Goal: Task Accomplishment & Management: Use online tool/utility

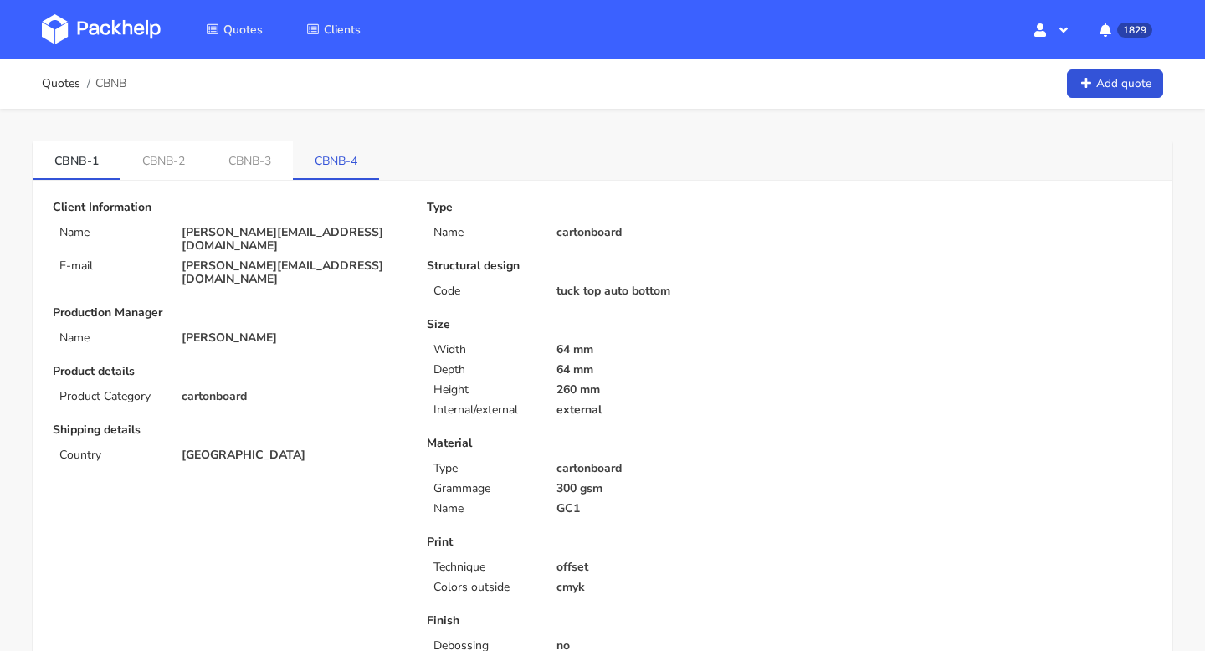
click at [353, 153] on link "CBNB-4" at bounding box center [336, 159] width 86 height 37
drag, startPoint x: 305, startPoint y: 157, endPoint x: 323, endPoint y: 158, distance: 17.6
click at [323, 158] on link "CBNB-4" at bounding box center [340, 159] width 88 height 37
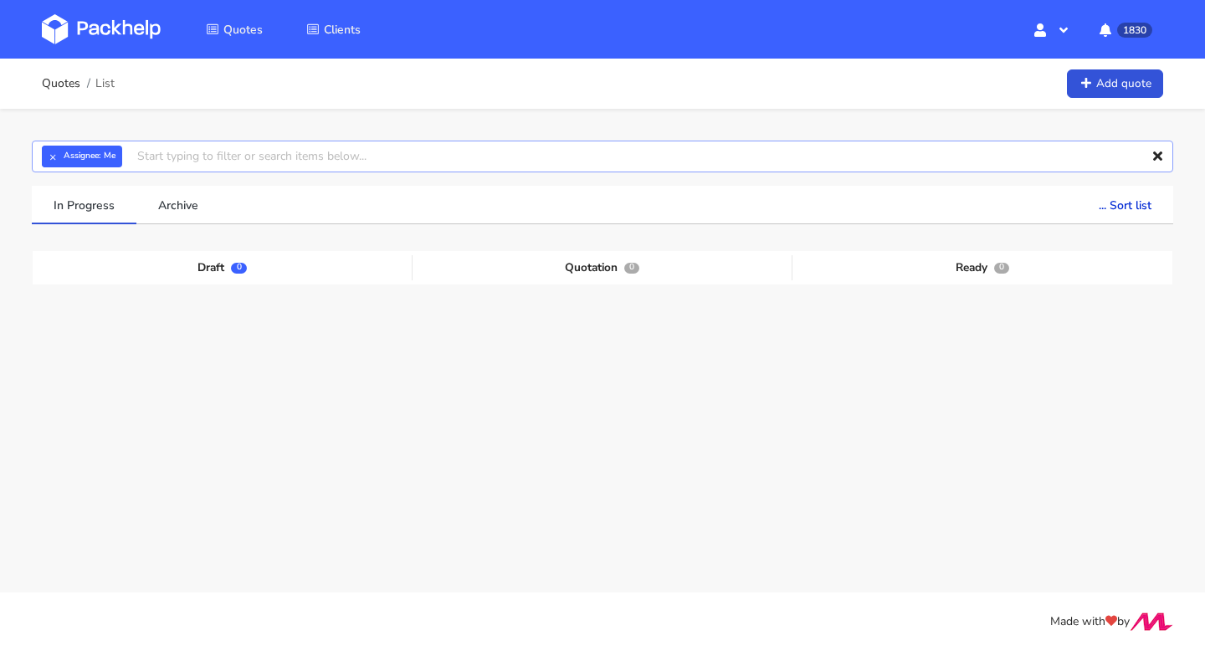
click at [163, 164] on input "text" at bounding box center [602, 157] width 1141 height 32
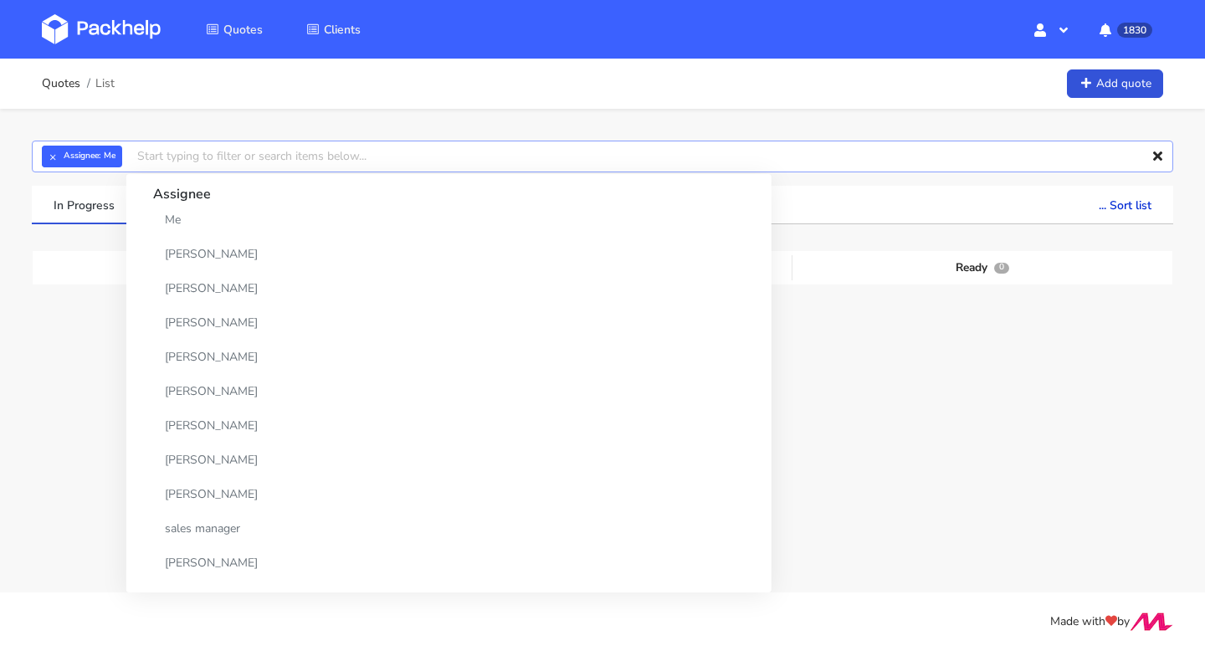
paste input "CBQA-5"
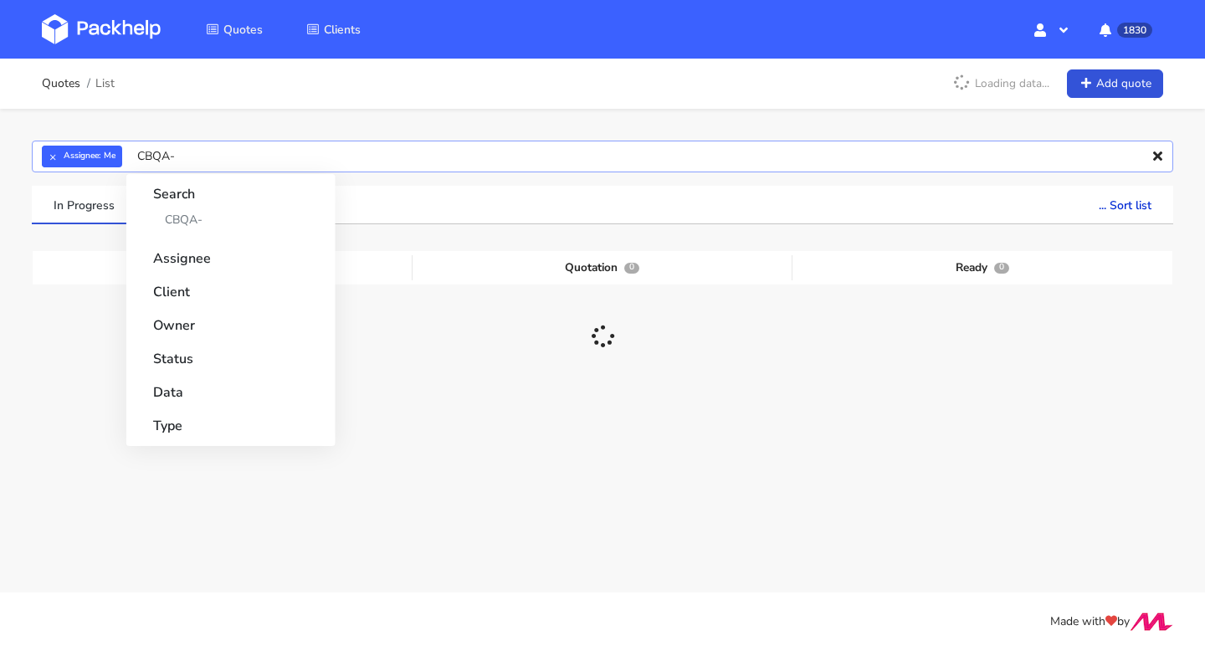
type input "CBQA"
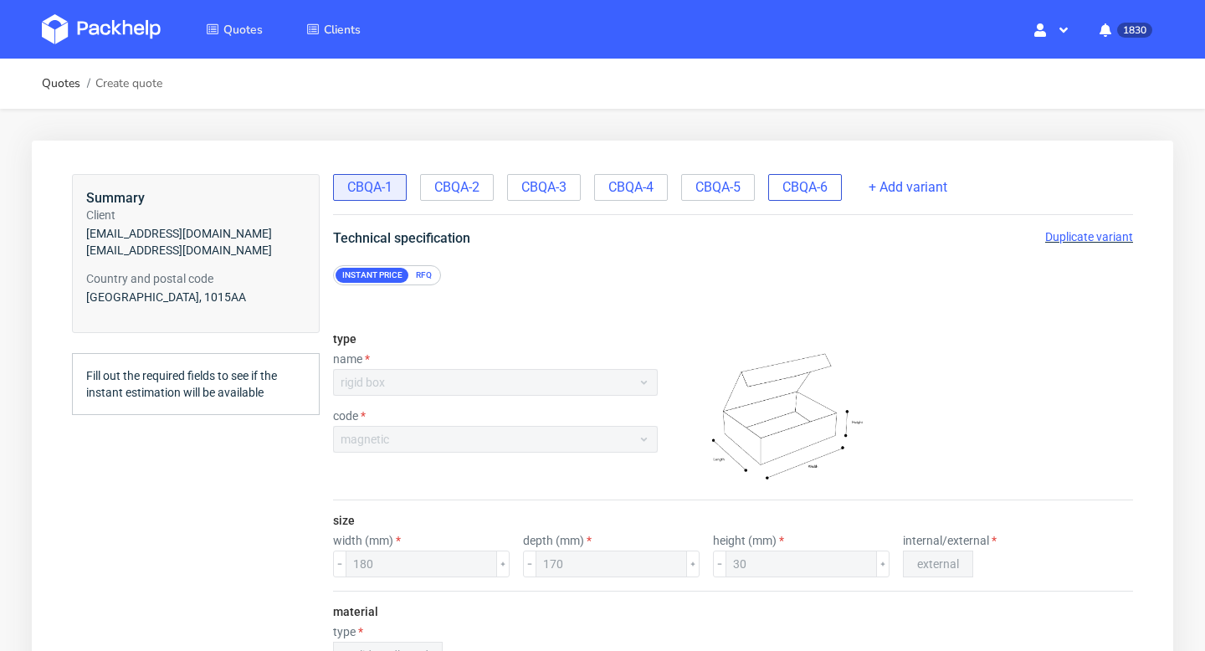
click at [842, 177] on div "CBQA-6" at bounding box center [805, 187] width 74 height 27
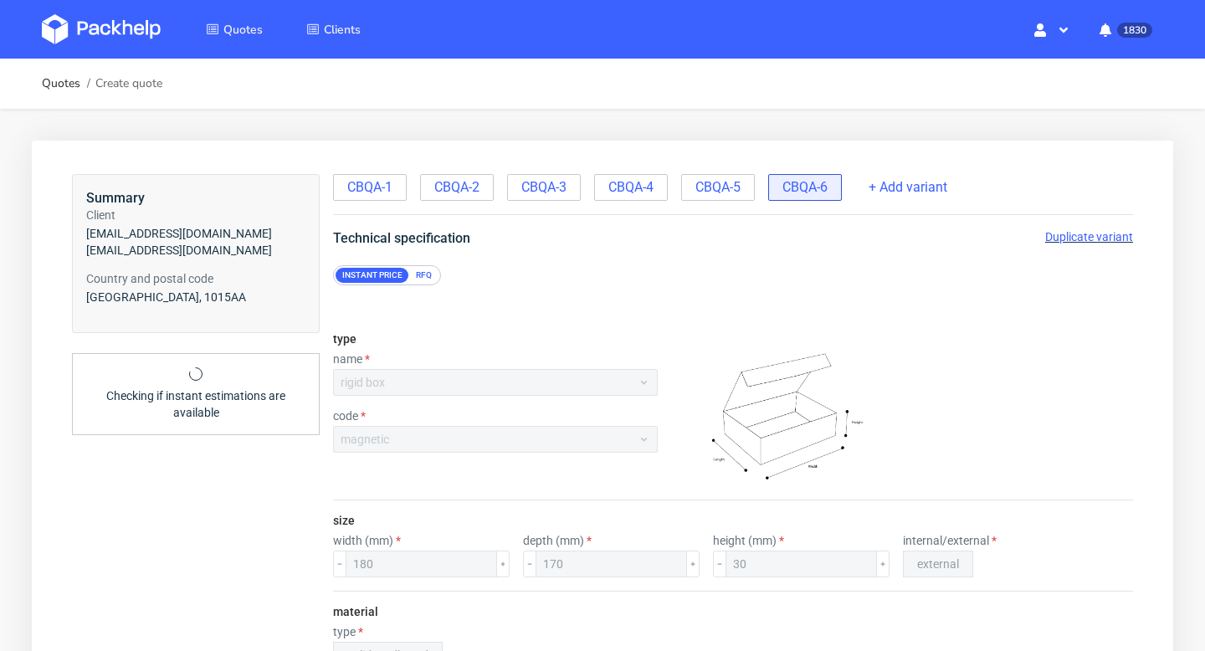
click at [1054, 234] on span "Duplicate variant" at bounding box center [1089, 236] width 88 height 13
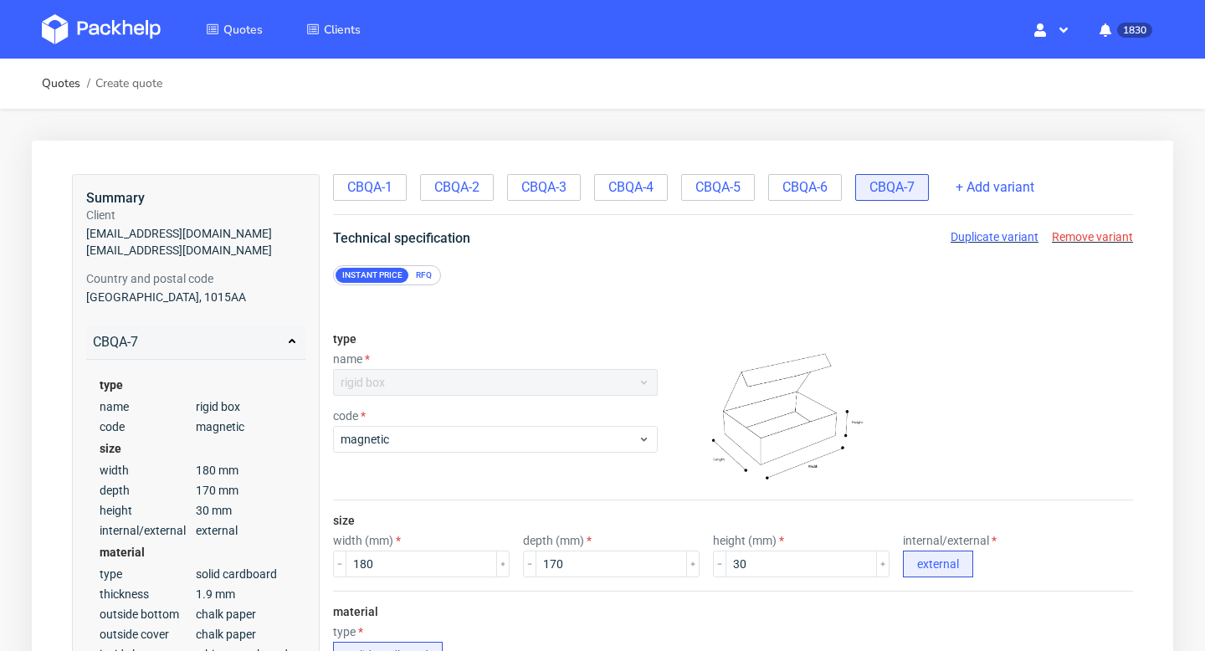
click at [424, 274] on div "RFQ" at bounding box center [423, 275] width 29 height 15
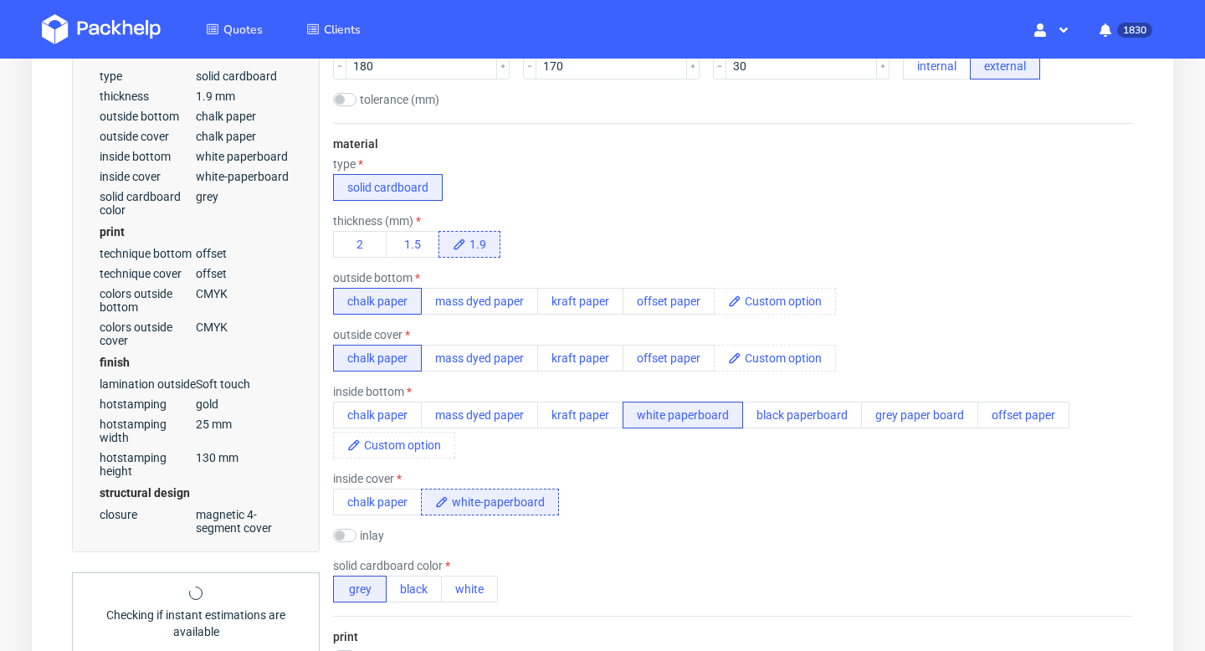
scroll to position [499, 0]
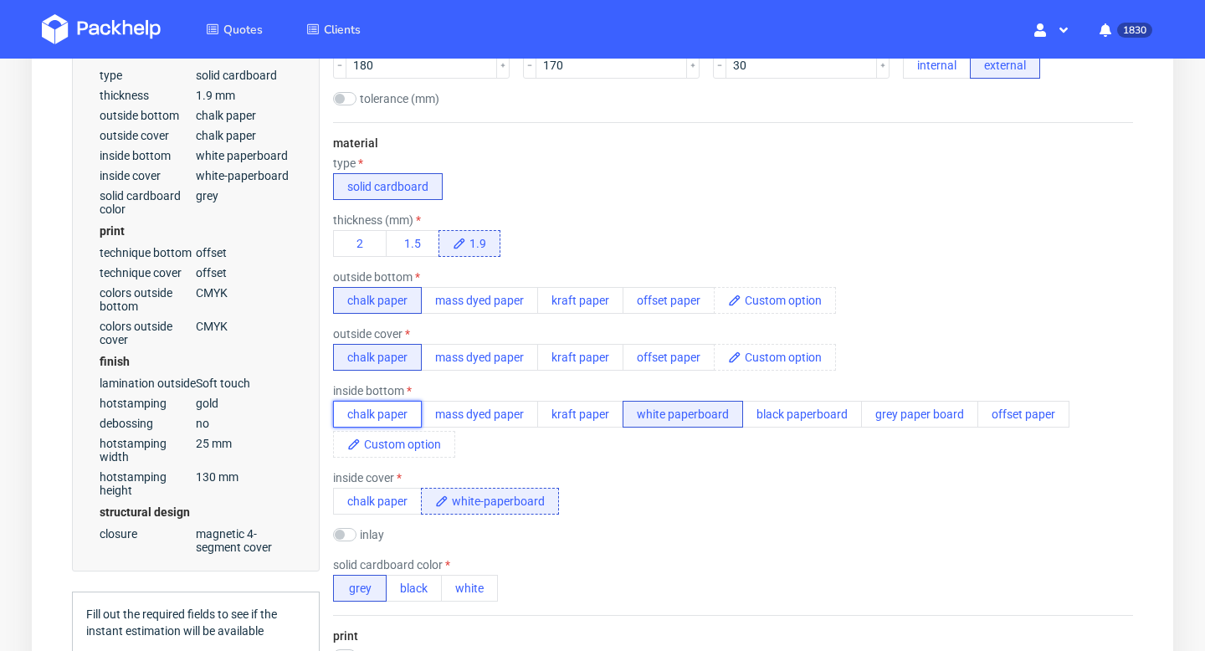
click at [389, 423] on button "chalk paper" at bounding box center [377, 414] width 89 height 27
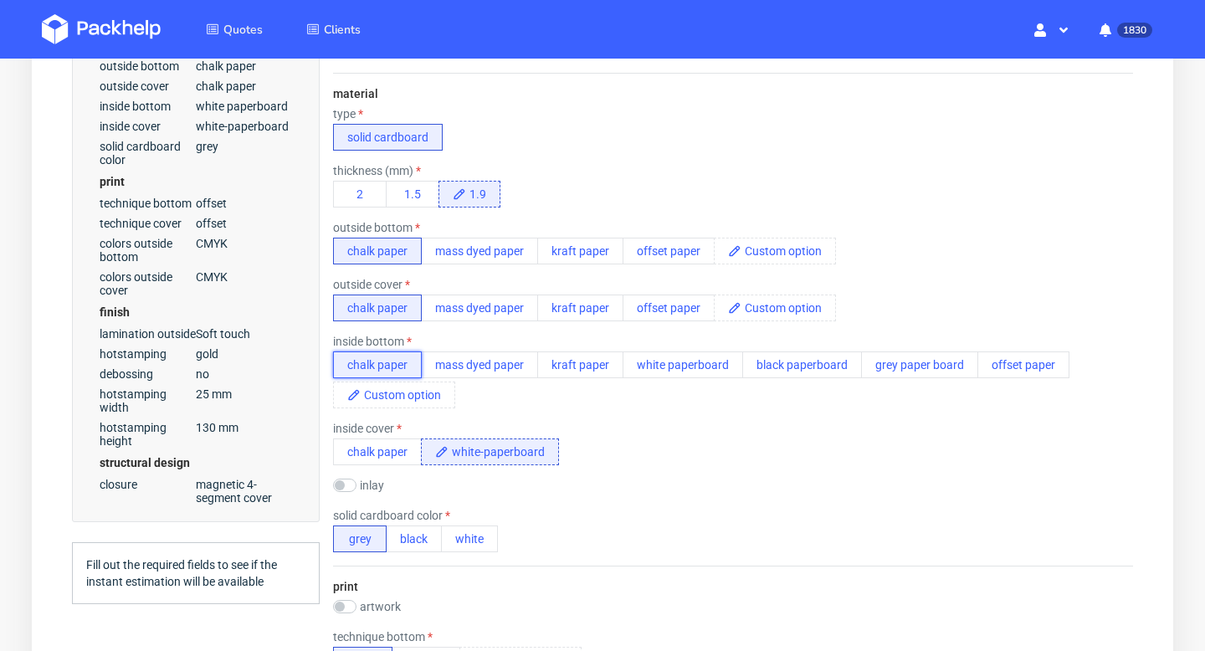
scroll to position [552, 0]
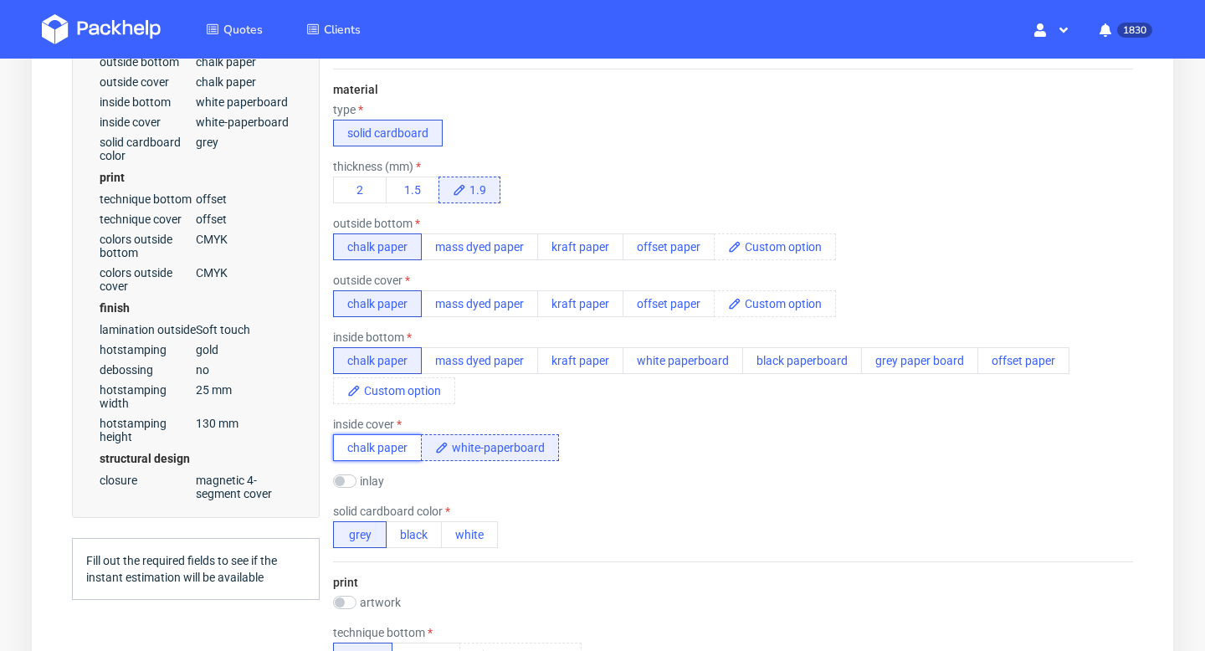
click at [378, 449] on button "chalk paper" at bounding box center [377, 447] width 89 height 27
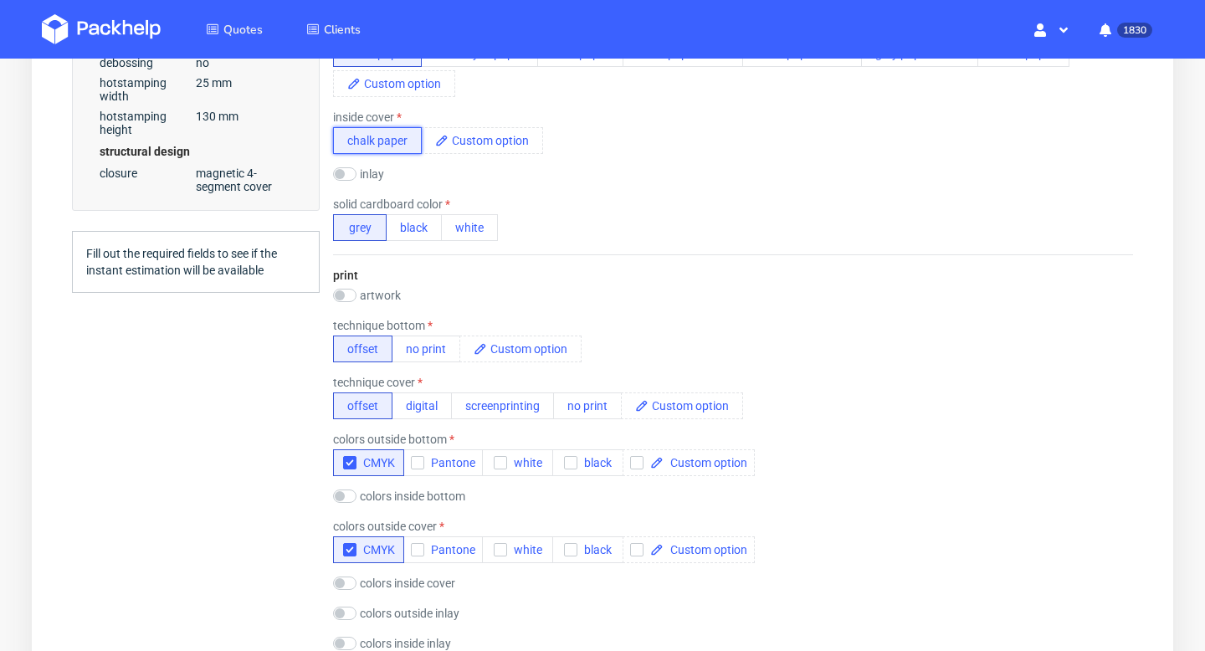
scroll to position [873, 0]
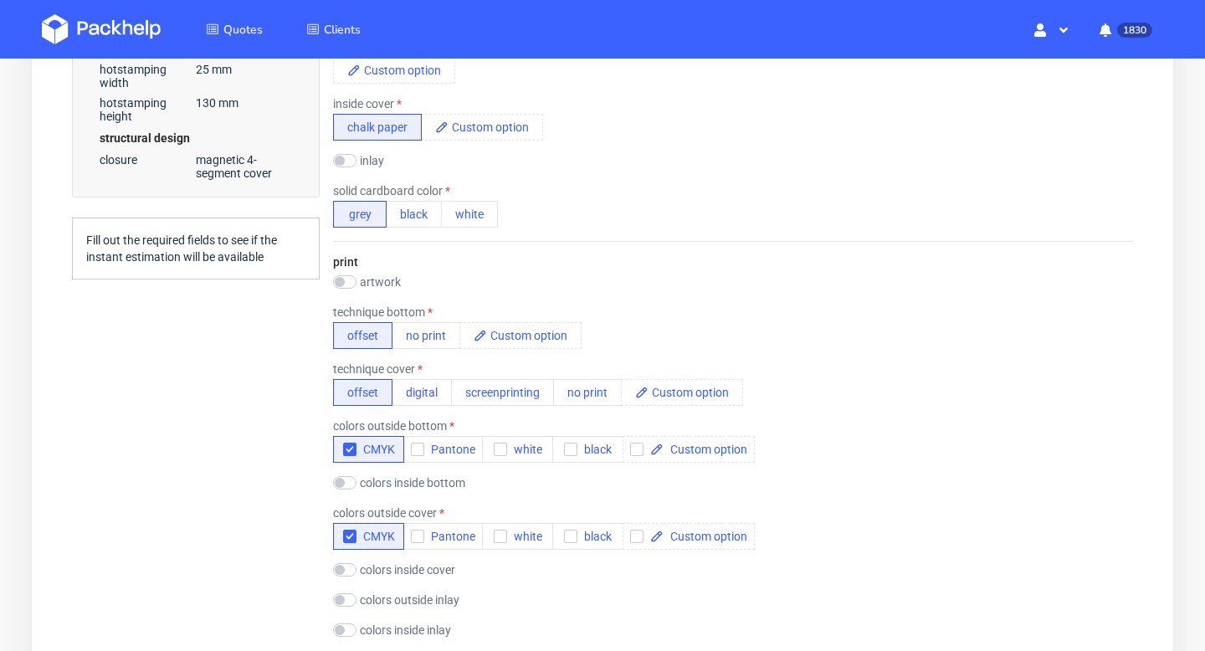
click at [353, 490] on div "colors inside bottom CMYK Pantone white black" at bounding box center [400, 484] width 134 height 17
click at [345, 484] on input "checkbox" at bounding box center [344, 482] width 23 height 13
checkbox input "true"
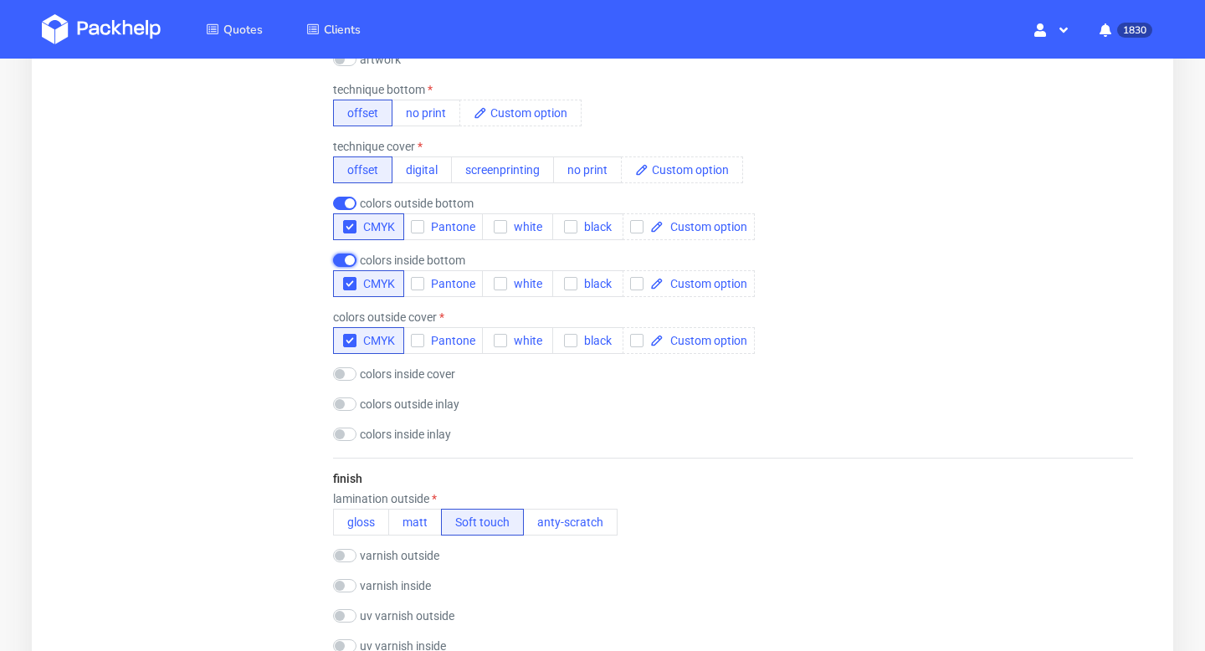
scroll to position [1097, 0]
click at [416, 525] on button "matt" at bounding box center [415, 520] width 54 height 27
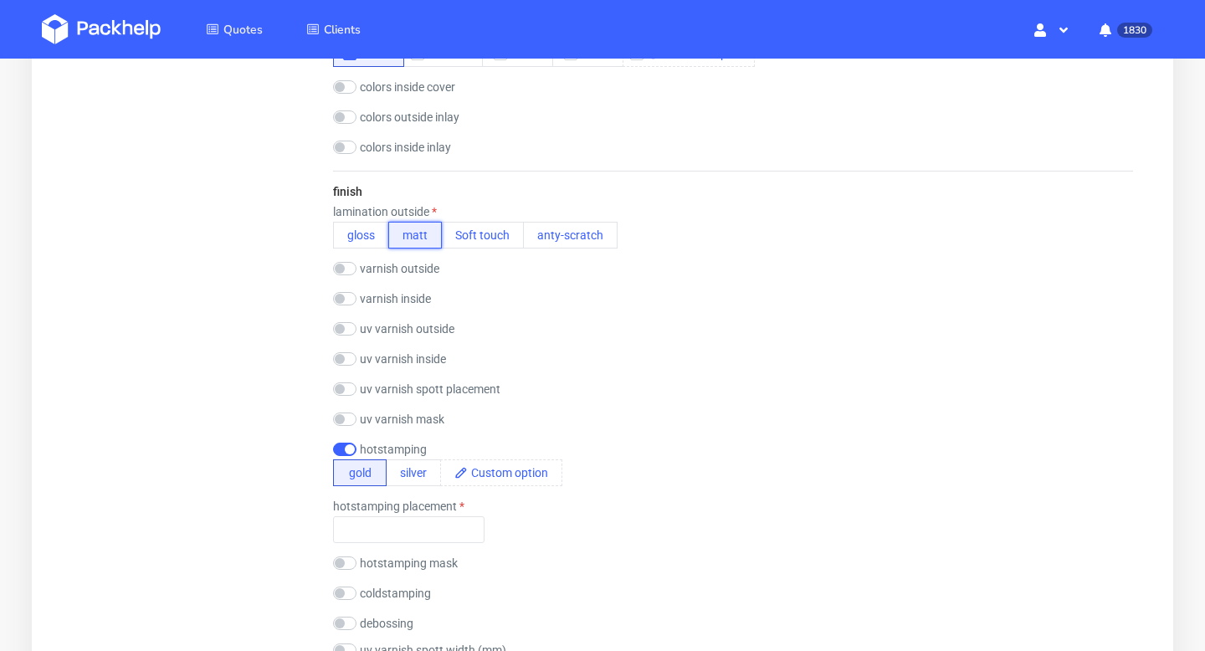
scroll to position [1445, 0]
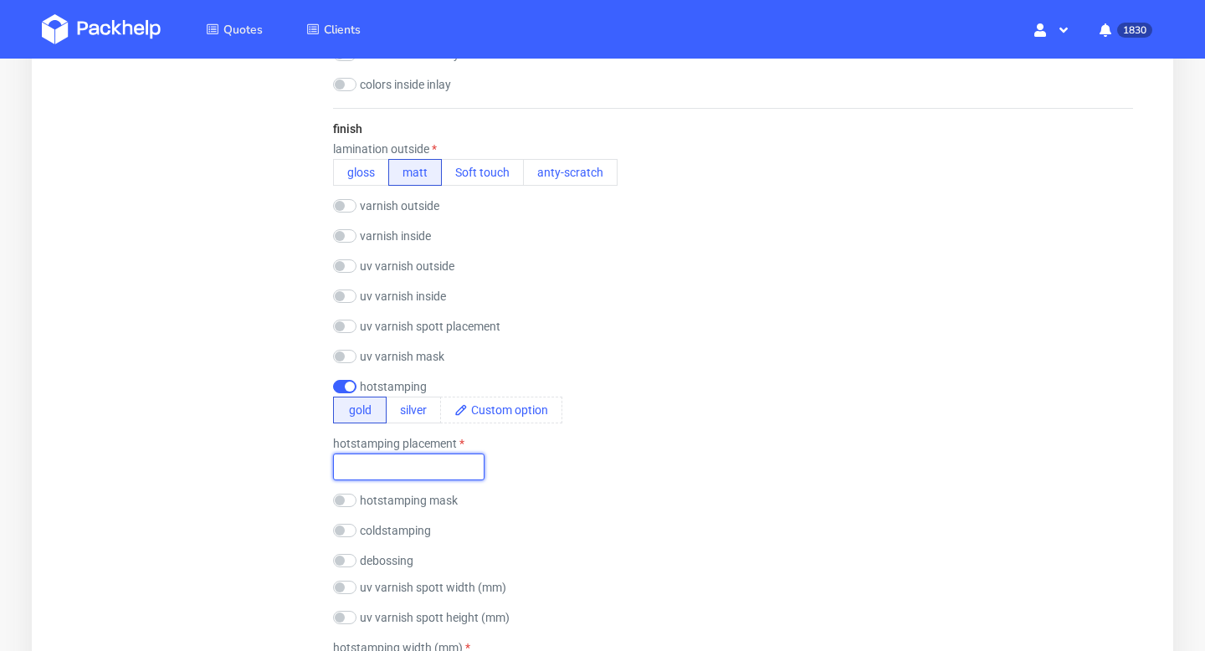
click at [432, 461] on input "text" at bounding box center [408, 467] width 151 height 27
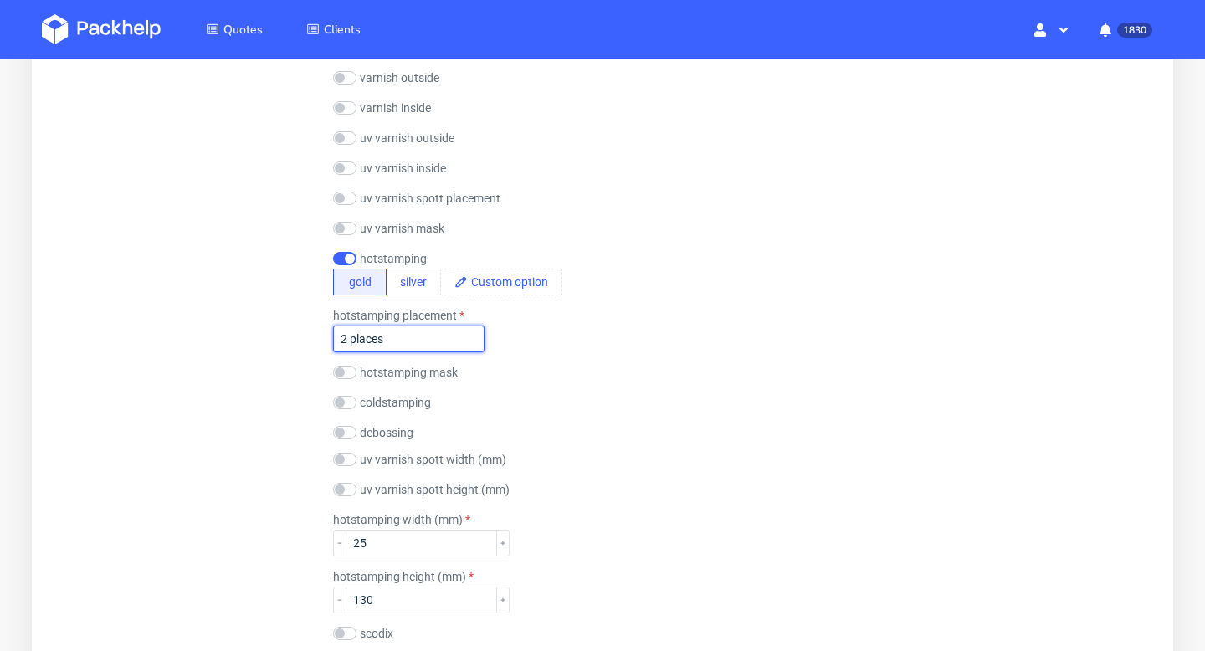
scroll to position [1705, 0]
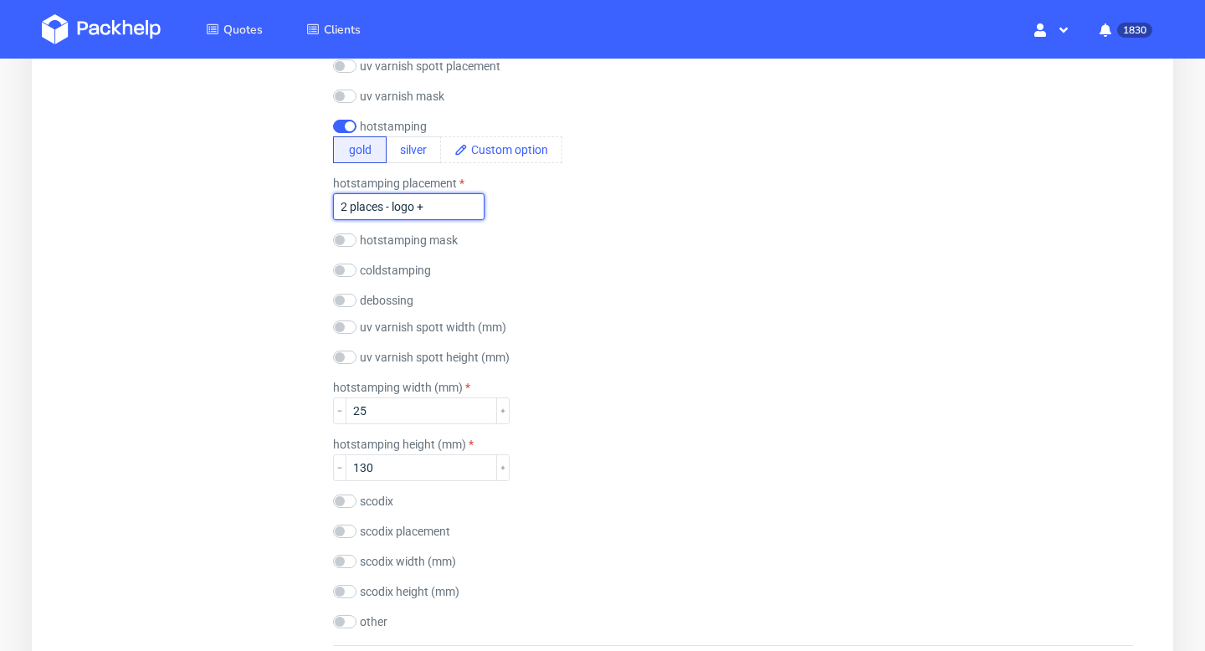
paste input "bow"
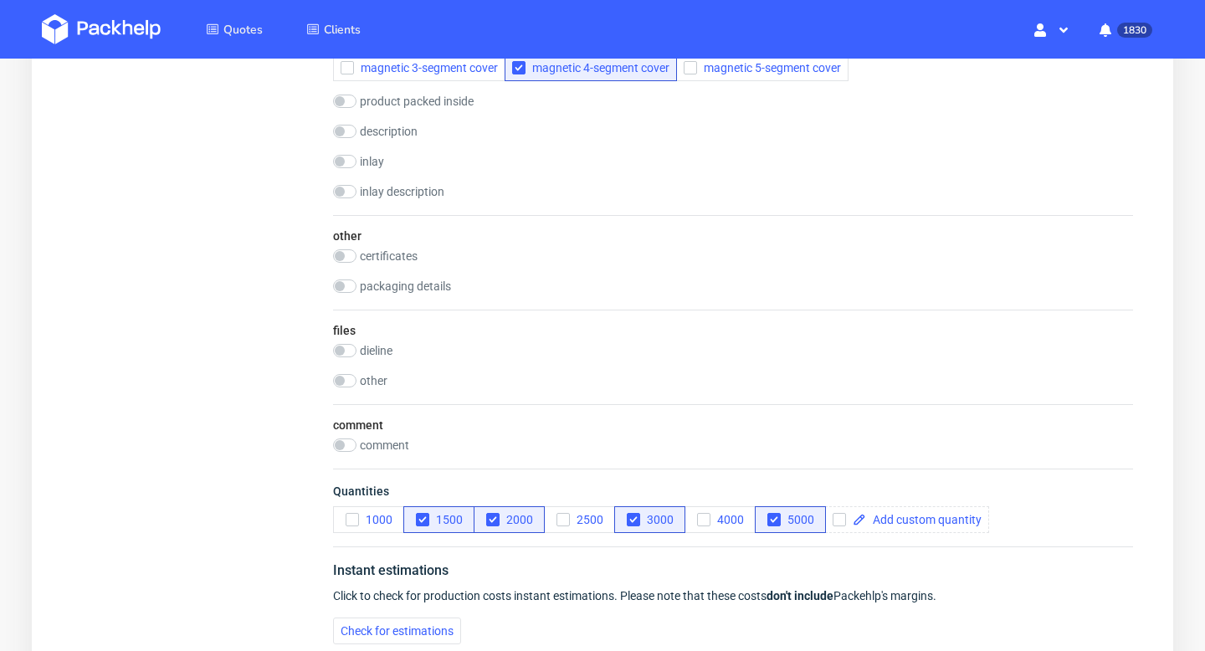
scroll to position [2490, 0]
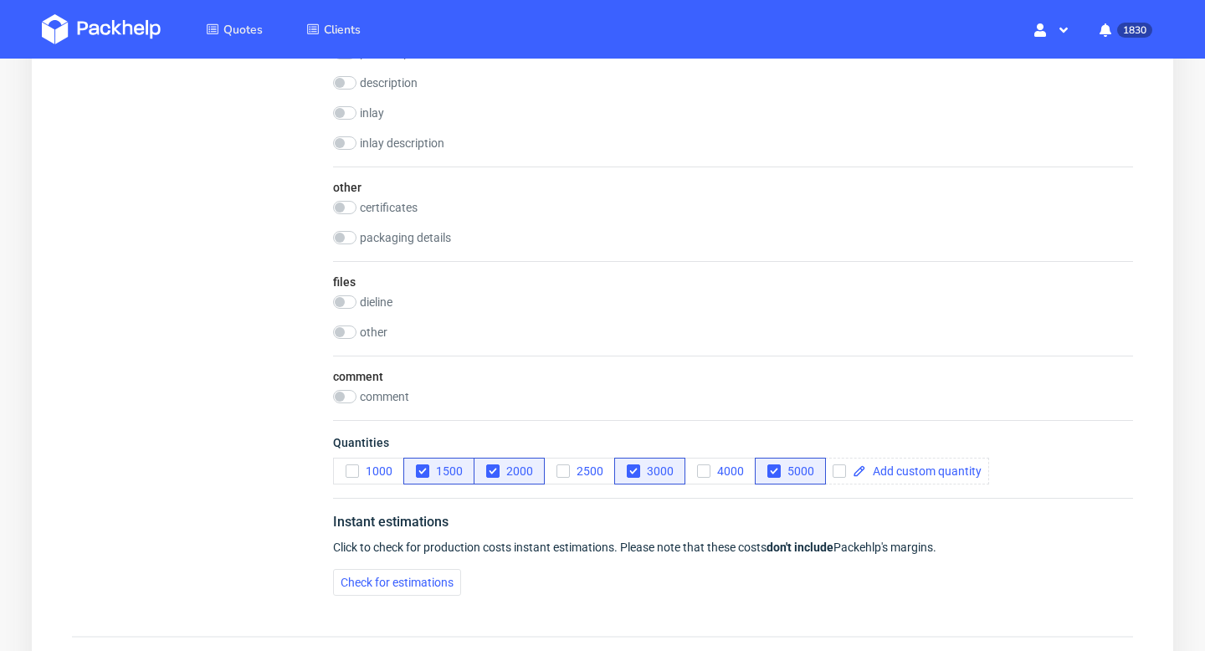
type input "2 places - logo + bow"
click at [369, 300] on label "dieline" at bounding box center [376, 301] width 33 height 13
checkbox input "true"
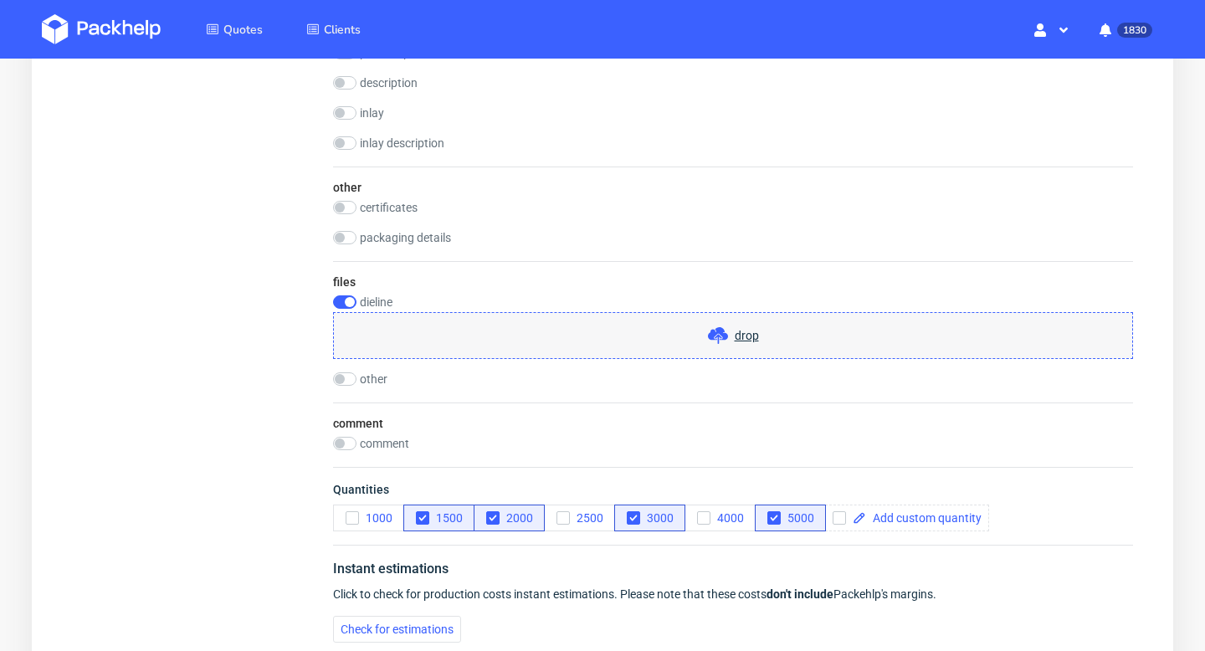
click at [373, 387] on div "other drop" at bounding box center [733, 380] width 800 height 17
click at [372, 383] on label "other" at bounding box center [374, 378] width 28 height 13
checkbox input "true"
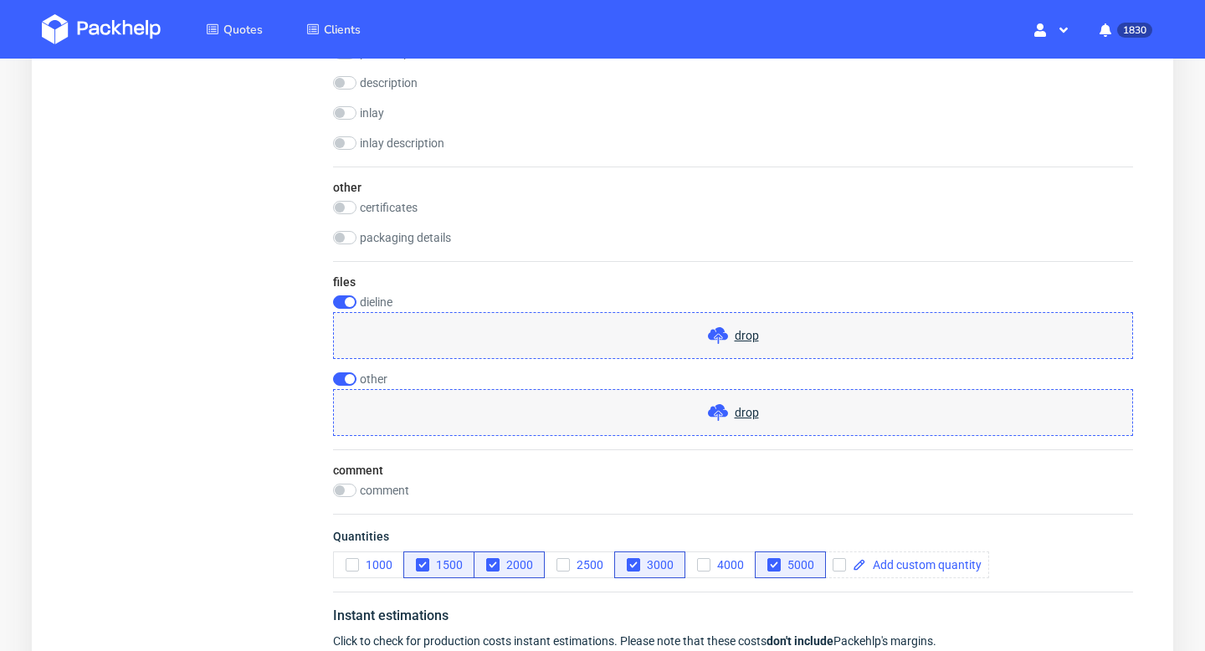
click at [633, 387] on div "other drop" at bounding box center [733, 404] width 800 height 64
click at [650, 413] on div "drop" at bounding box center [733, 412] width 800 height 47
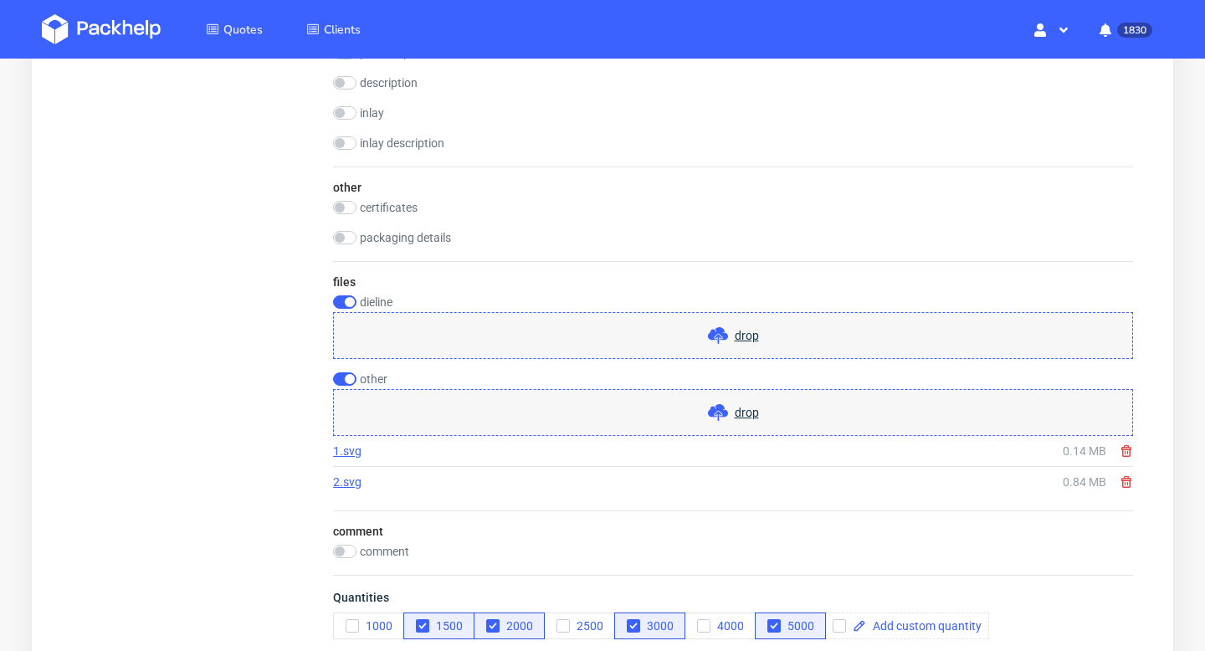
click at [379, 490] on div "2.svg 0.84 MB" at bounding box center [733, 482] width 800 height 30
click at [382, 550] on label "comment" at bounding box center [384, 551] width 49 height 13
checkbox input "true"
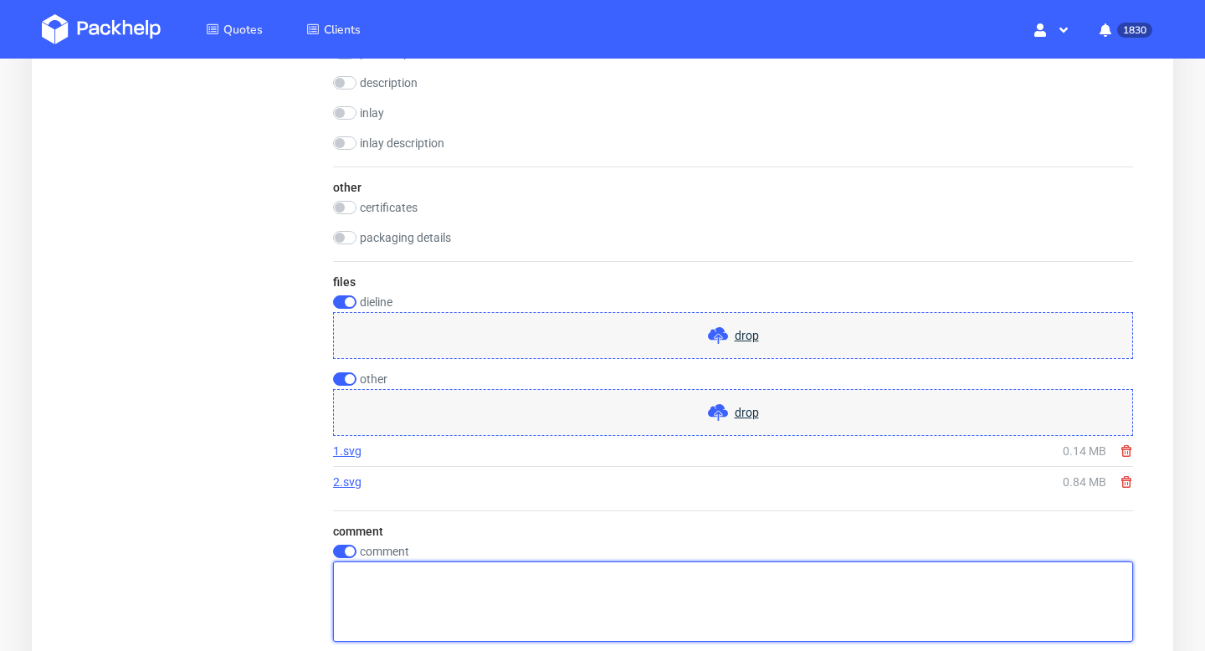
click at [411, 582] on textarea at bounding box center [733, 601] width 800 height 80
click at [341, 574] on textarea "1.svg 2.svg" at bounding box center [733, 601] width 800 height 80
click at [341, 592] on textarea "artwork inside 1.svg 2.svg" at bounding box center [733, 601] width 800 height 80
click at [341, 577] on textarea "artwork inside 1.svg artwork inside 2.svg" at bounding box center [733, 601] width 800 height 80
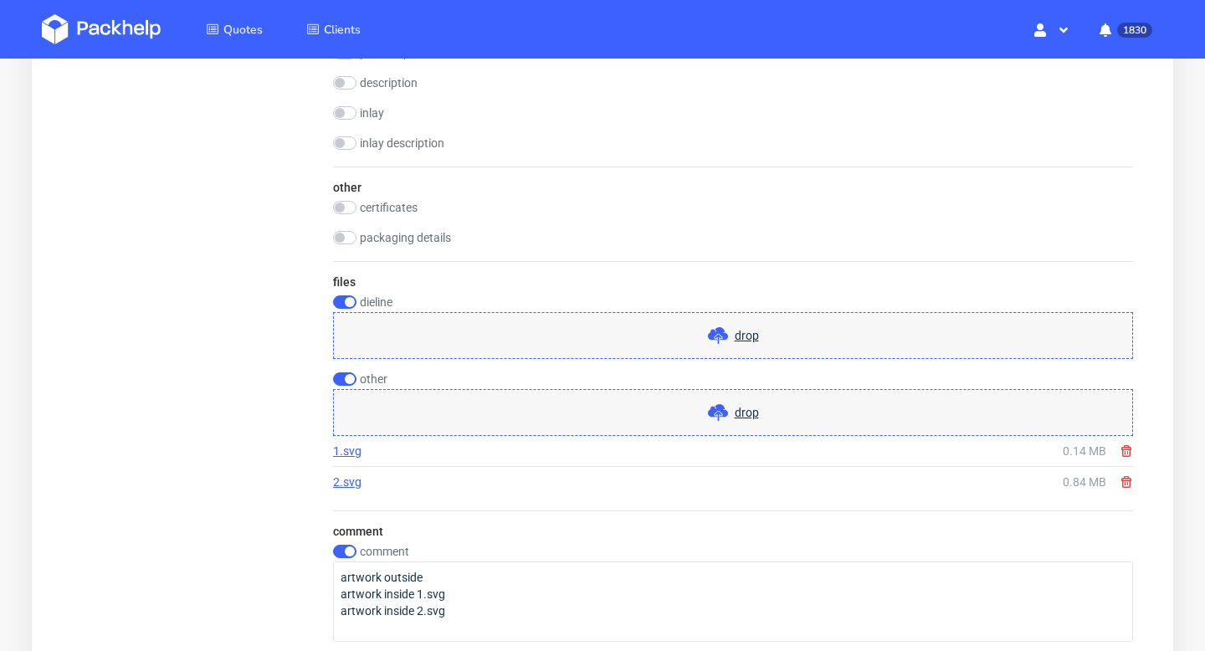
click at [504, 395] on div "drop" at bounding box center [733, 412] width 800 height 47
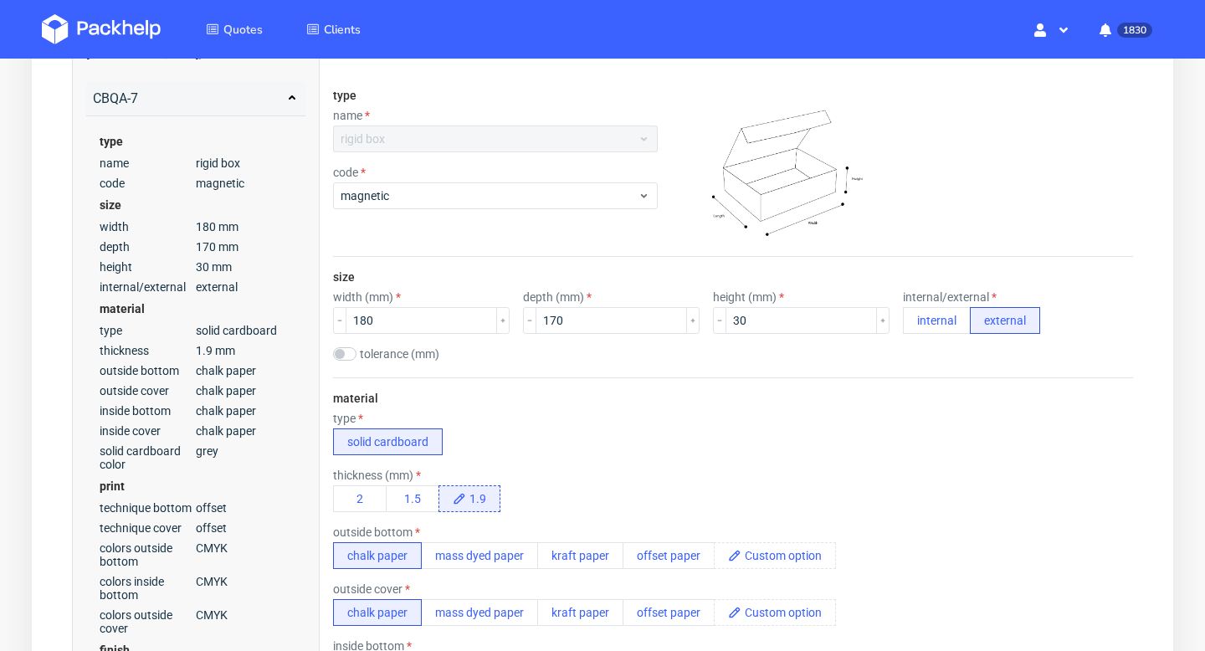
scroll to position [0, 0]
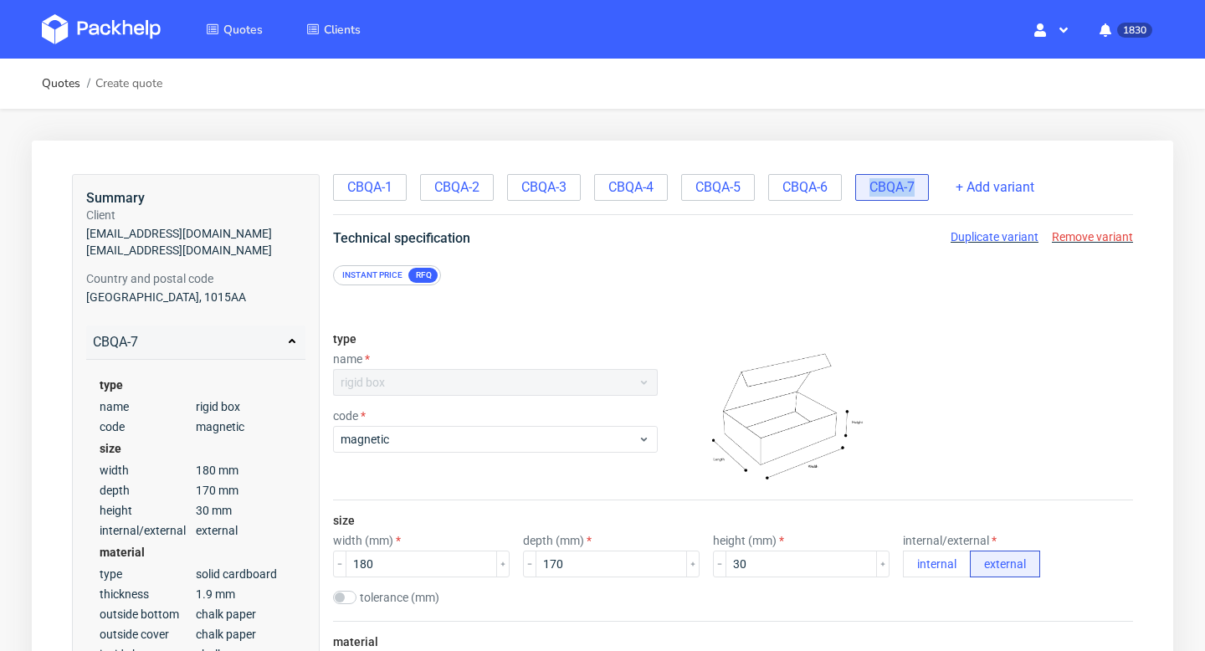
copy span "CBQA-7"
drag, startPoint x: 864, startPoint y: 180, endPoint x: 938, endPoint y: 179, distance: 74.5
click at [932, 179] on div "CBQA-1 CBQA-2 CBQA-3 CBQA-4 CBQA-5 CBQA-6 CBQA-7" at bounding box center [632, 186] width 599 height 30
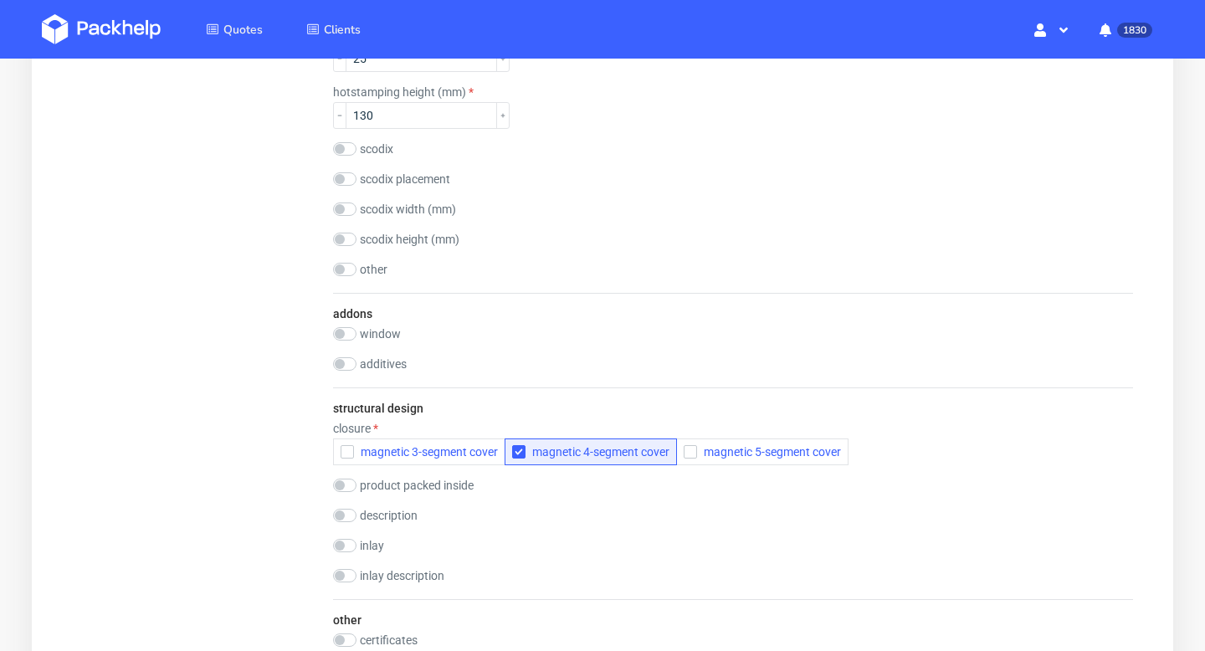
scroll to position [2528, 0]
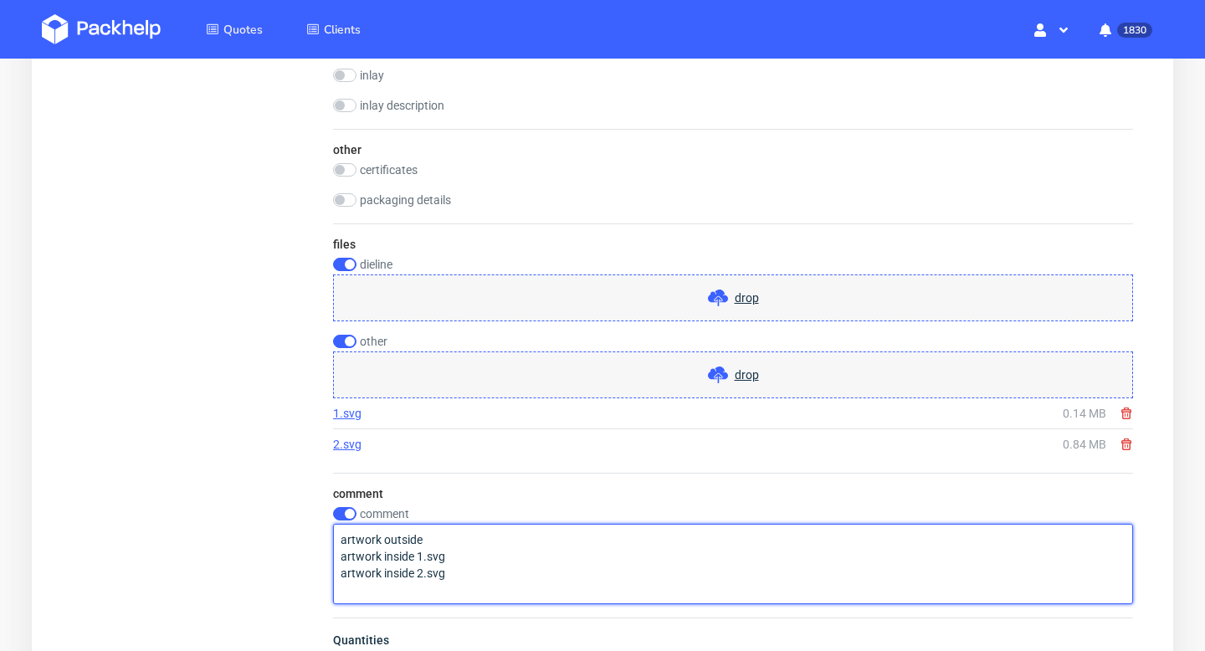
click at [459, 534] on textarea "artwork outside artwork inside 1.svg artwork inside 2.svg" at bounding box center [733, 564] width 800 height 80
paste textarea "image002"
click at [341, 551] on textarea "artwork outside image002 artwork inside 1.svg artwork inside 2.svg" at bounding box center [733, 564] width 800 height 80
click at [542, 538] on textarea "artwork outside image002 artwork inside 1.svg artwork inside 2.svg" at bounding box center [733, 564] width 800 height 80
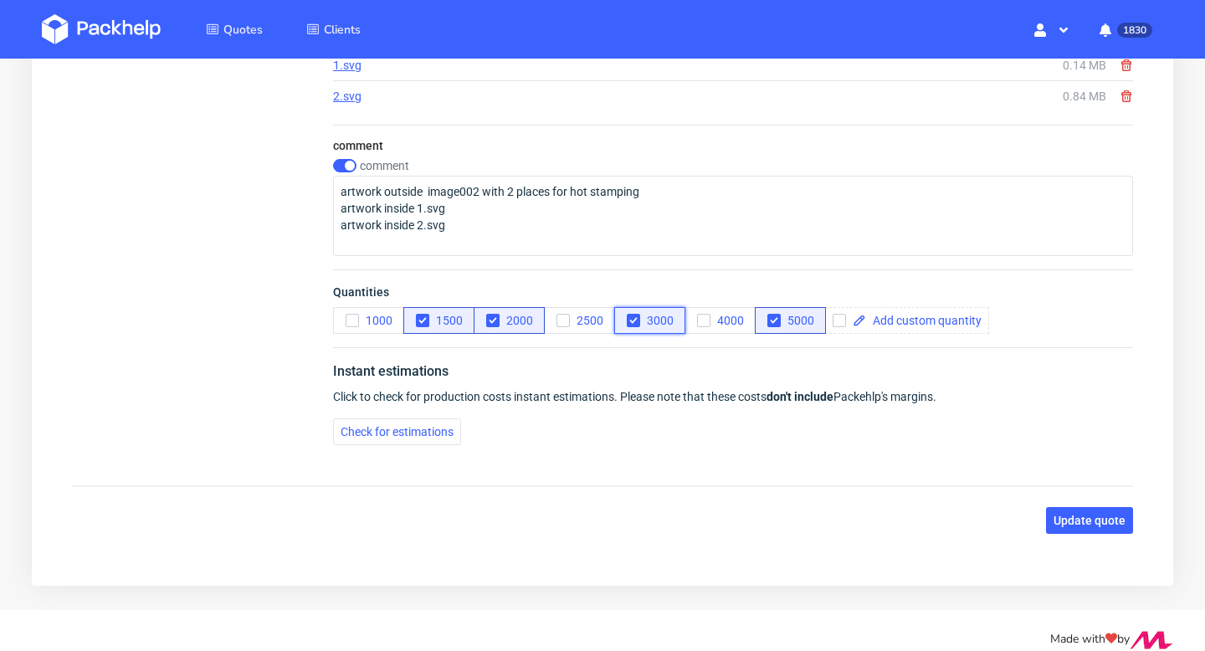
click at [635, 320] on icon "button" at bounding box center [634, 321] width 12 height 12
click at [490, 318] on icon "button" at bounding box center [493, 321] width 12 height 12
click at [773, 321] on use "button" at bounding box center [774, 321] width 8 height 6
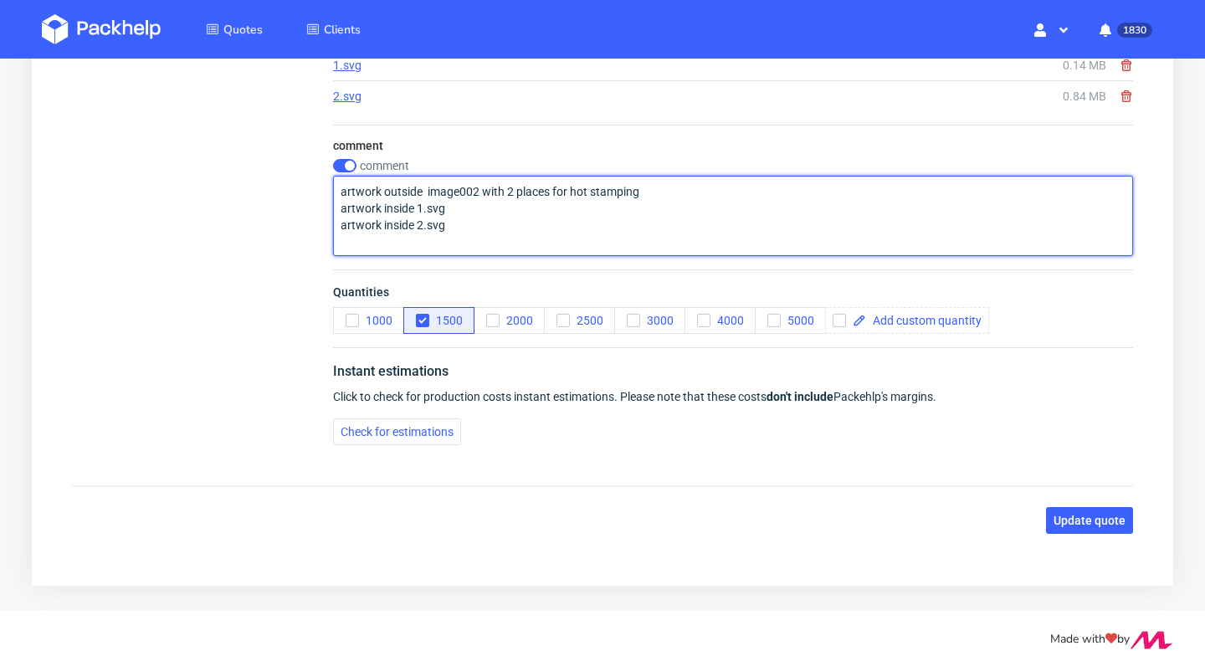
click at [341, 192] on textarea "artwork outside image002 with 2 places for hot stamping artwork inside 1.svg ar…" at bounding box center [733, 216] width 800 height 80
paste textarea "image002"
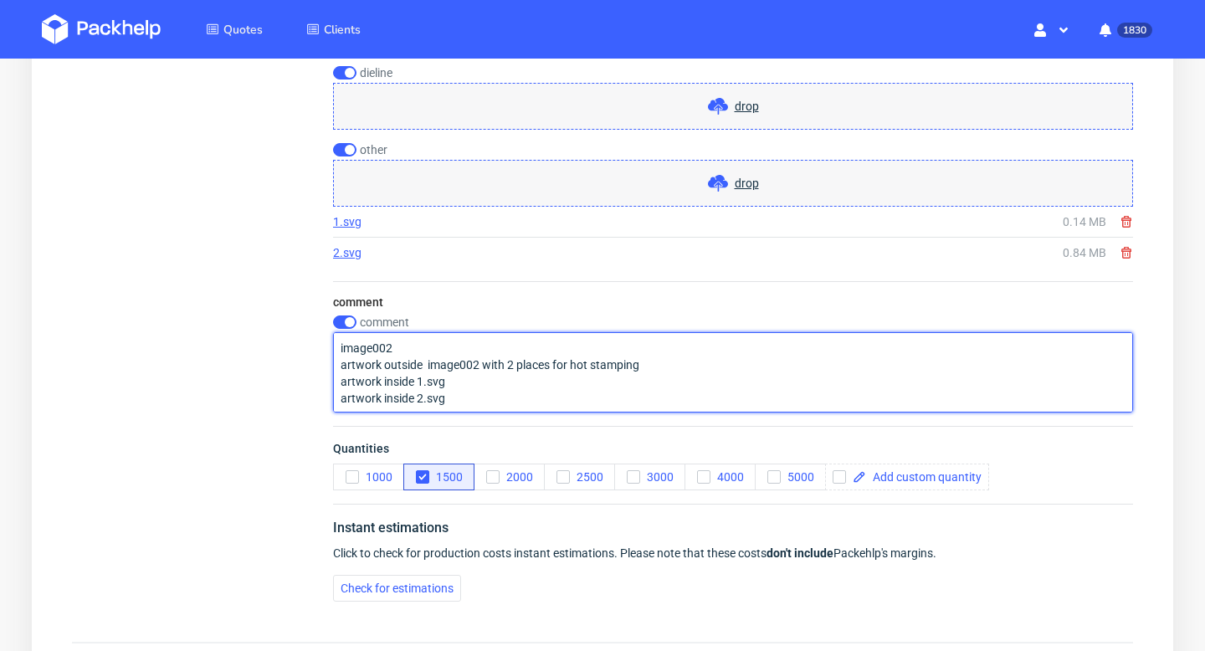
scroll to position [2651, 0]
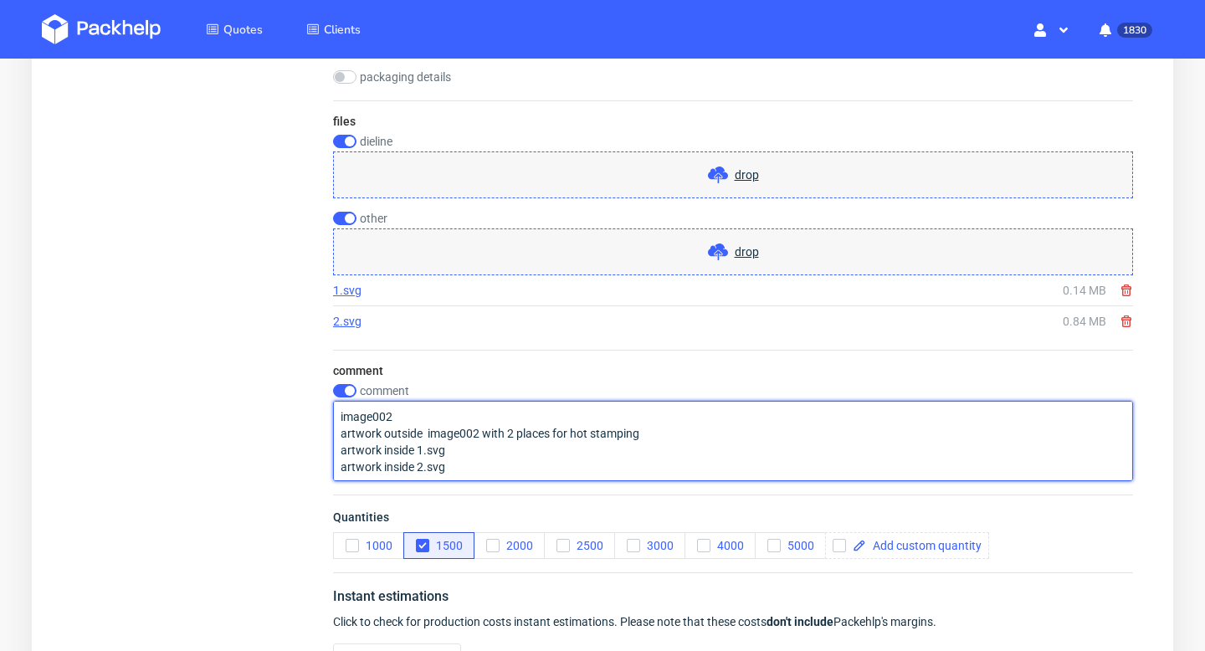
drag, startPoint x: 398, startPoint y: 437, endPoint x: 322, endPoint y: 427, distance: 76.8
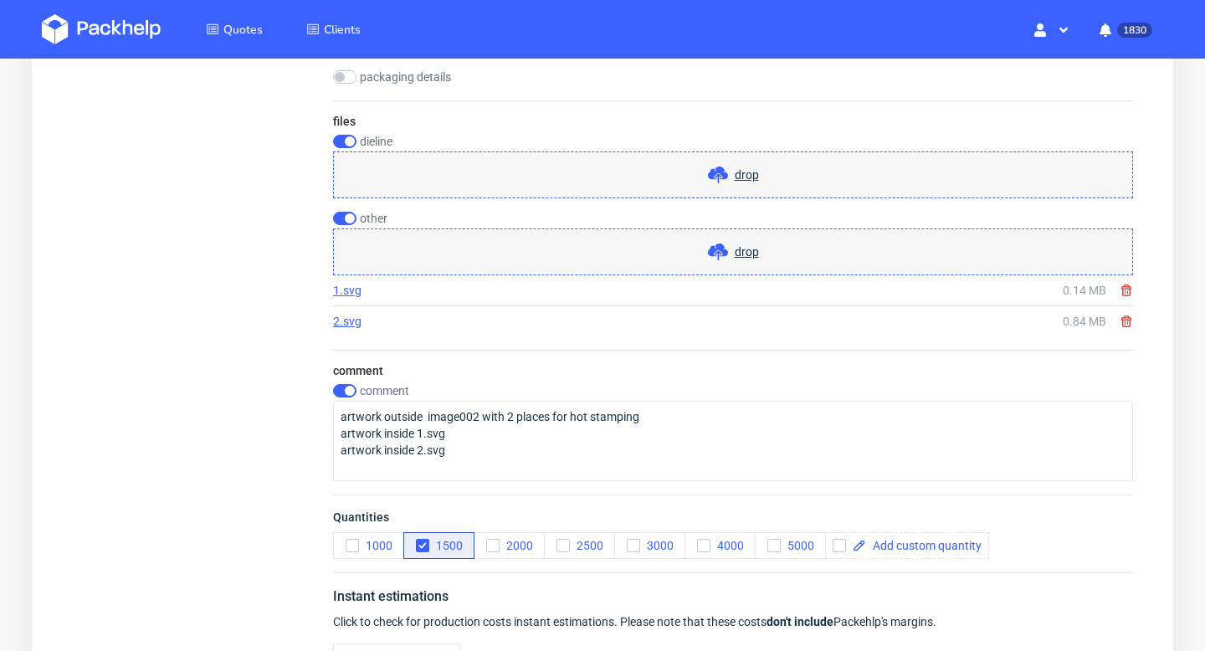
click at [715, 252] on use at bounding box center [718, 252] width 20 height 17
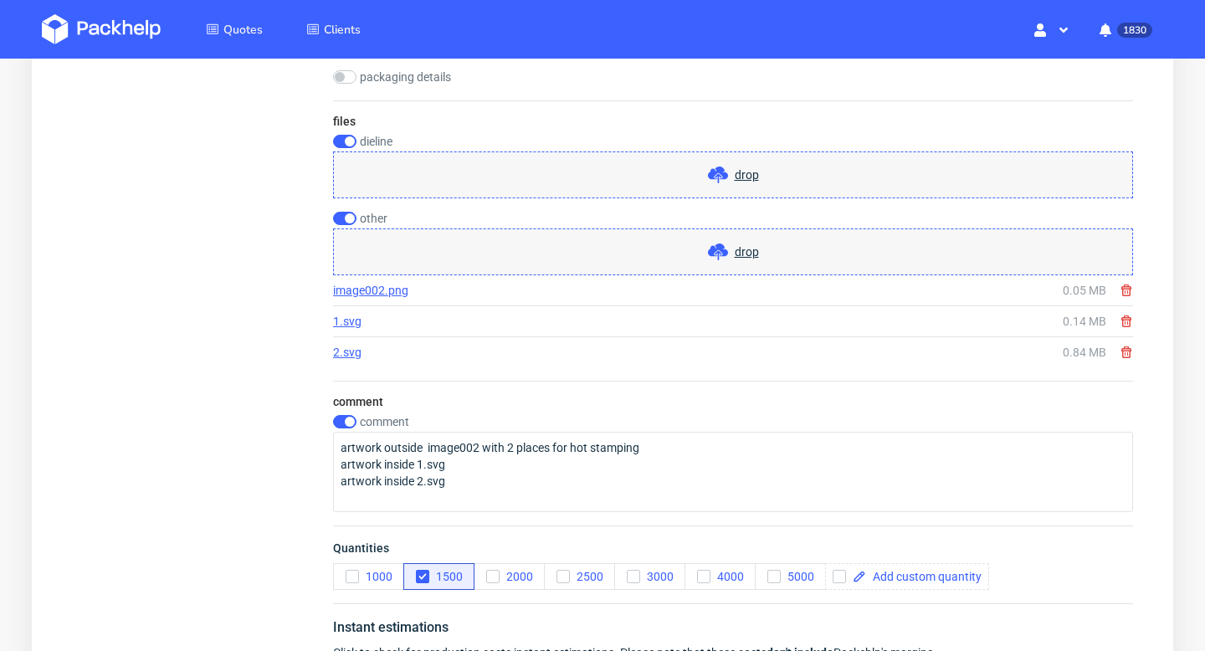
click at [721, 248] on use at bounding box center [718, 252] width 20 height 17
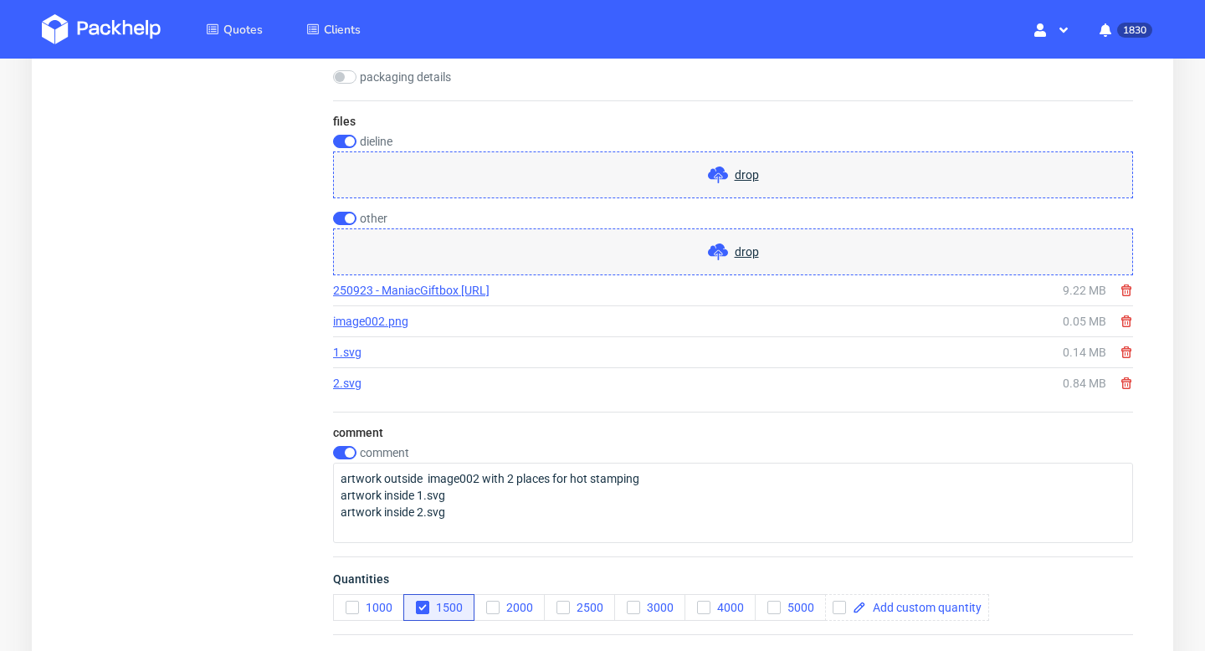
click at [356, 444] on div "comment comment artwork outside image002 with 2 places for hot stamping artwork…" at bounding box center [733, 484] width 800 height 145
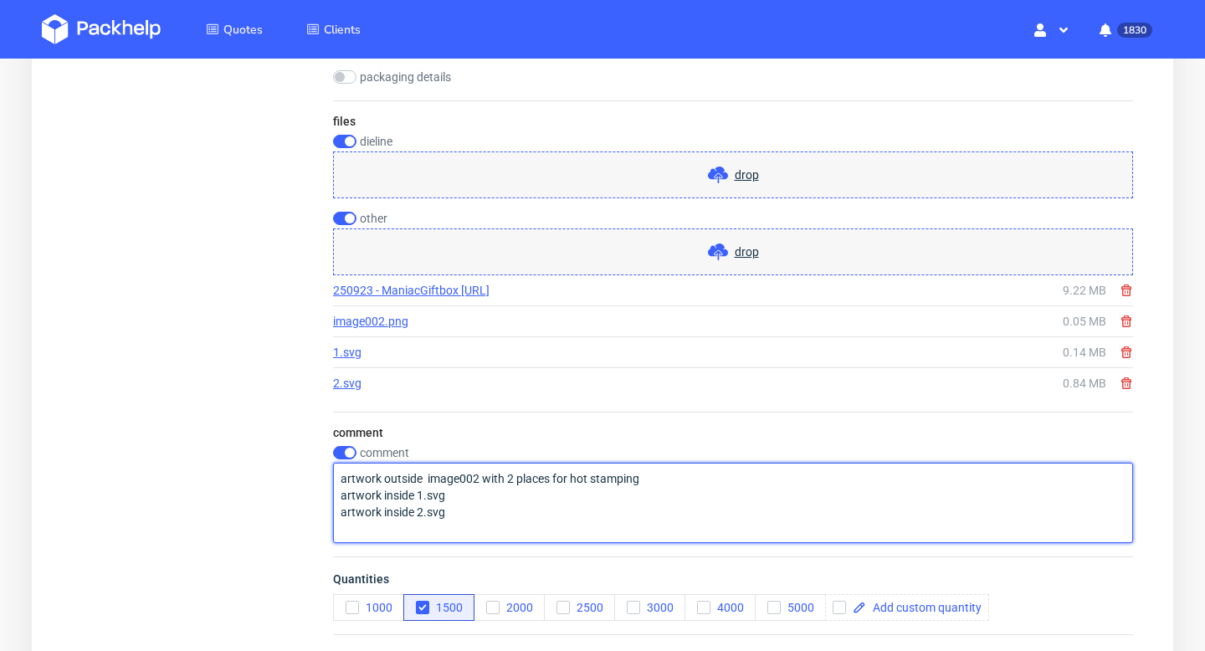
click at [372, 482] on textarea "artwork outside image002 with 2 places for hot stamping artwork inside 1.svg ar…" at bounding box center [733, 503] width 800 height 80
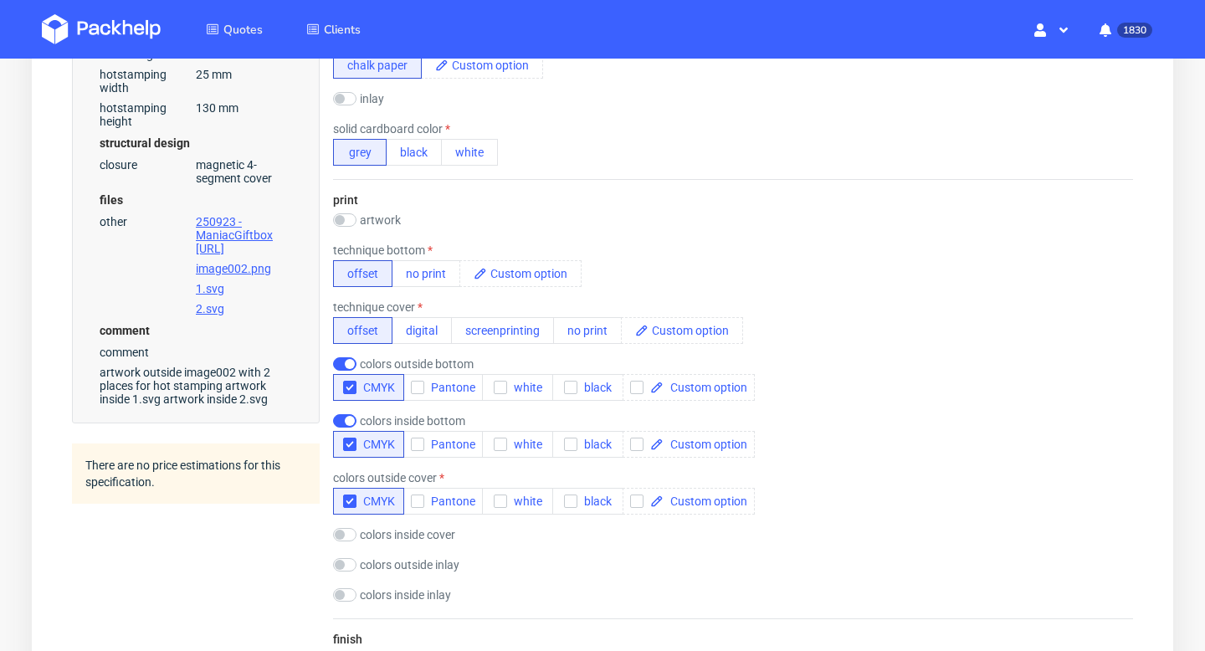
scroll to position [929, 0]
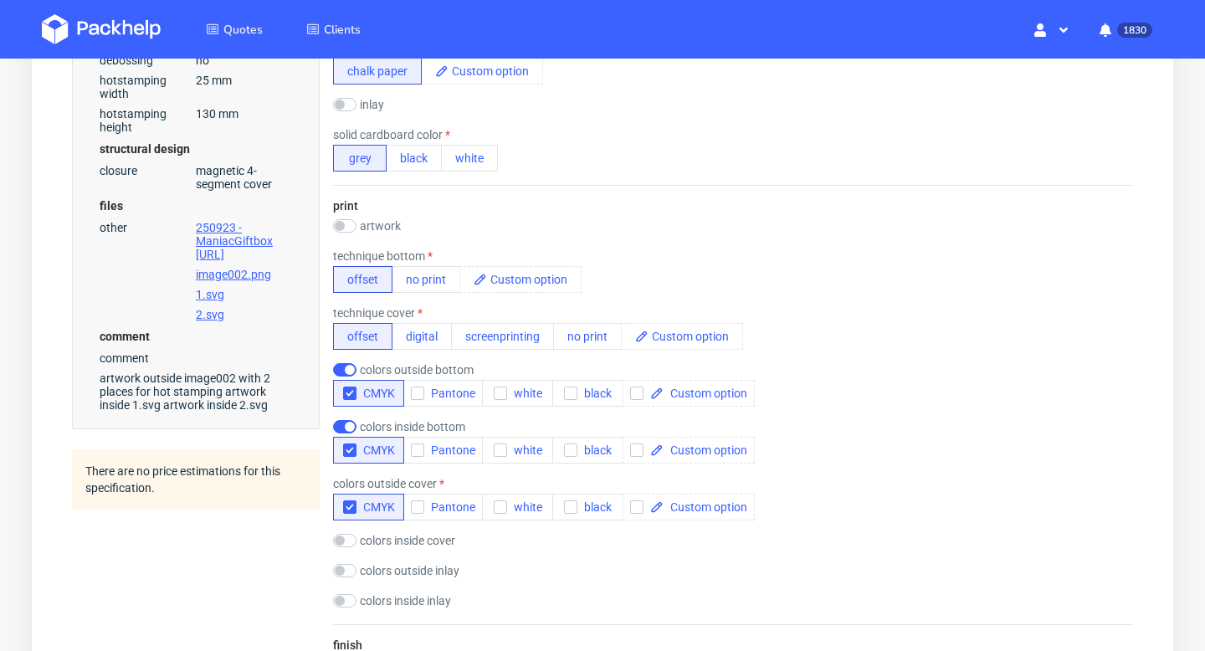
type textarea "artwork outside - 250923-.ai artwork outside image002 with 2 places for hot sta…"
click at [436, 539] on label "colors inside cover" at bounding box center [407, 540] width 95 height 13
checkbox input "true"
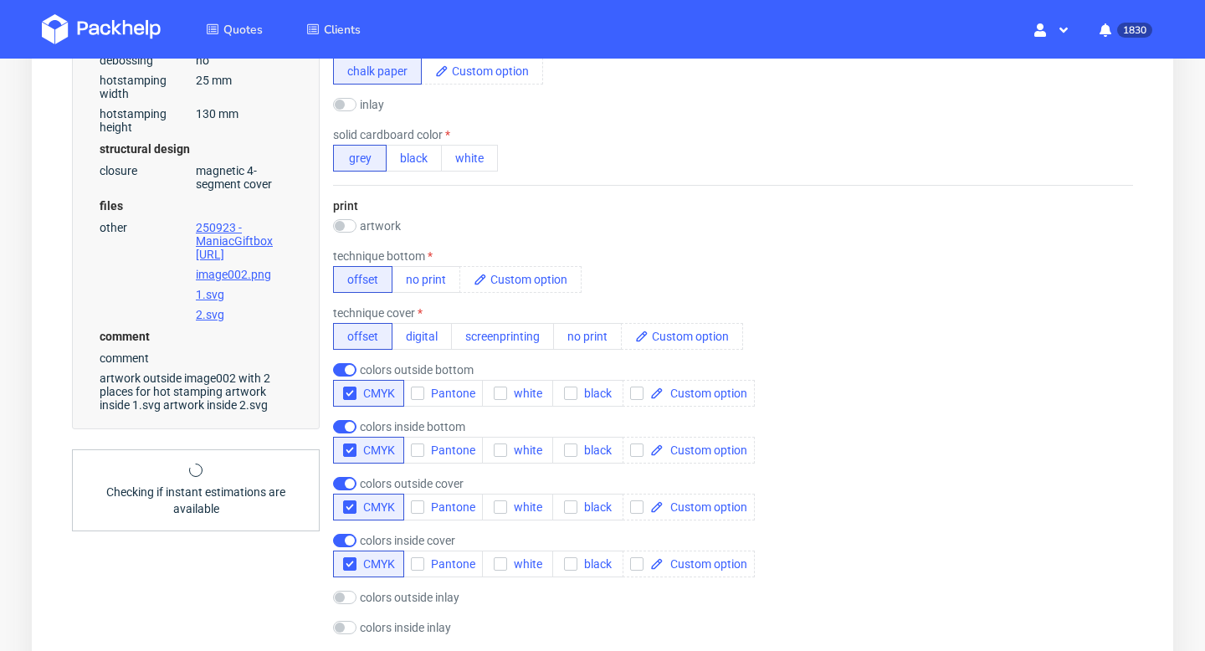
click at [439, 598] on label "colors outside inlay" at bounding box center [410, 597] width 100 height 13
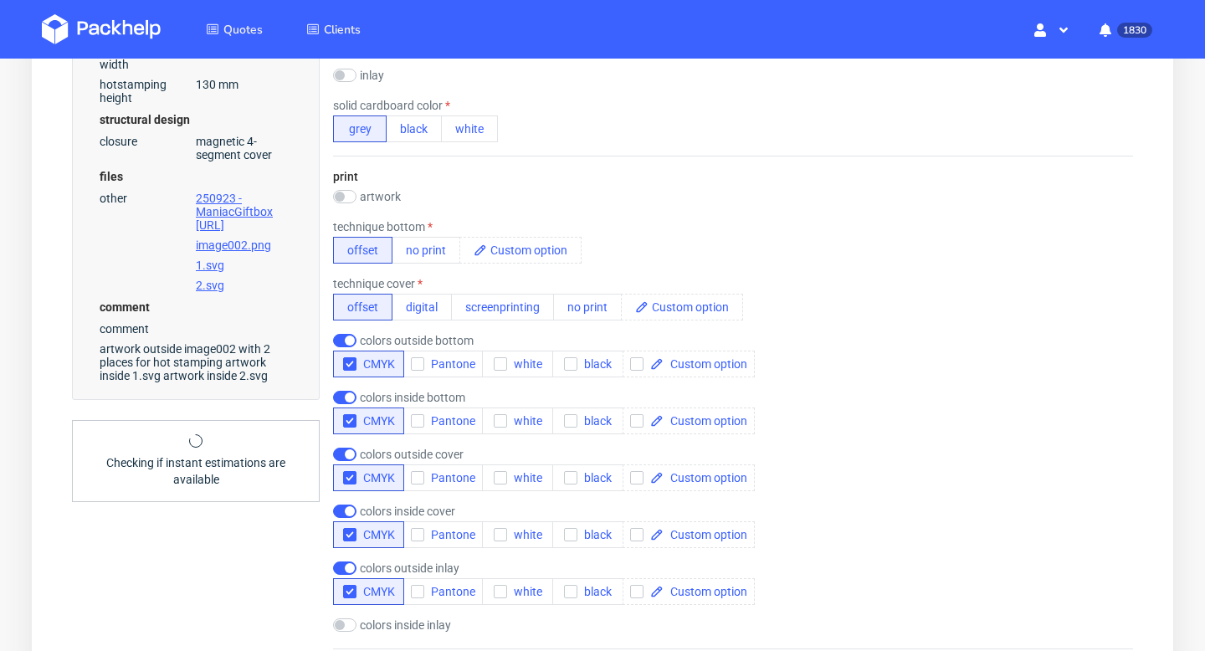
scroll to position [1025, 0]
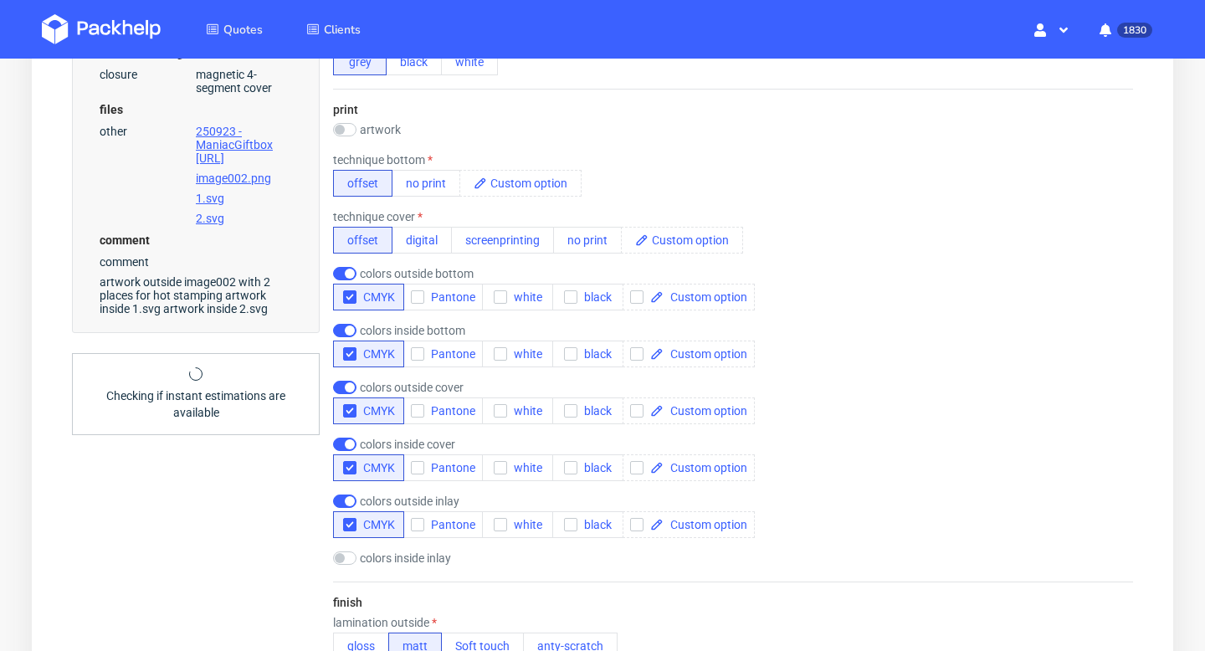
click at [411, 503] on label "colors outside inlay" at bounding box center [410, 501] width 100 height 13
checkbox input "false"
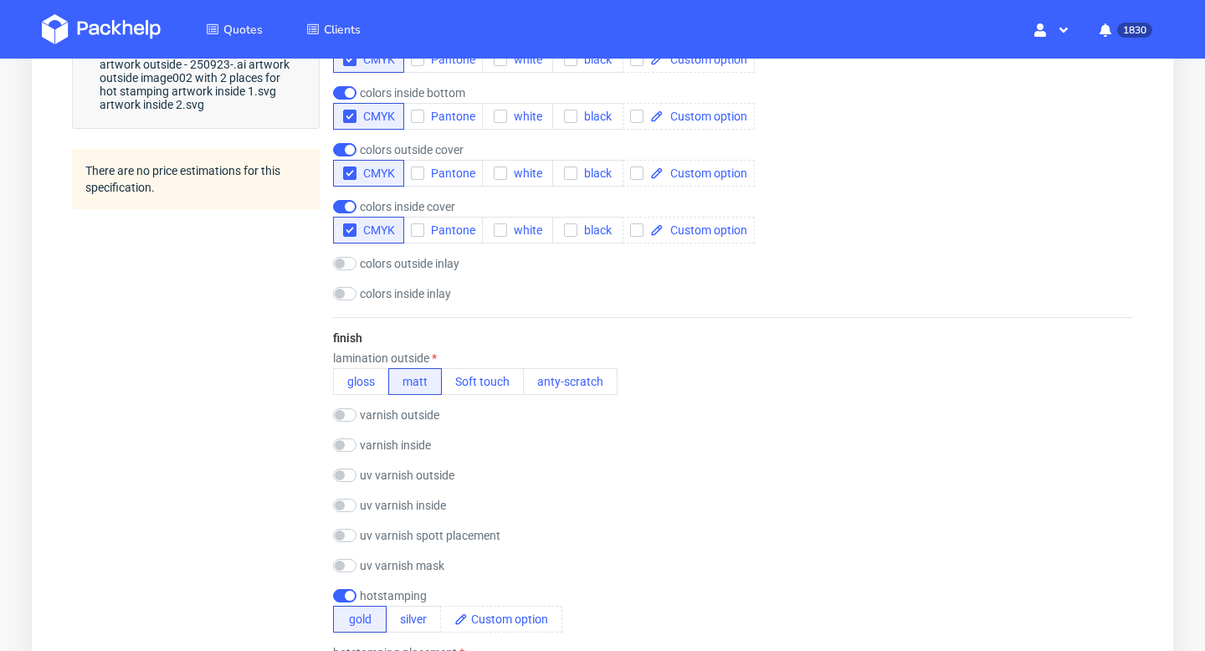
scroll to position [1278, 0]
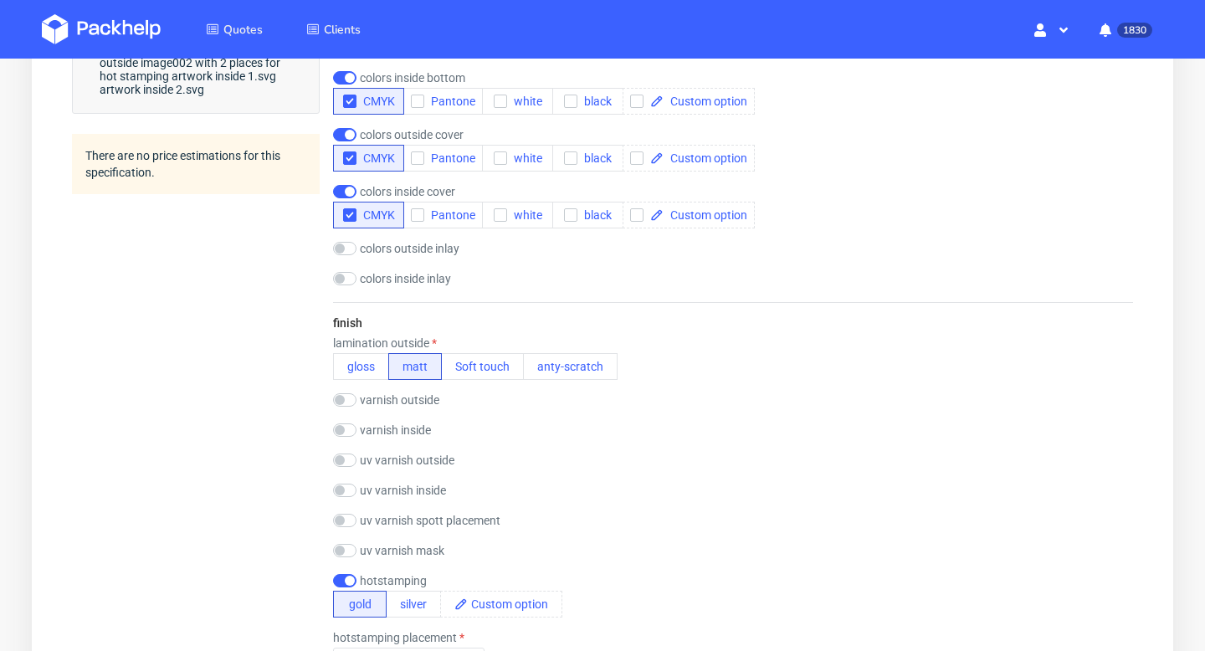
click at [413, 428] on label "varnish inside" at bounding box center [395, 429] width 71 height 13
checkbox input "true"
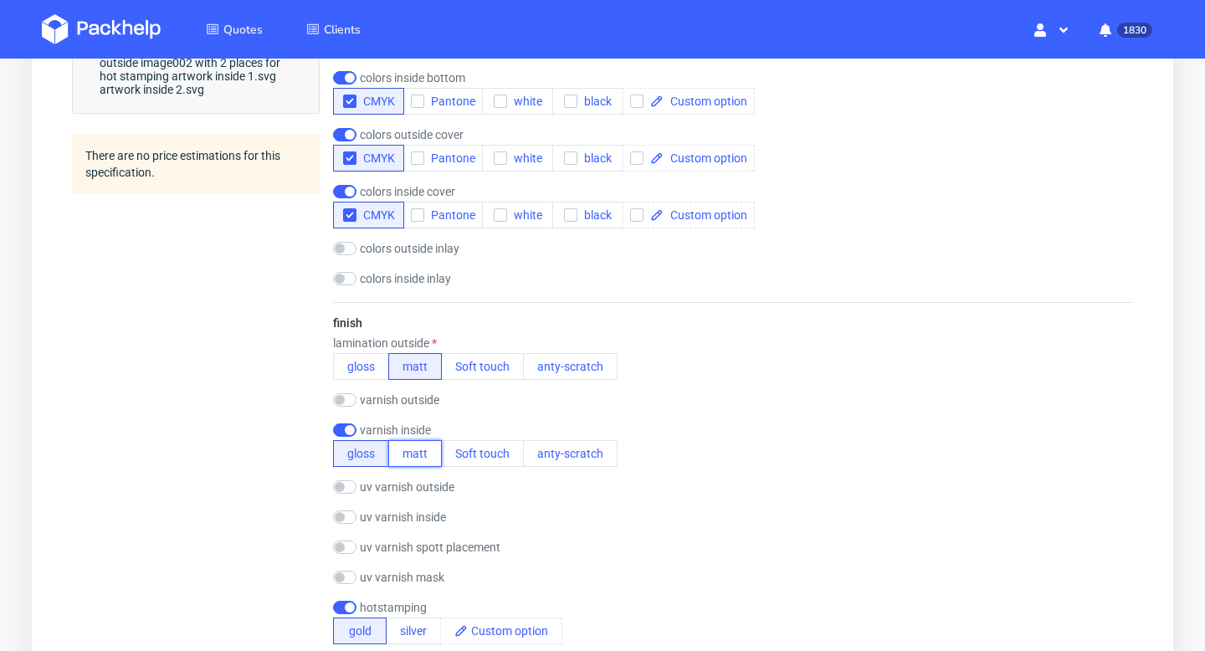
click at [421, 447] on button "matt" at bounding box center [415, 453] width 54 height 27
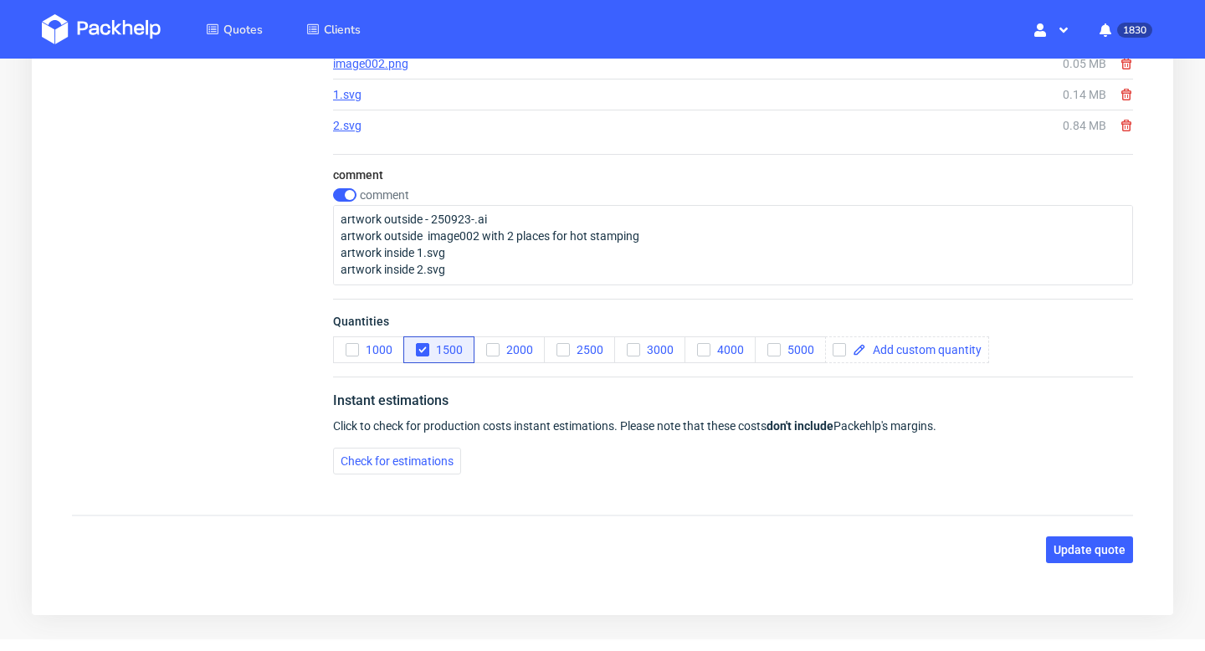
scroll to position [2975, 0]
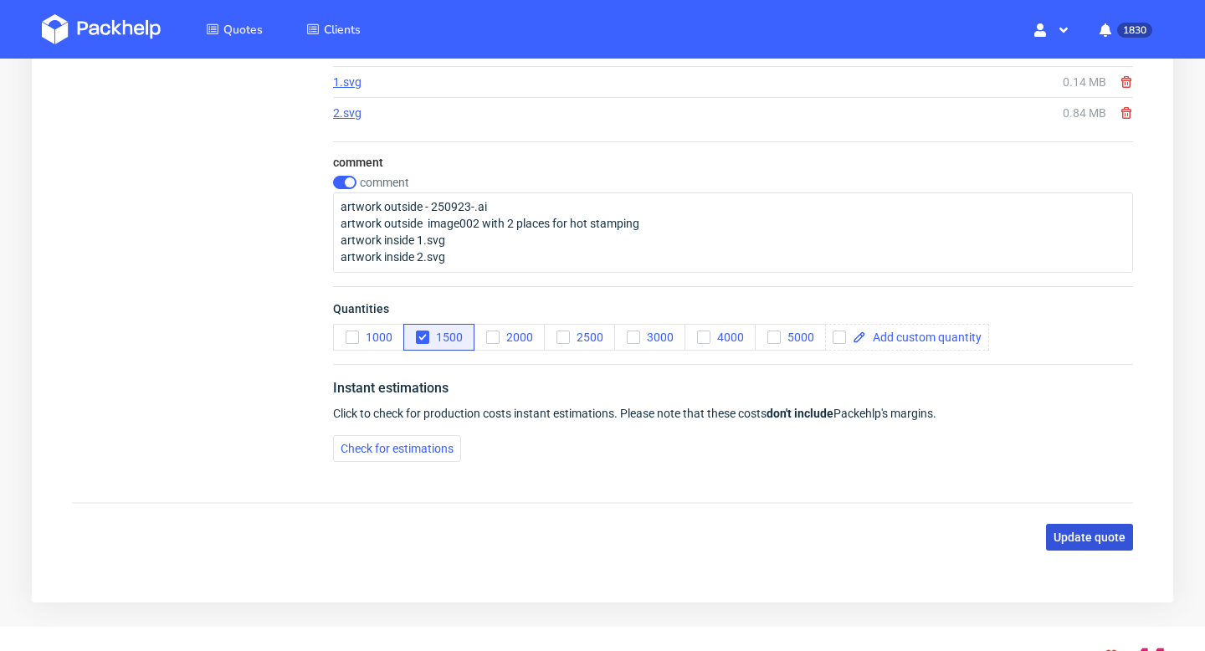
click at [1099, 535] on span "Update quote" at bounding box center [1090, 537] width 72 height 12
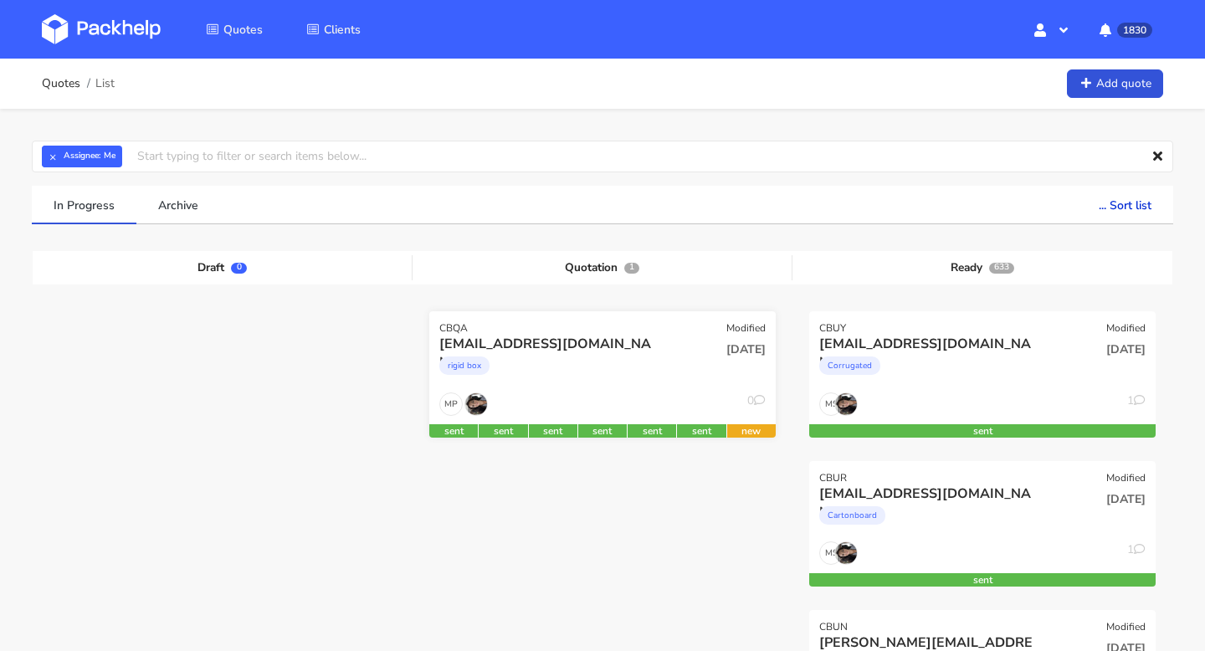
click at [589, 392] on div "MP 0" at bounding box center [602, 408] width 346 height 32
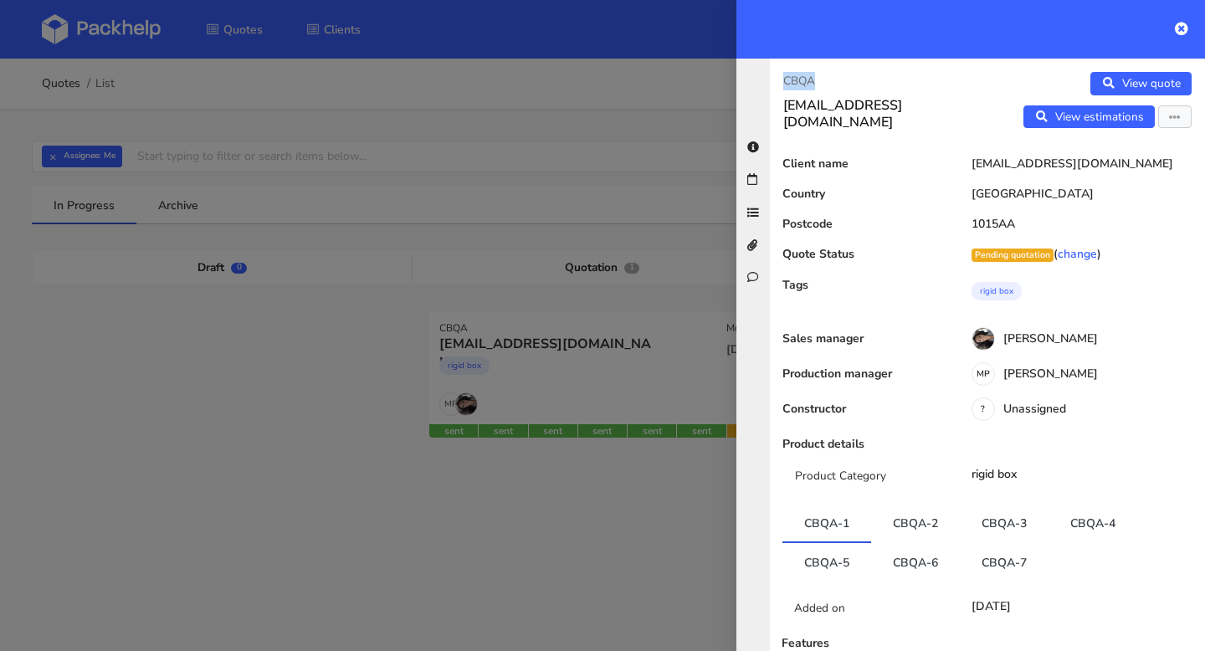
drag, startPoint x: 821, startPoint y: 74, endPoint x: 775, endPoint y: 74, distance: 46.0
click at [775, 74] on div "CBQA marlot@maniac-nails.com" at bounding box center [879, 101] width 218 height 59
click at [1181, 30] on icon at bounding box center [1181, 28] width 13 height 13
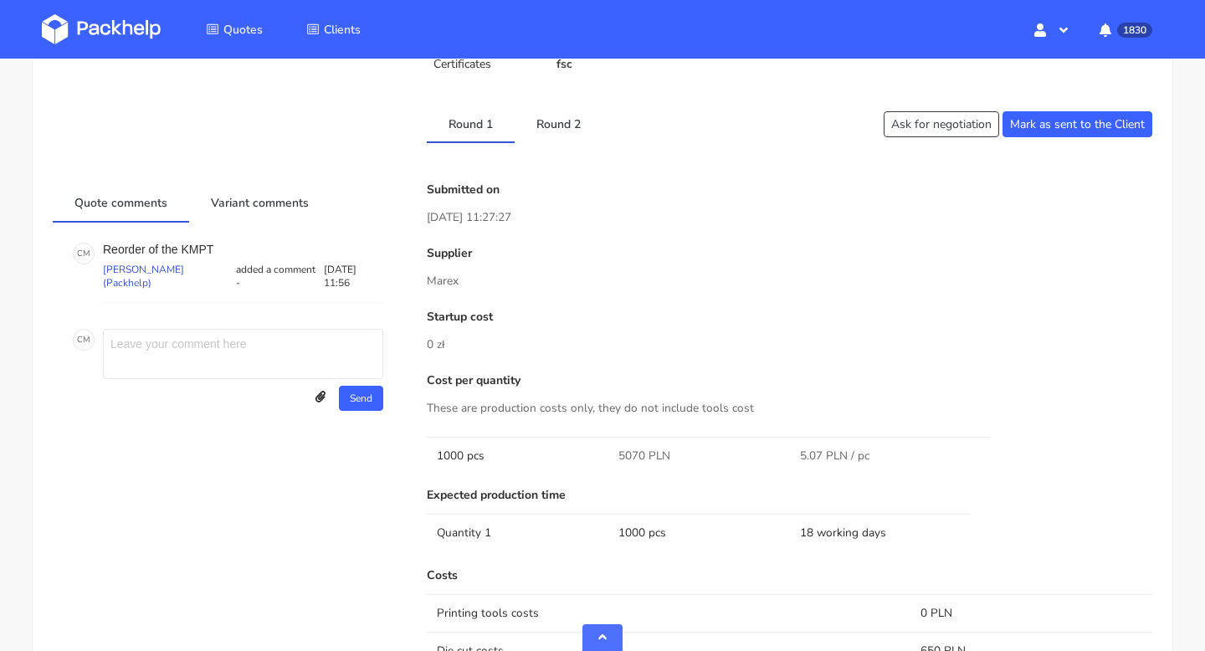
scroll to position [627, 0]
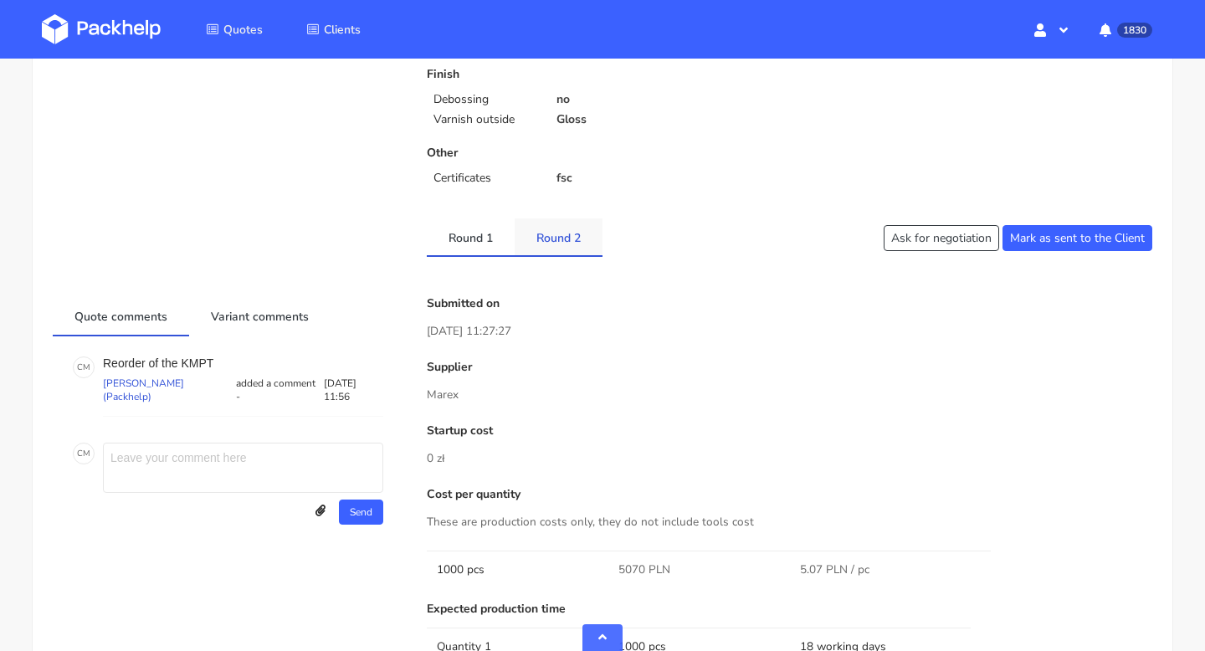
click at [548, 244] on link "Round 2" at bounding box center [559, 236] width 88 height 37
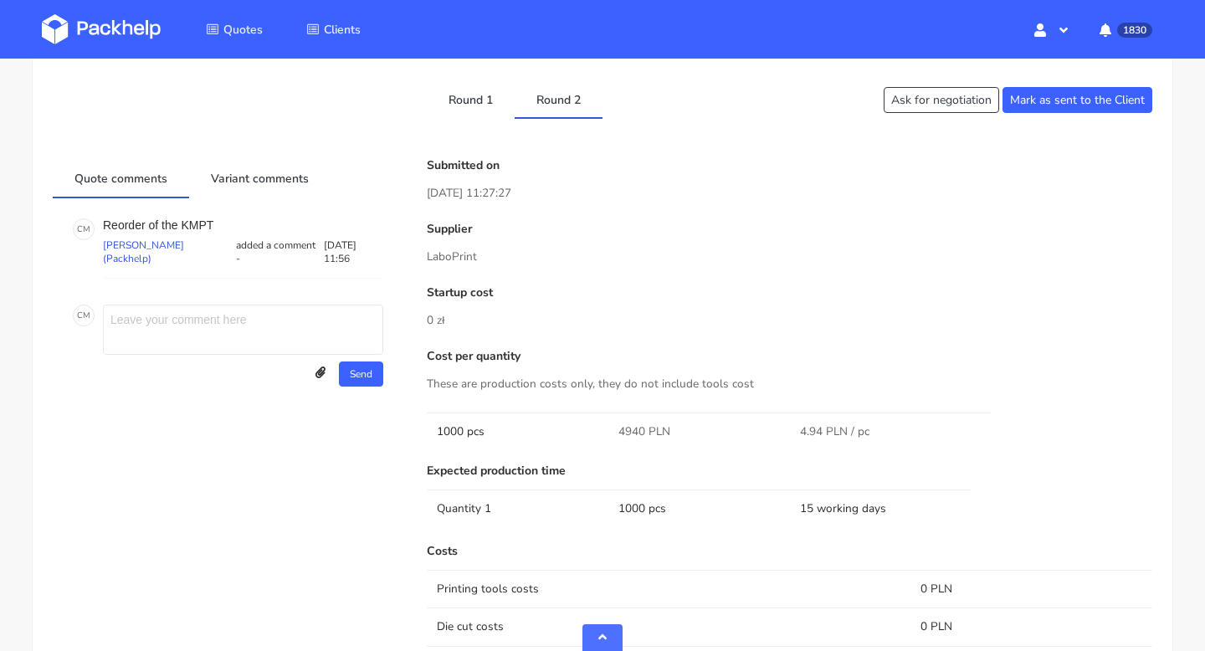
scroll to position [710, 0]
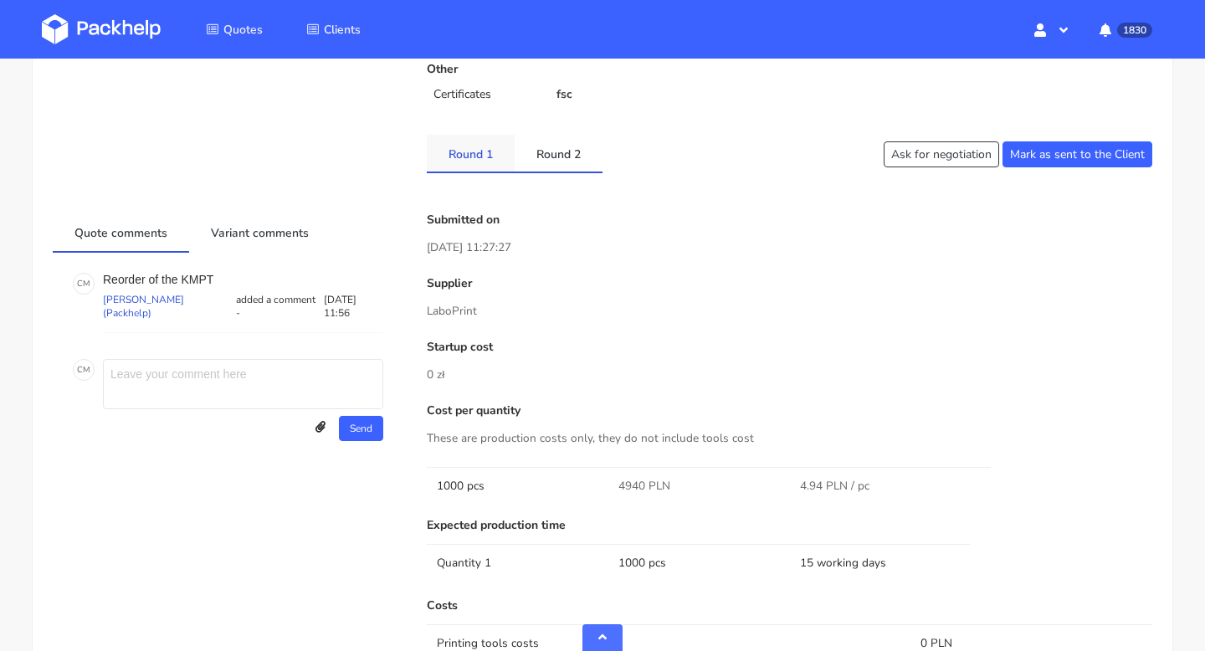
click at [476, 157] on link "Round 1" at bounding box center [471, 153] width 88 height 37
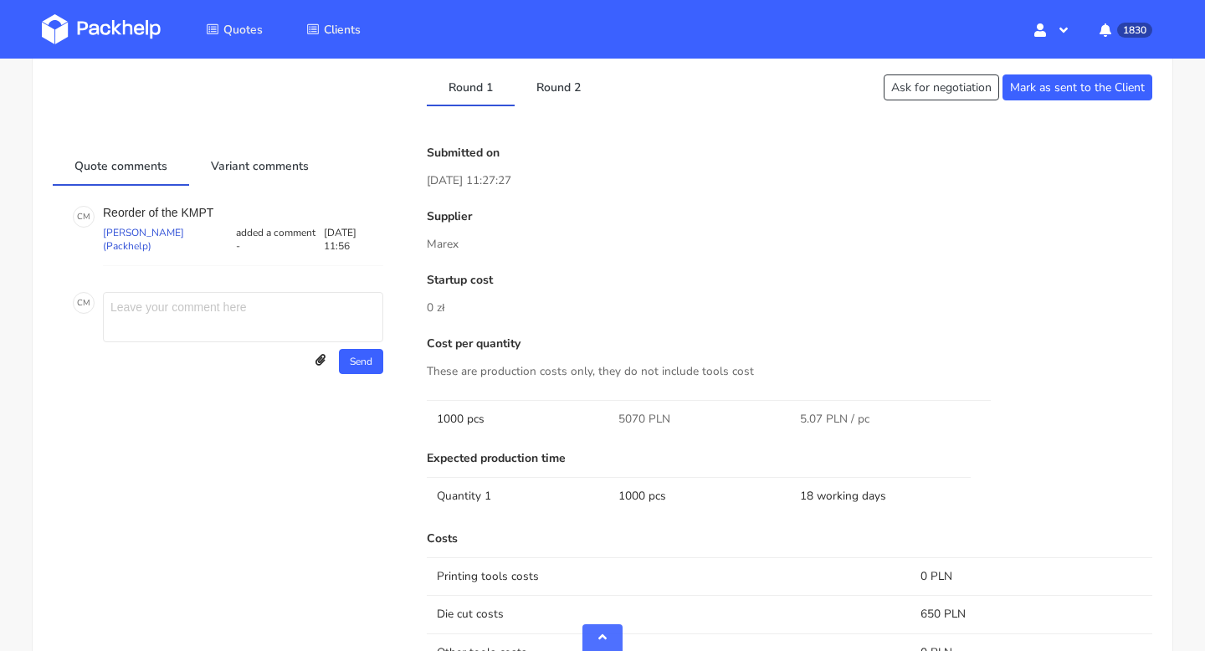
scroll to position [738, 0]
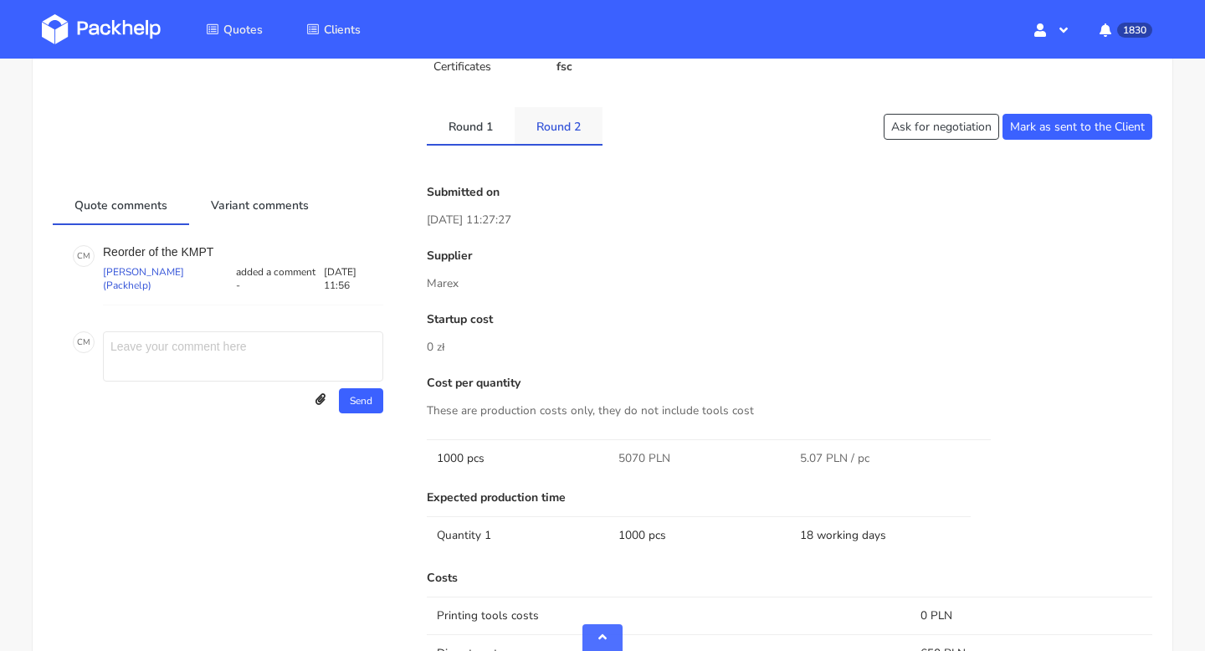
click at [545, 137] on link "Round 2" at bounding box center [559, 125] width 88 height 37
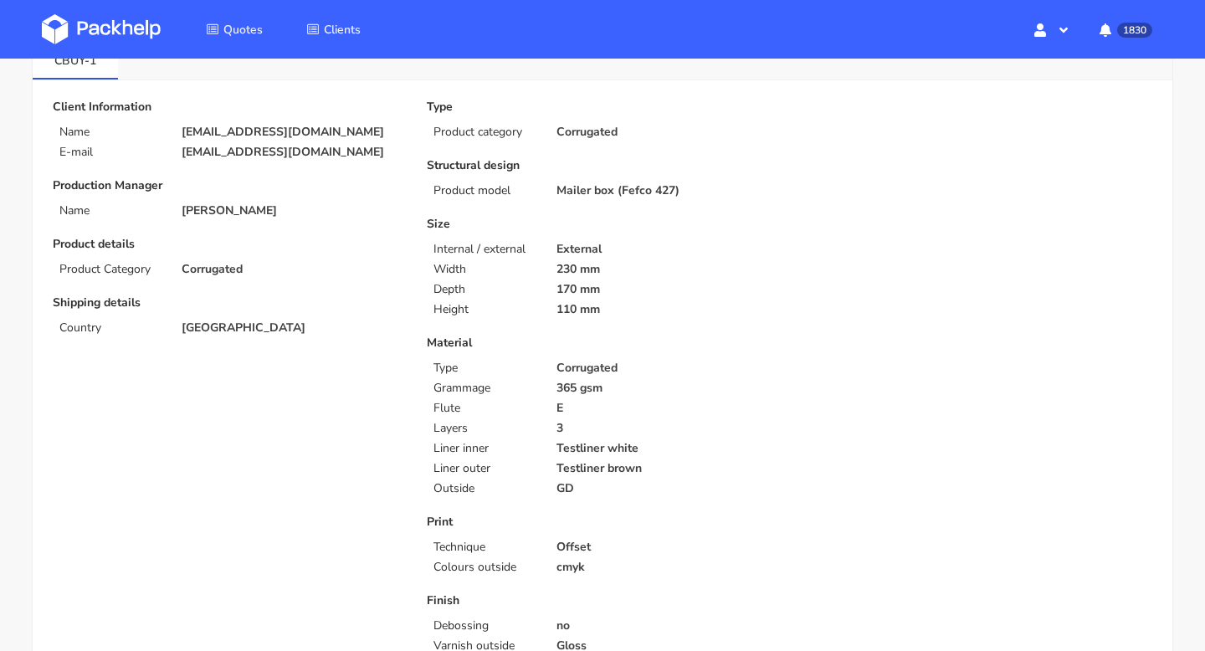
scroll to position [0, 0]
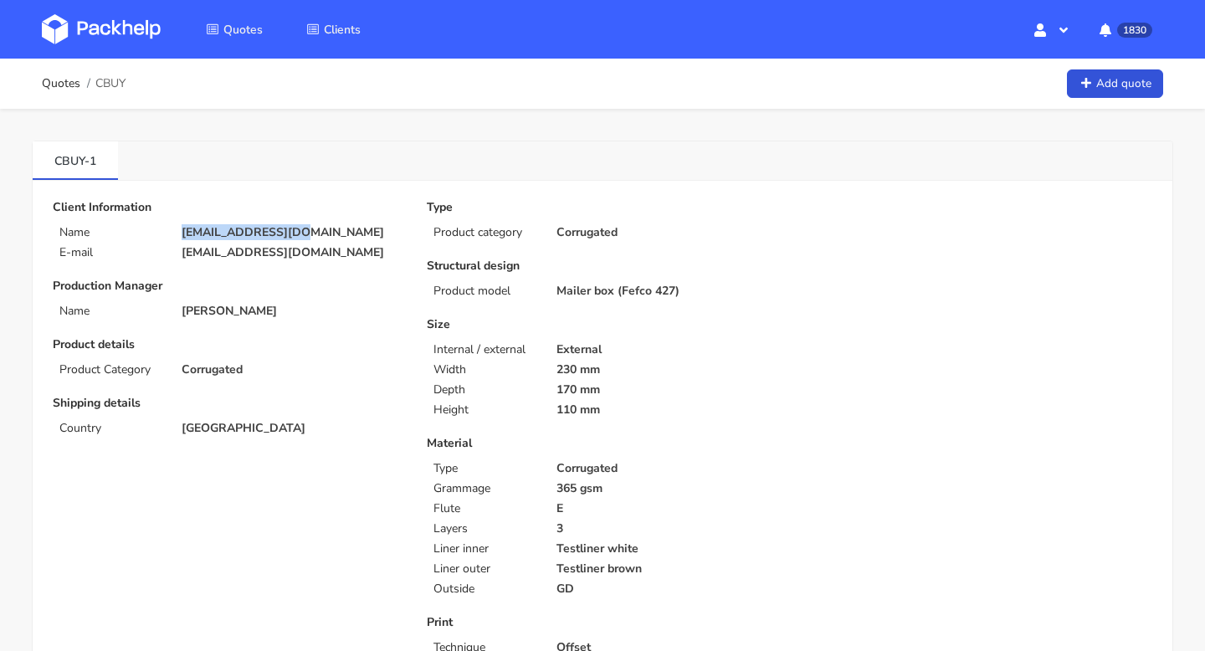
drag, startPoint x: 310, startPoint y: 235, endPoint x: 181, endPoint y: 234, distance: 128.9
click at [180, 234] on div "[EMAIL_ADDRESS][DOMAIN_NAME]" at bounding box center [292, 232] width 245 height 13
copy p "[EMAIL_ADDRESS][DOMAIN_NAME]"
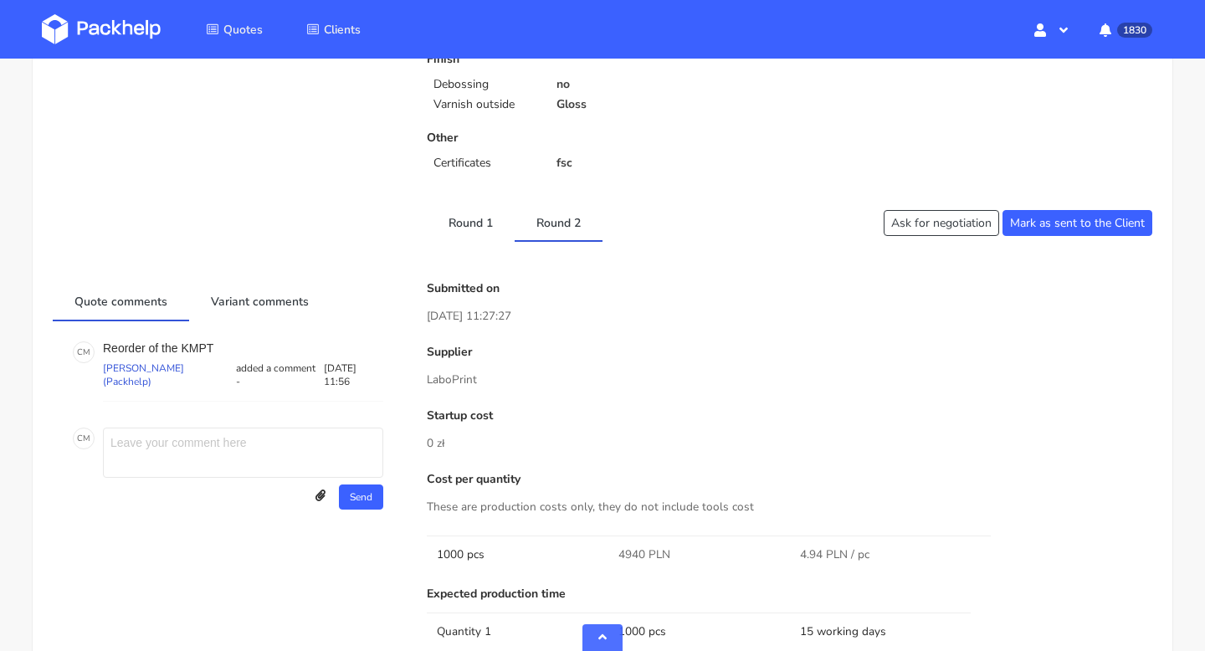
scroll to position [677, 0]
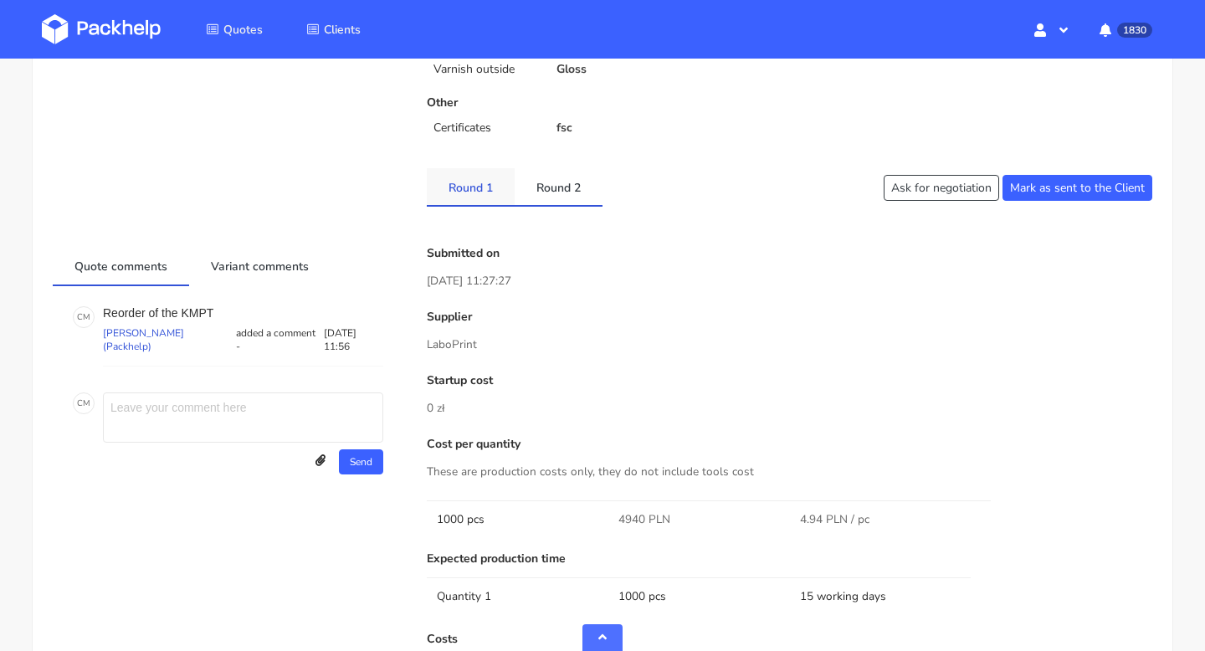
click at [486, 192] on link "Round 1" at bounding box center [471, 186] width 88 height 37
click at [563, 196] on link "Round 2" at bounding box center [559, 186] width 88 height 37
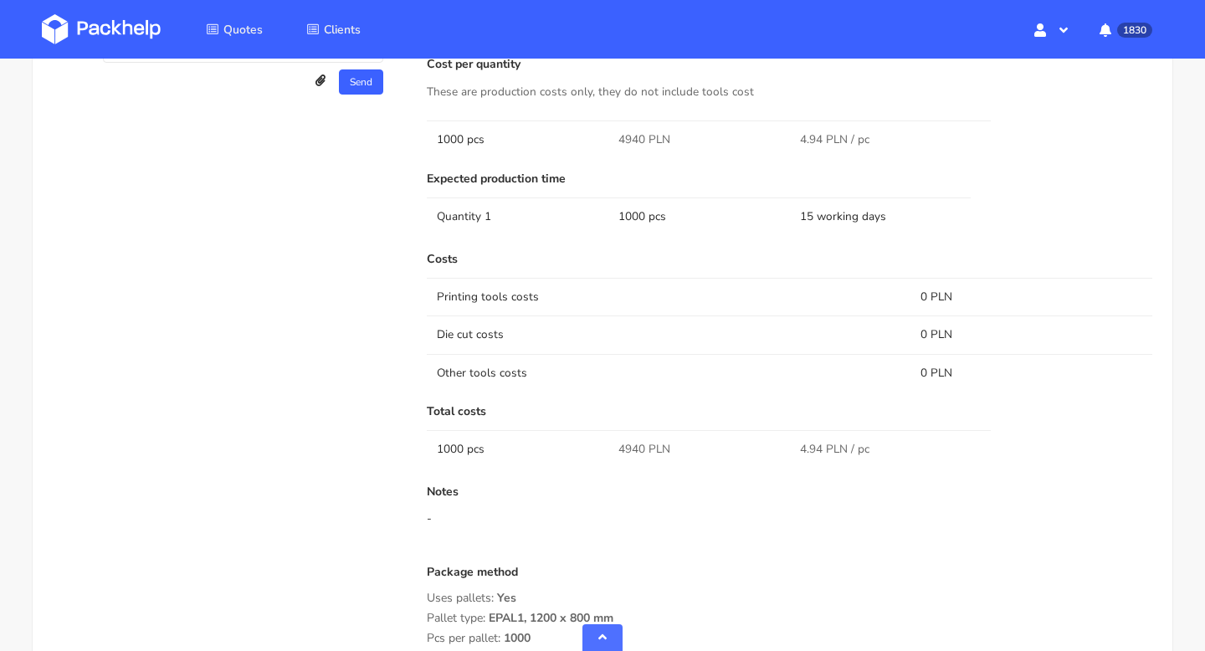
scroll to position [378, 0]
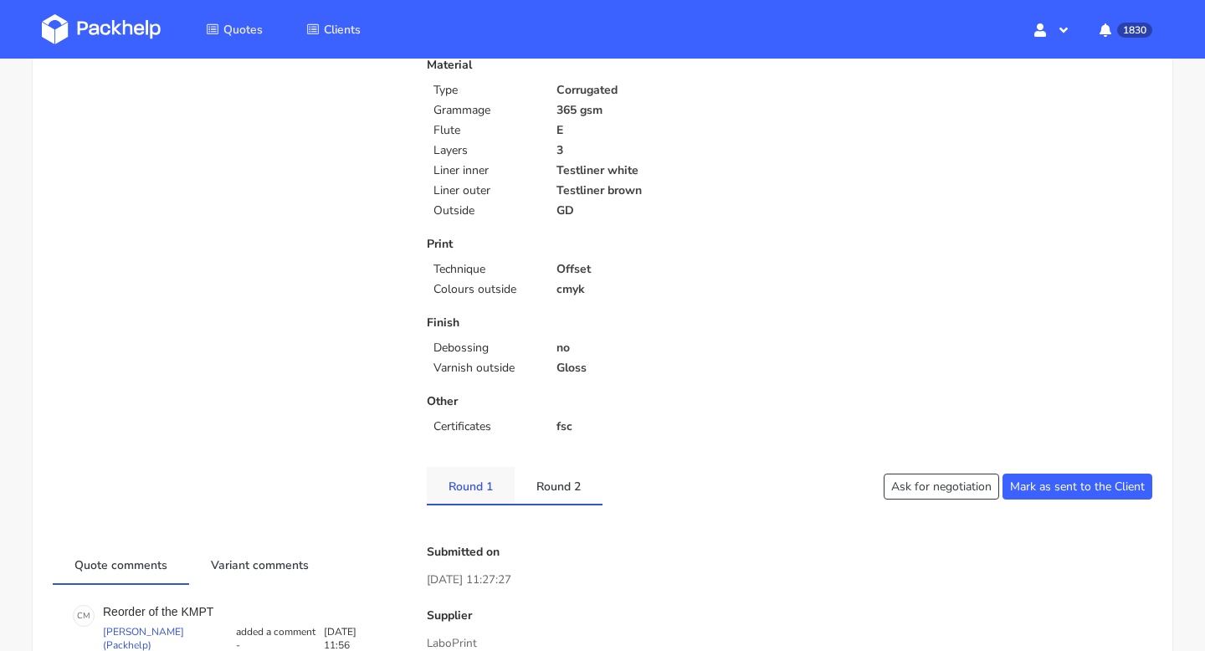
click at [465, 484] on link "Round 1" at bounding box center [471, 485] width 88 height 37
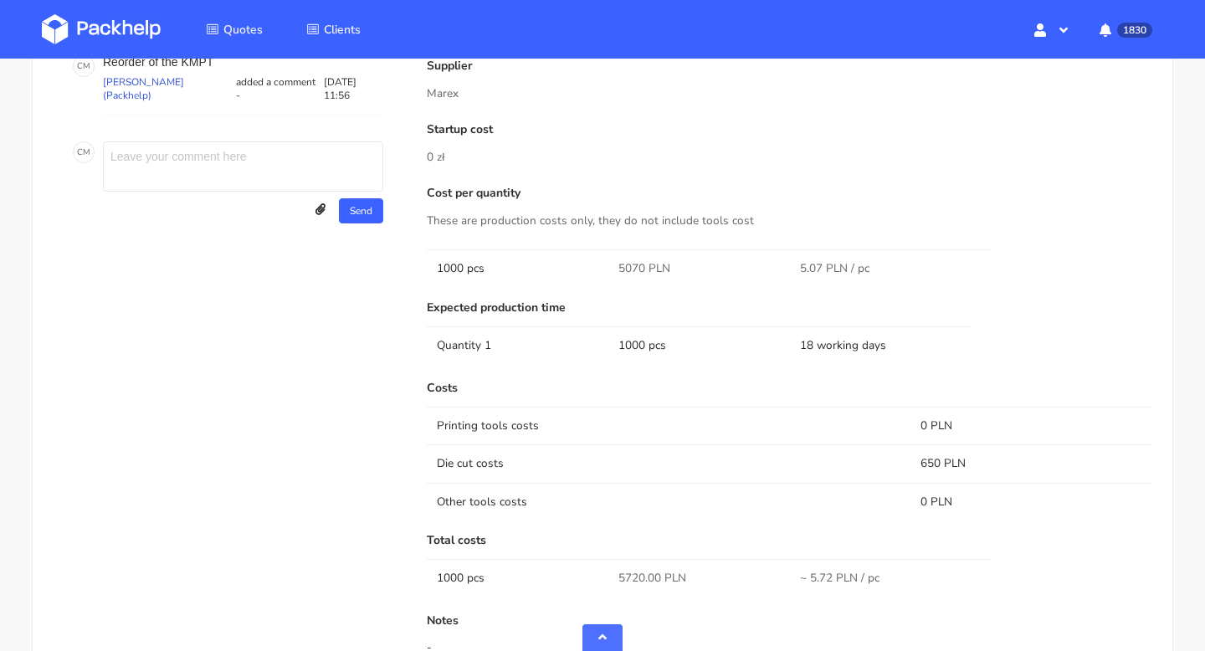
scroll to position [760, 0]
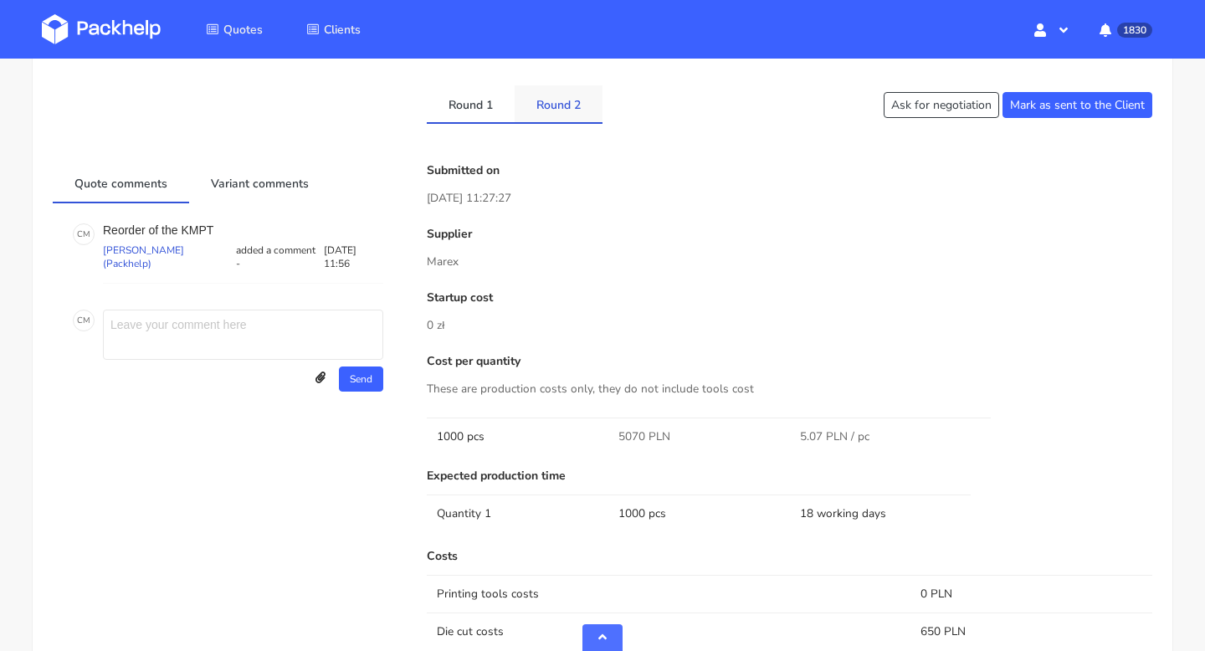
click at [562, 113] on link "Round 2" at bounding box center [559, 103] width 88 height 37
drag, startPoint x: 643, startPoint y: 434, endPoint x: 615, endPoint y: 434, distance: 27.6
click at [615, 434] on td "4940 PLN" at bounding box center [699, 437] width 182 height 38
copy span "4940"
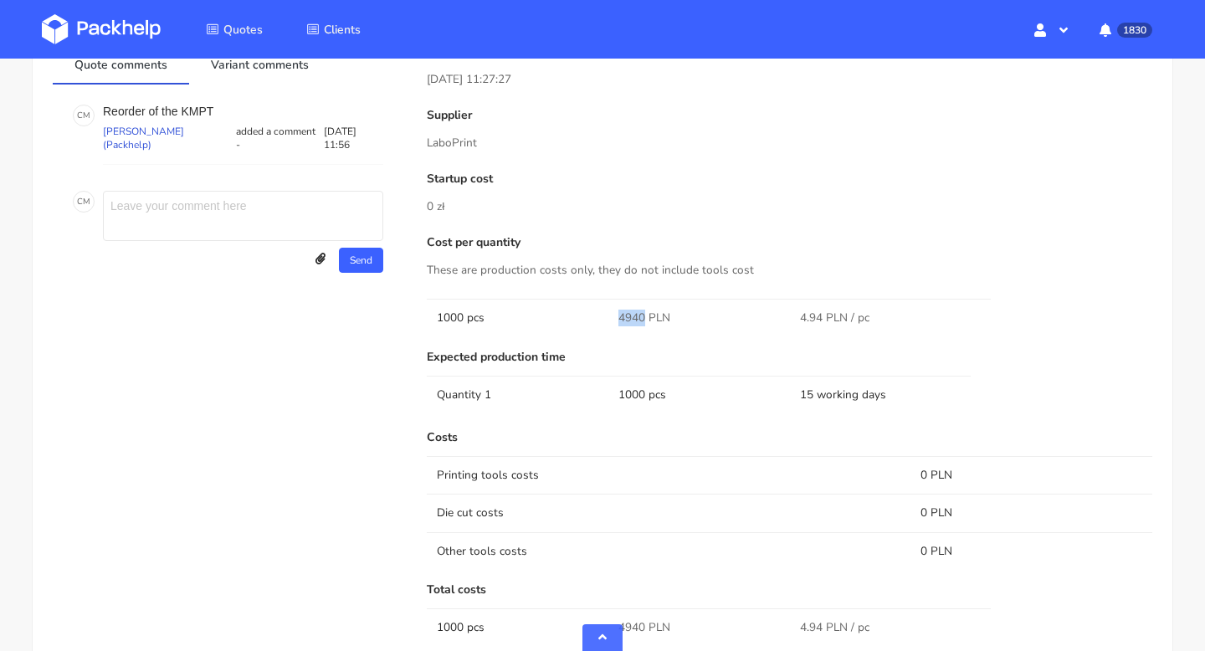
scroll to position [1052, 0]
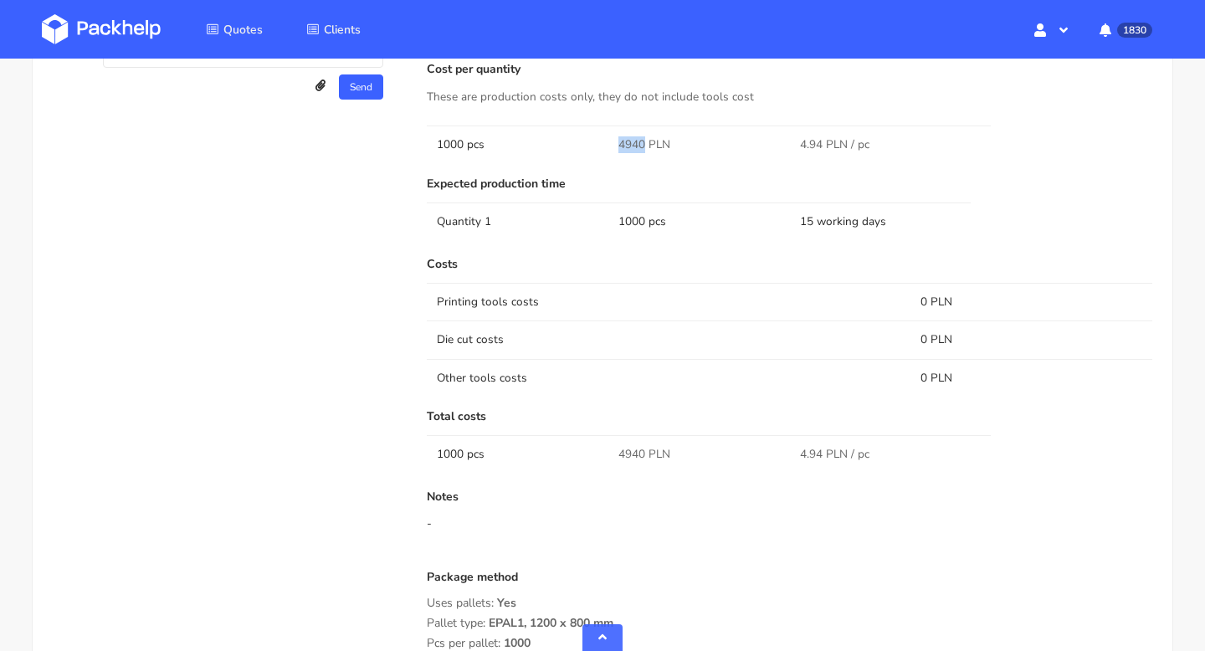
copy span "4940"
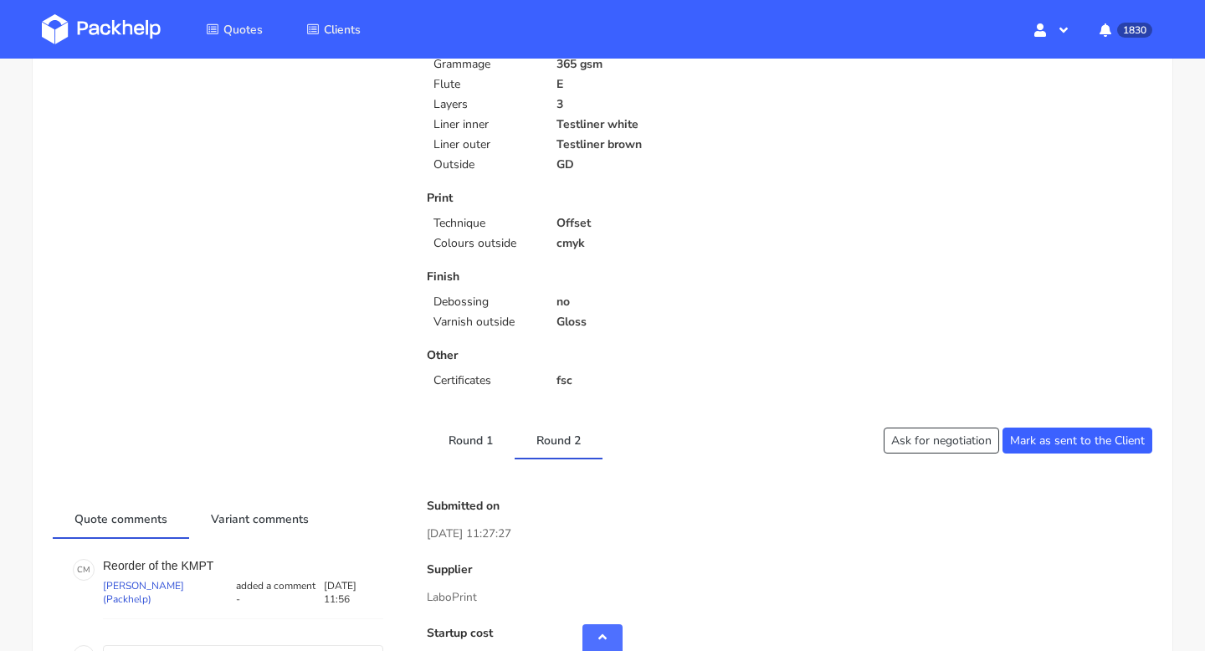
scroll to position [0, 0]
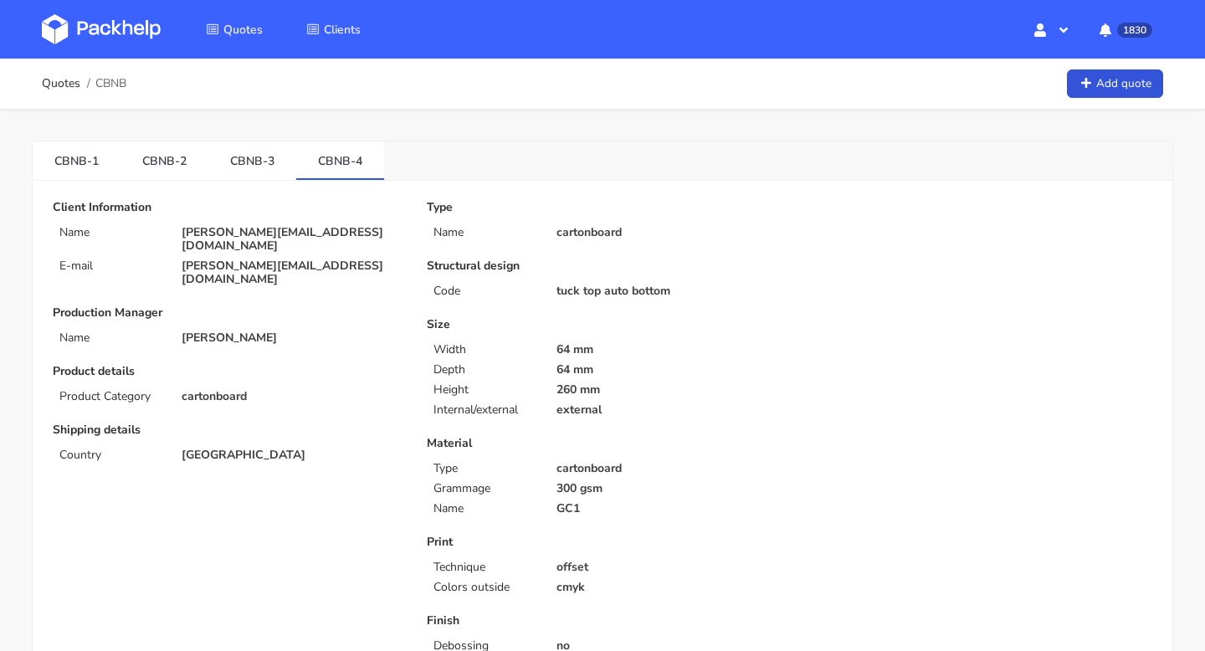
click at [326, 208] on p "Client Information" at bounding box center [228, 207] width 351 height 13
drag, startPoint x: 310, startPoint y: 156, endPoint x: 343, endPoint y: 161, distance: 33.2
click at [343, 161] on link "CBNB-4" at bounding box center [340, 159] width 88 height 37
copy link "CBNB"
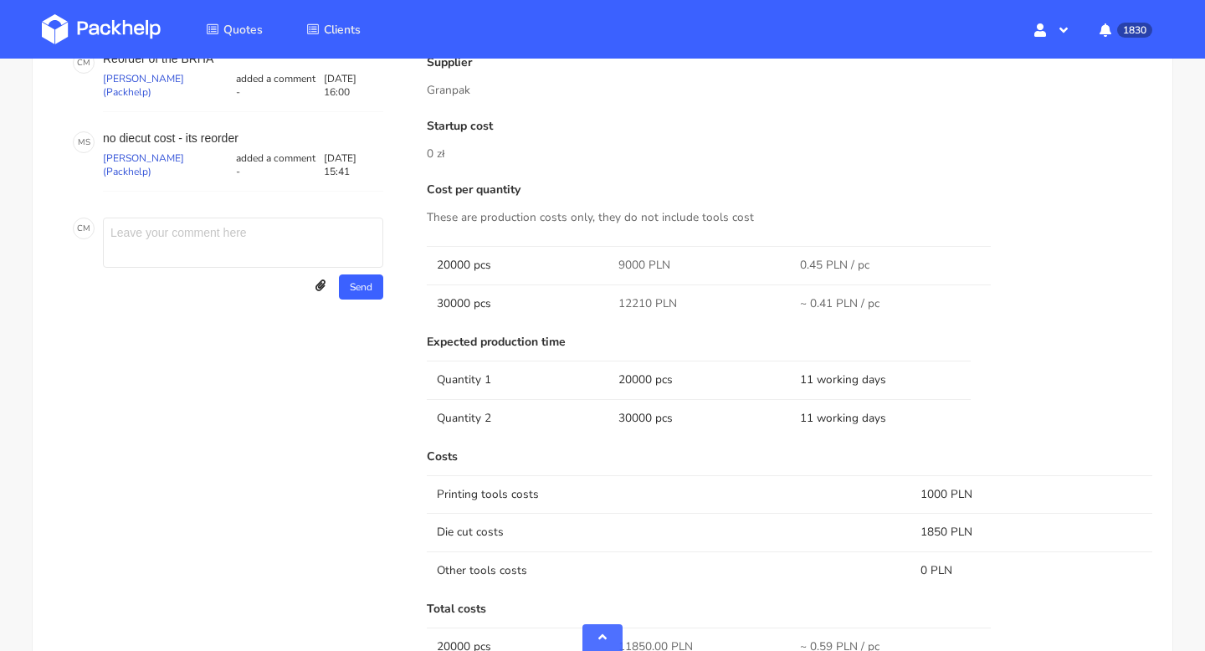
scroll to position [950, 0]
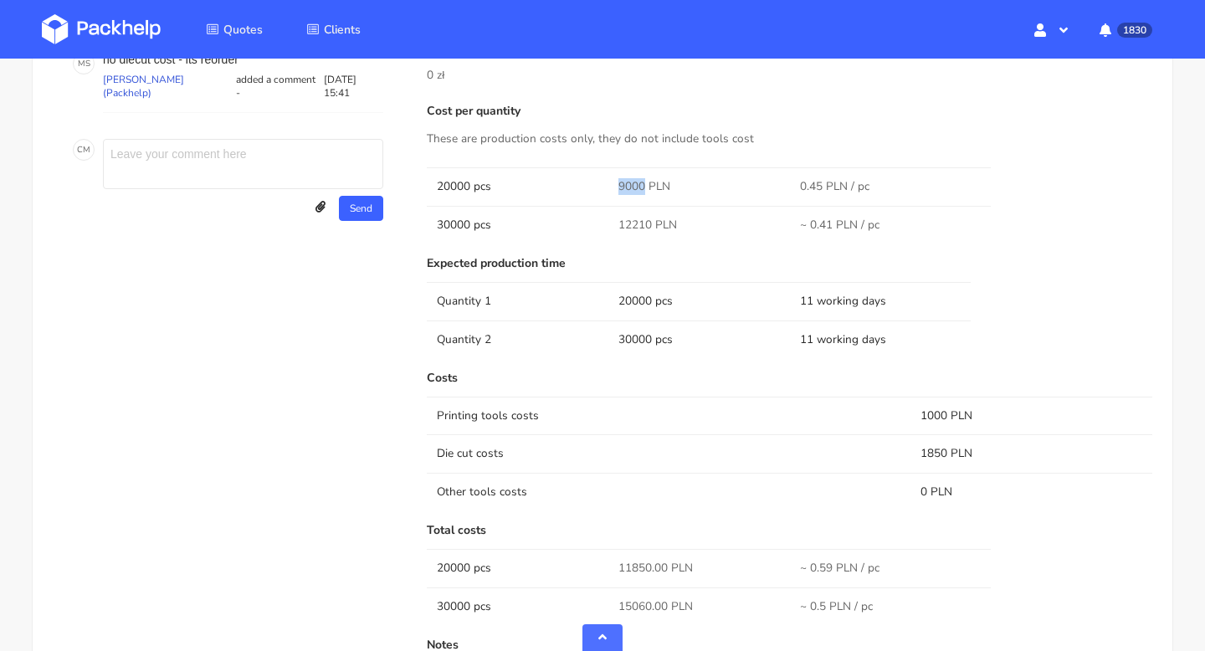
drag, startPoint x: 642, startPoint y: 187, endPoint x: 618, endPoint y: 187, distance: 24.3
click at [618, 187] on td "9000 PLN" at bounding box center [699, 186] width 182 height 38
copy span "9000"
drag, startPoint x: 653, startPoint y: 223, endPoint x: 591, endPoint y: 223, distance: 61.9
click at [591, 223] on tr "30000 pcs 12210 PLN ~ 0.41 PLN / pc" at bounding box center [789, 225] width 725 height 38
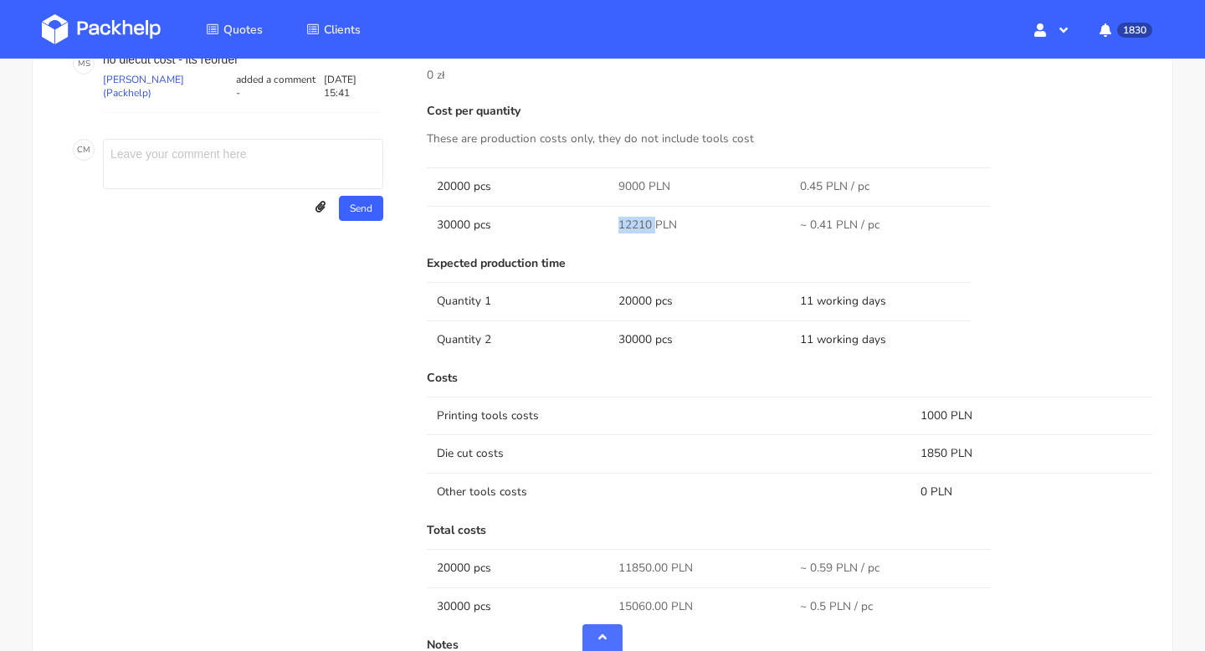
copy tr "12210"
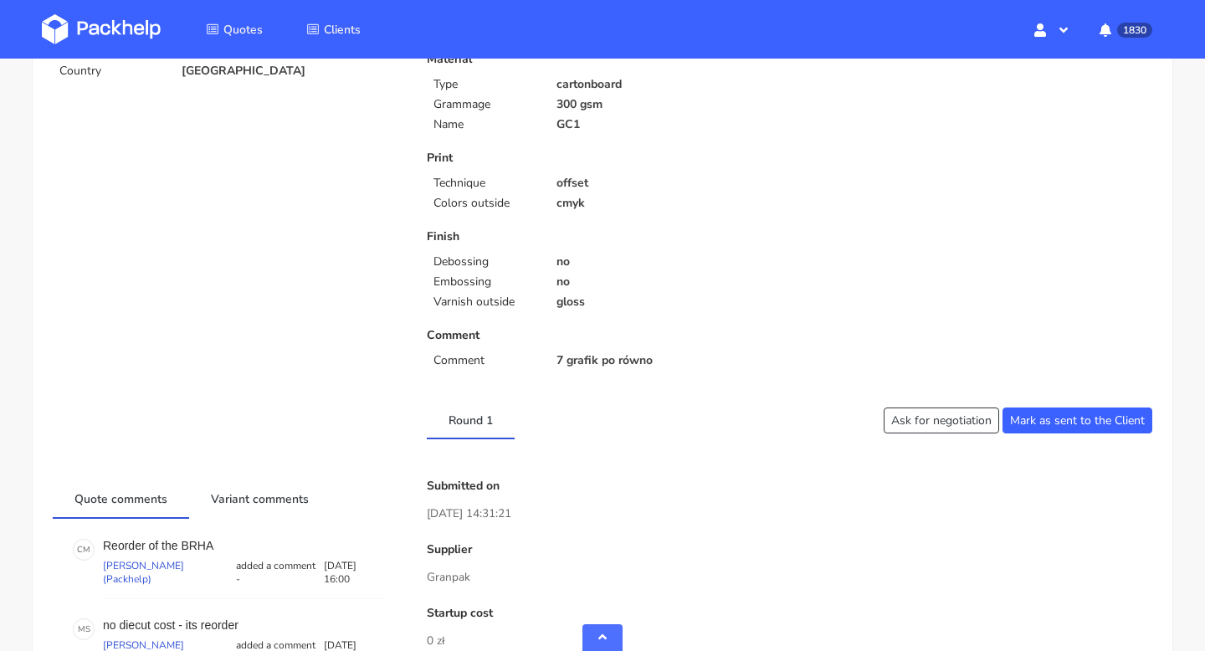
scroll to position [592, 0]
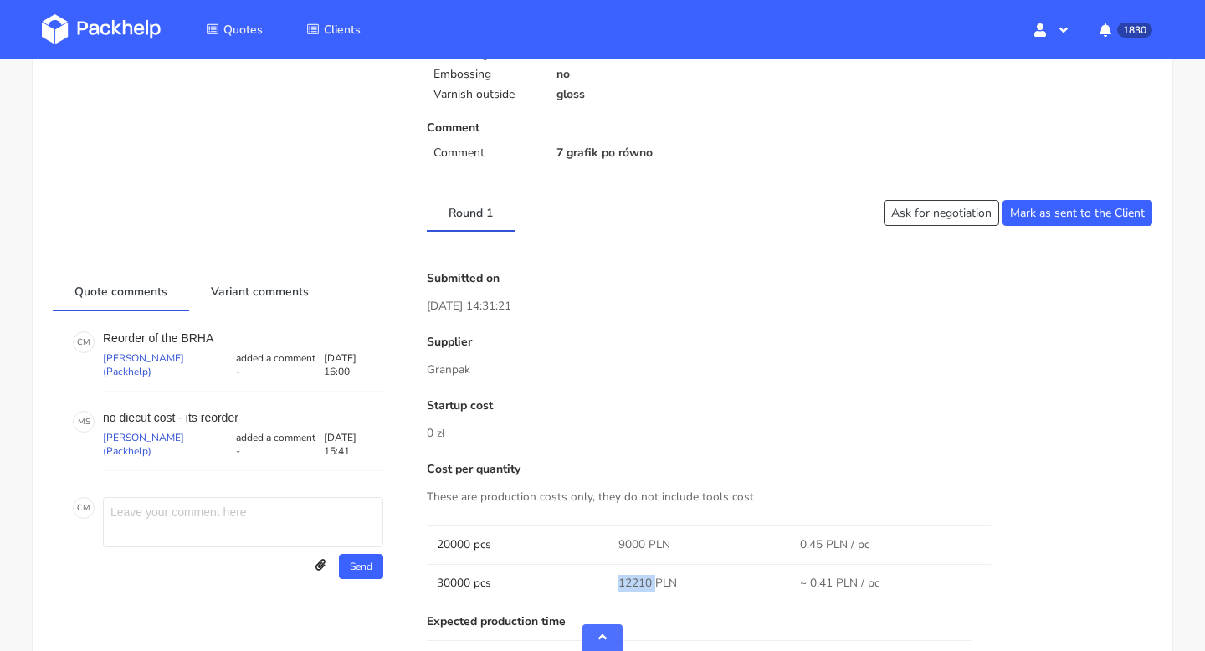
drag, startPoint x: 477, startPoint y: 373, endPoint x: 414, endPoint y: 373, distance: 62.8
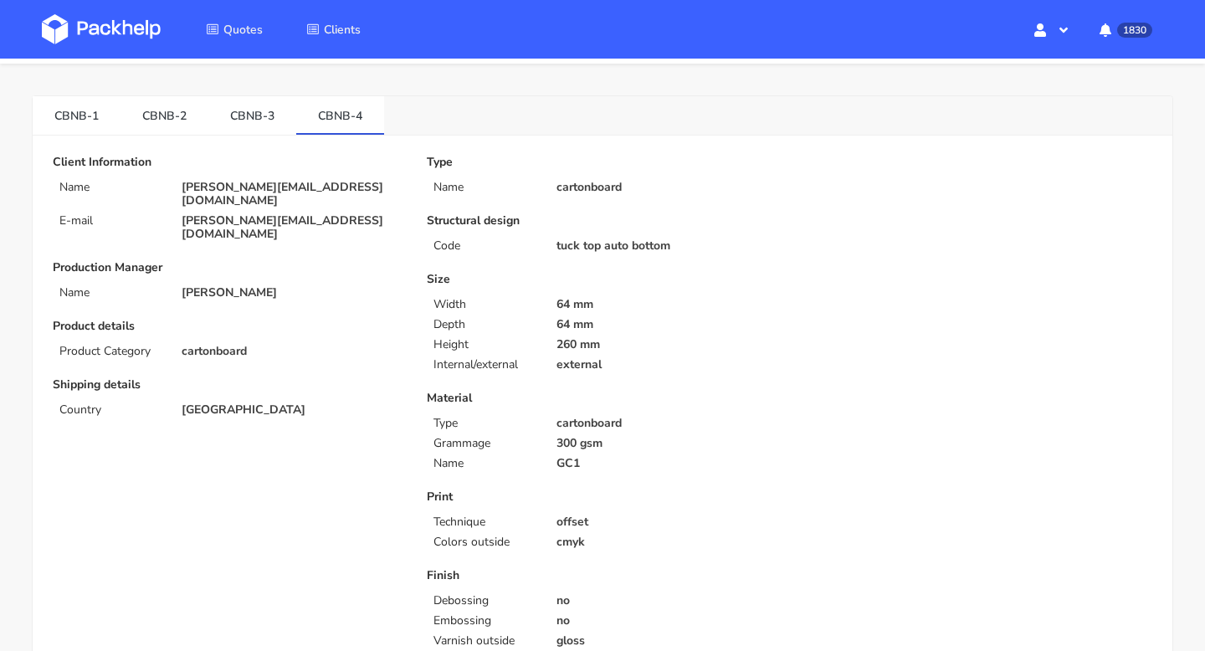
scroll to position [0, 0]
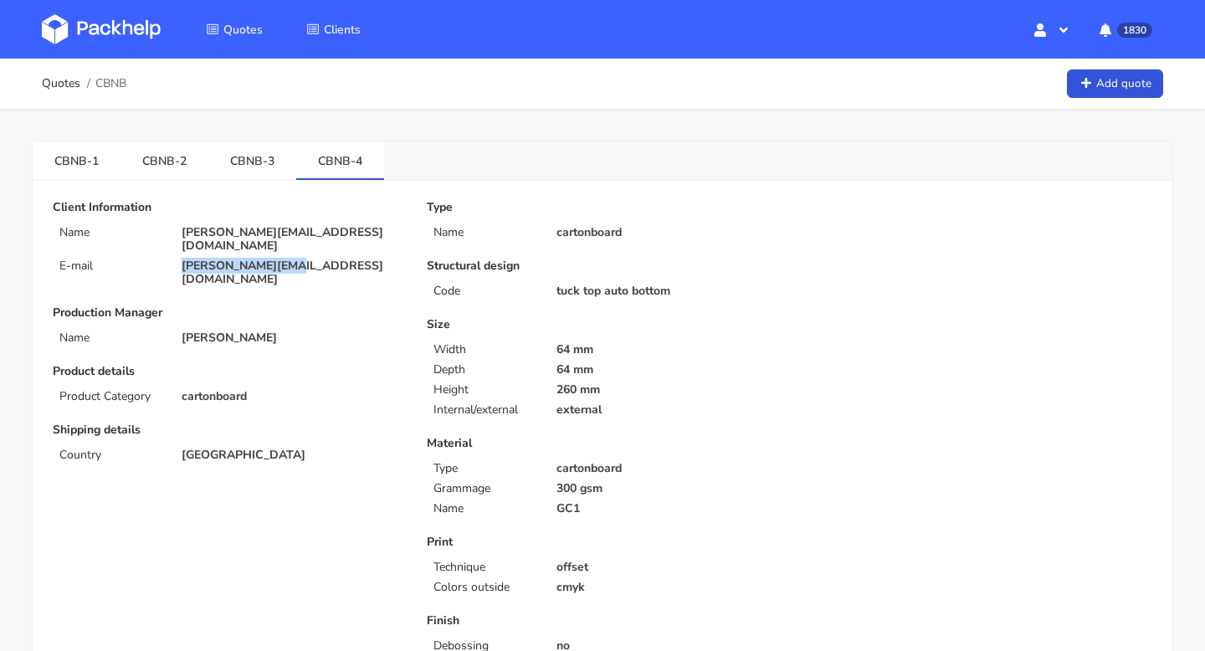
drag, startPoint x: 274, startPoint y: 258, endPoint x: 172, endPoint y: 252, distance: 101.4
click at [172, 259] on div "eli@fuzzball.club" at bounding box center [292, 272] width 245 height 27
copy p "eli@fuzzball.club"
click at [246, 151] on link "CBNB-3" at bounding box center [252, 159] width 88 height 37
click at [336, 156] on link "CBNB-4" at bounding box center [340, 159] width 88 height 37
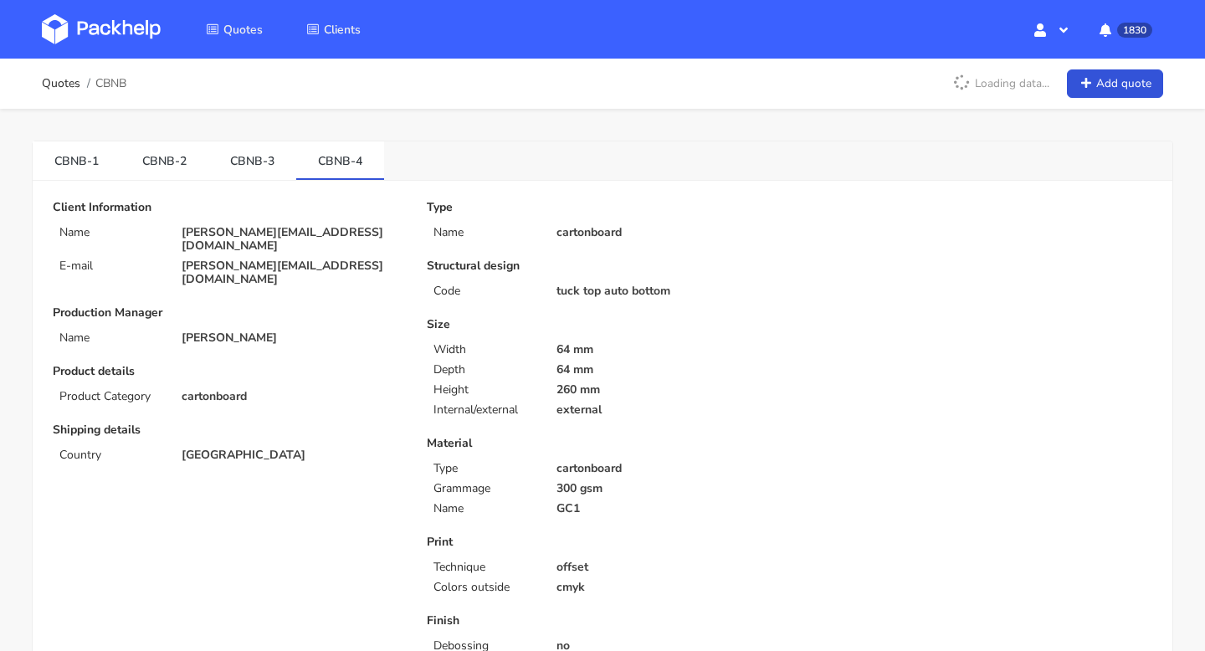
scroll to position [630, 0]
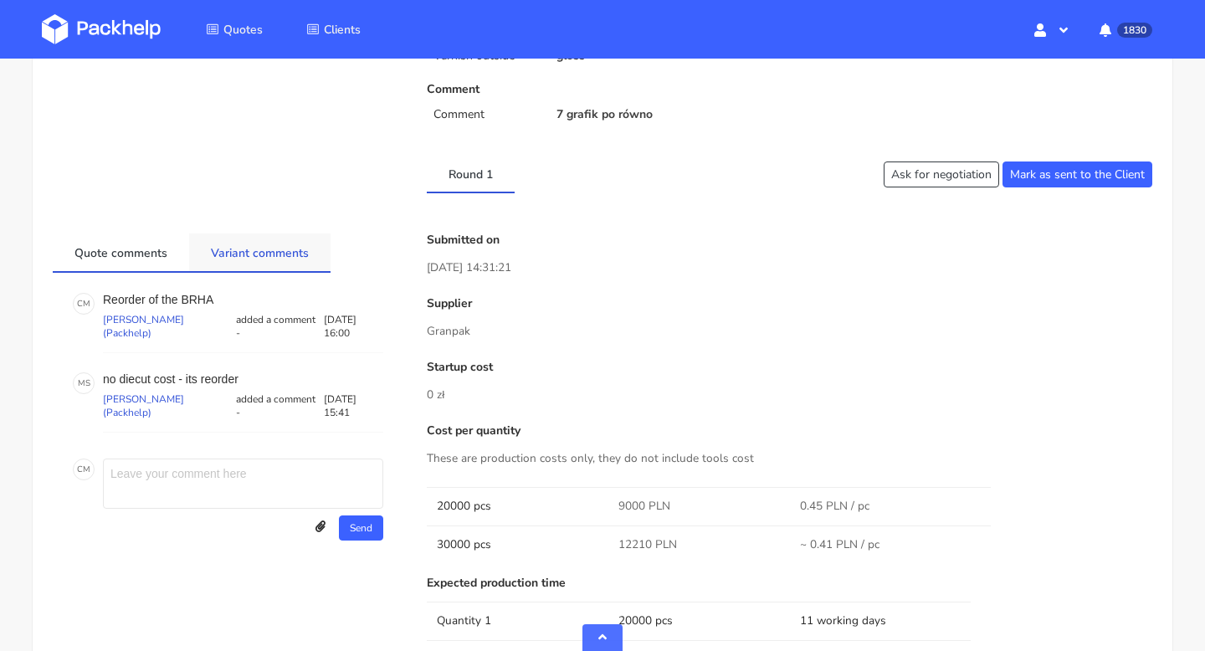
click at [275, 249] on link "Variant comments" at bounding box center [259, 251] width 141 height 37
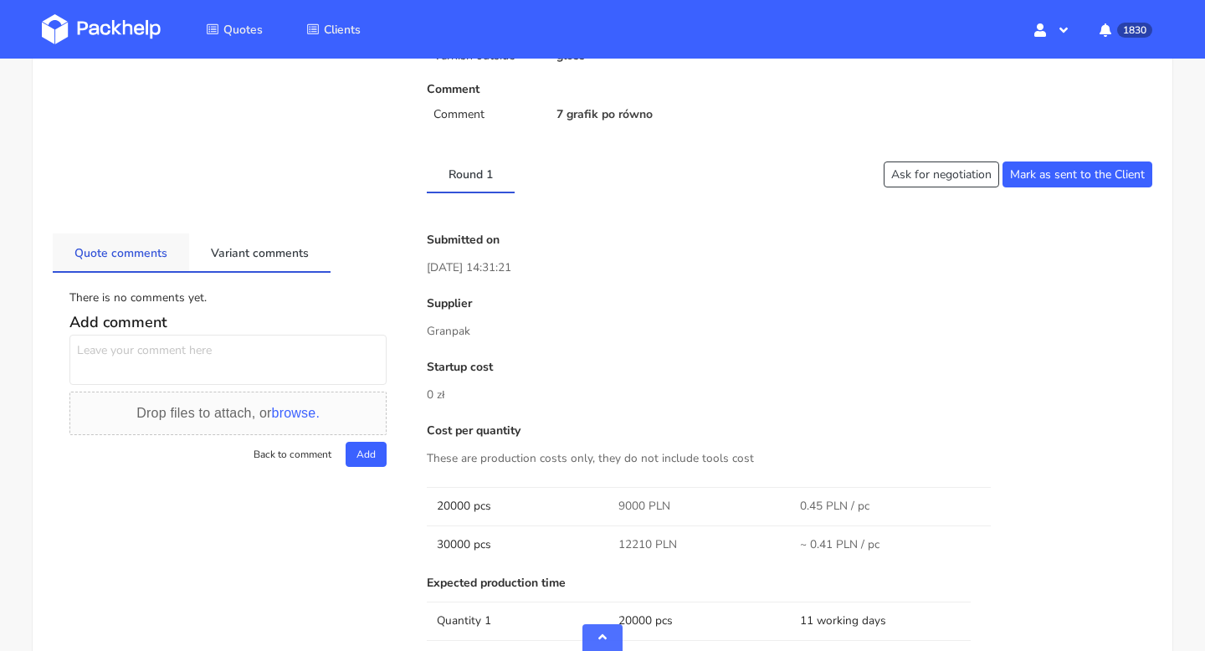
click at [141, 245] on link "Quote comments" at bounding box center [121, 251] width 136 height 37
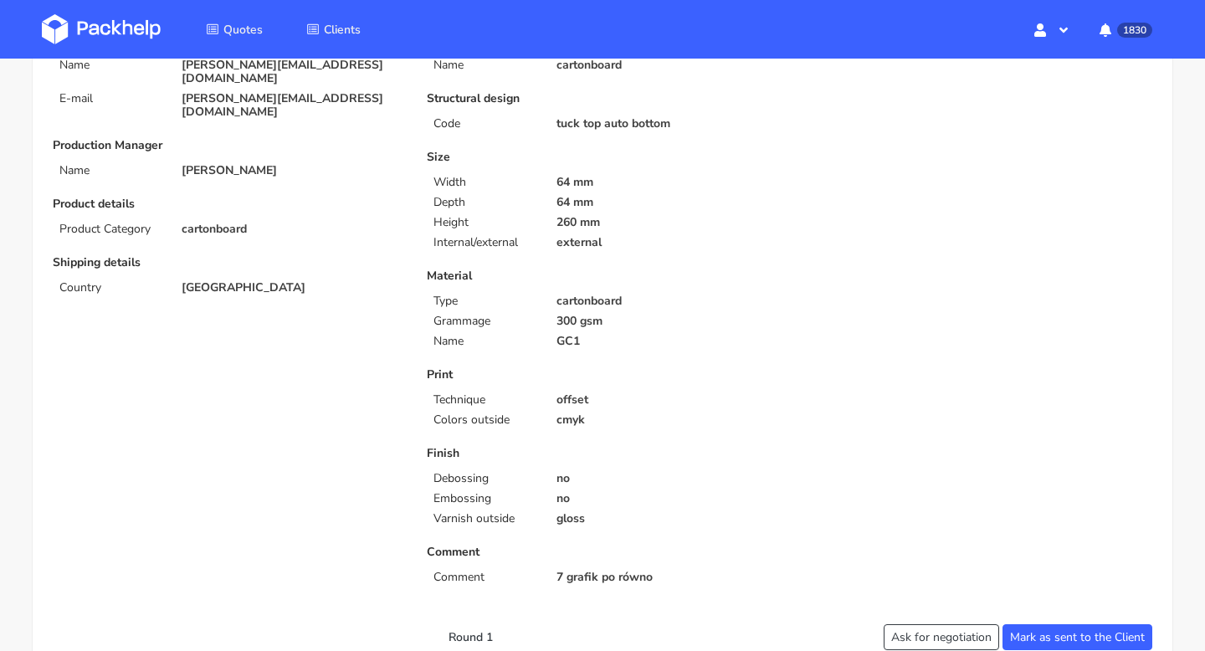
scroll to position [0, 0]
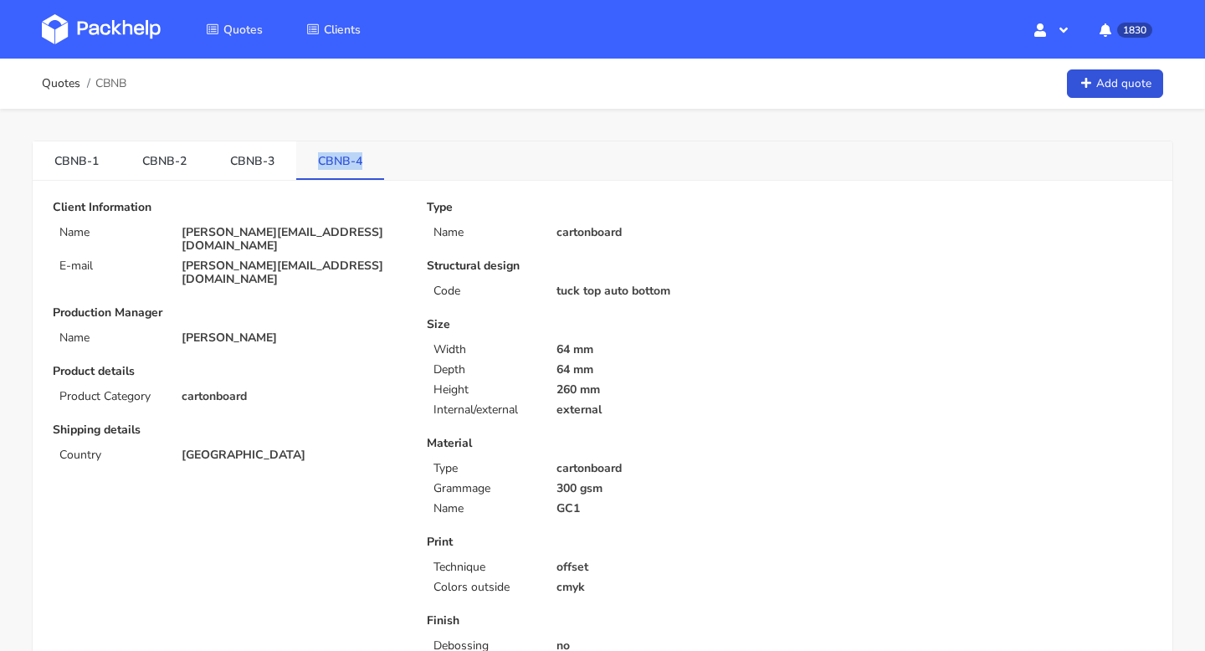
drag, startPoint x: 369, startPoint y: 161, endPoint x: 314, endPoint y: 162, distance: 55.3
click at [314, 162] on link "CBNB-4" at bounding box center [340, 159] width 88 height 37
copy link "CBNB-4"
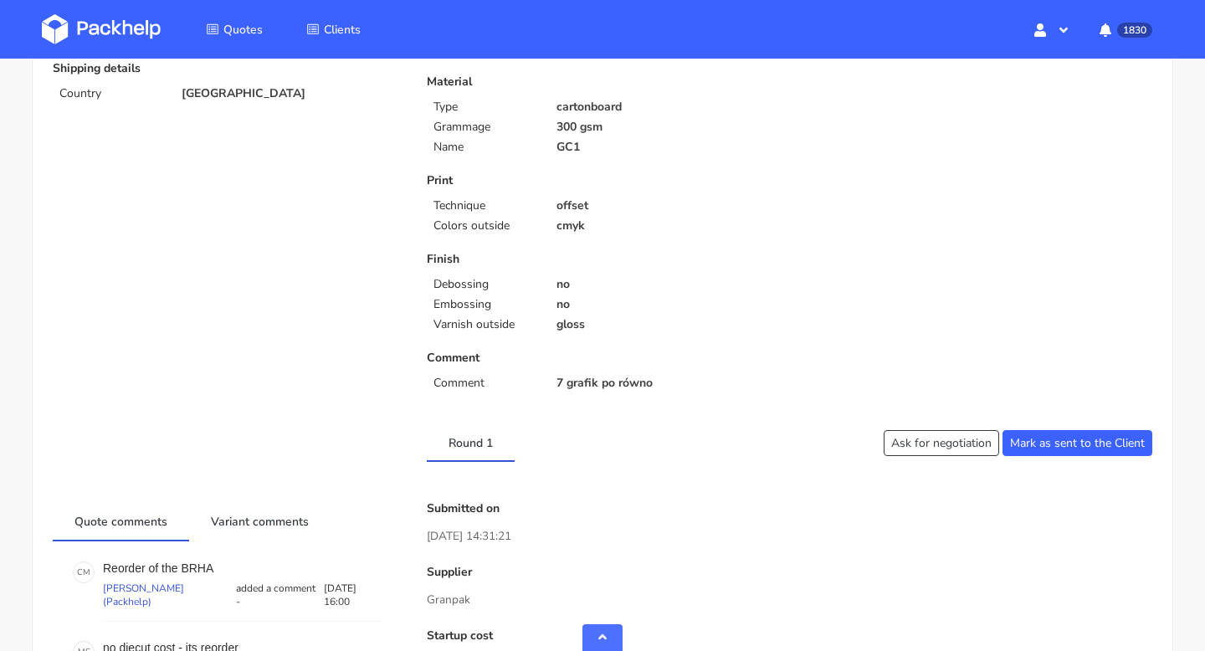
scroll to position [766, 0]
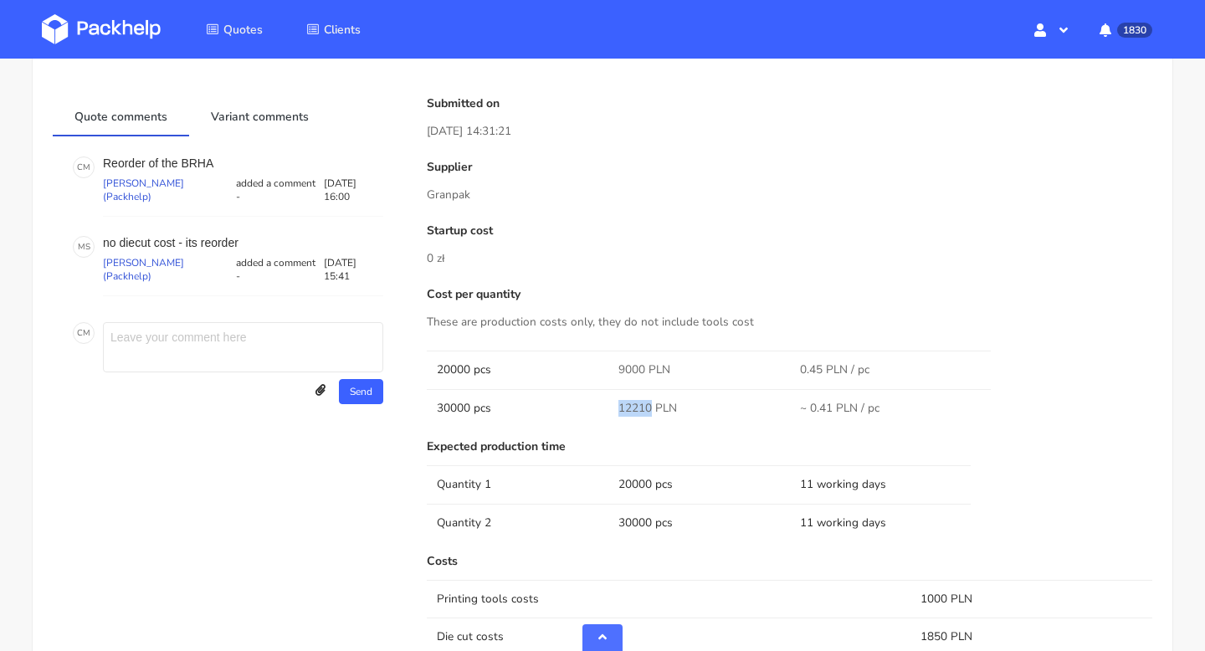
drag, startPoint x: 651, startPoint y: 406, endPoint x: 610, endPoint y: 405, distance: 41.0
click at [610, 405] on td "12210 PLN" at bounding box center [699, 408] width 182 height 38
copy span "12210"
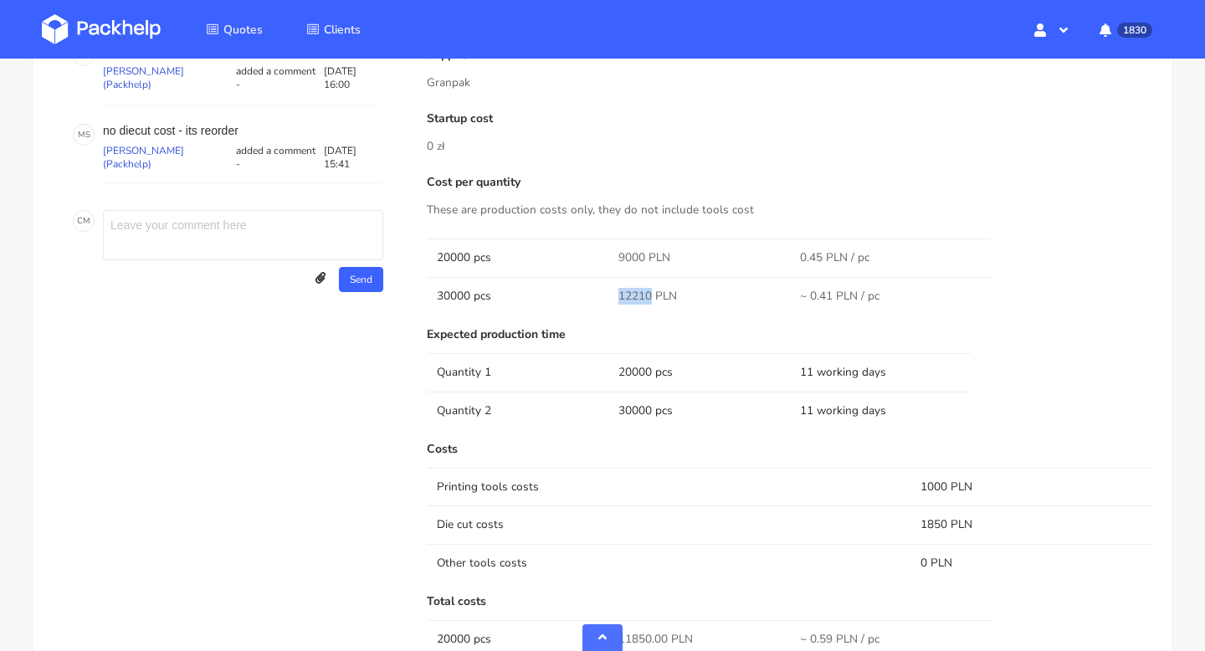
scroll to position [936, 0]
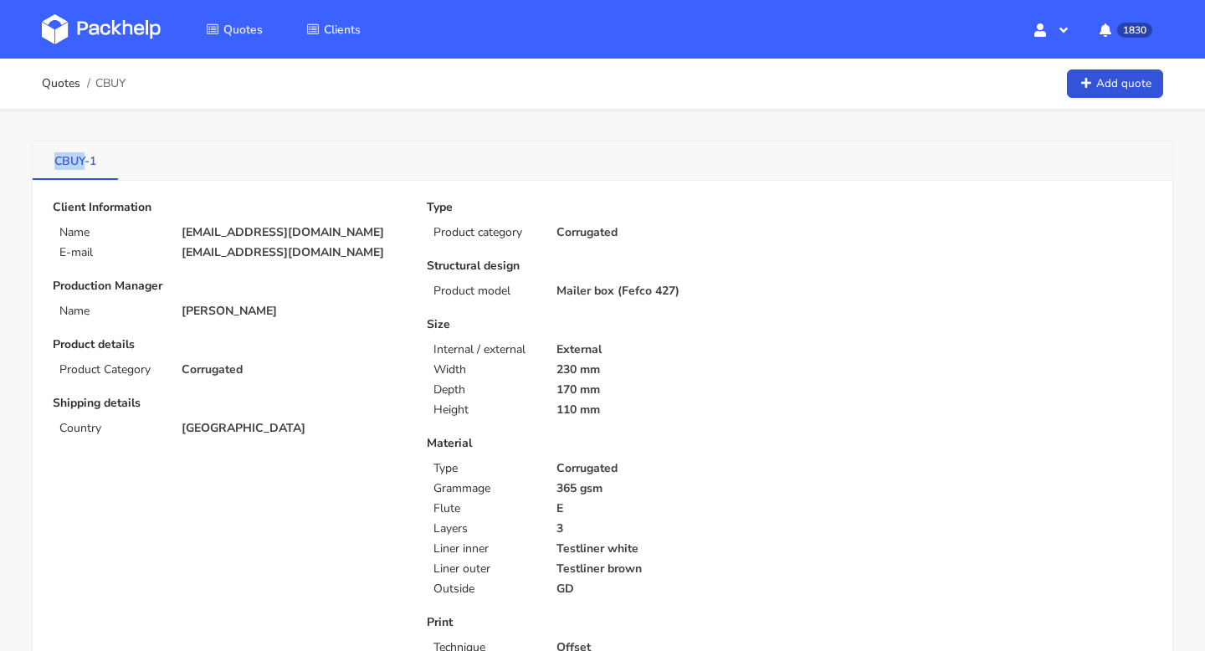
drag, startPoint x: 44, startPoint y: 166, endPoint x: 85, endPoint y: 167, distance: 40.2
click at [85, 167] on link "CBUY-1" at bounding box center [75, 159] width 85 height 37
copy link "CBUY"
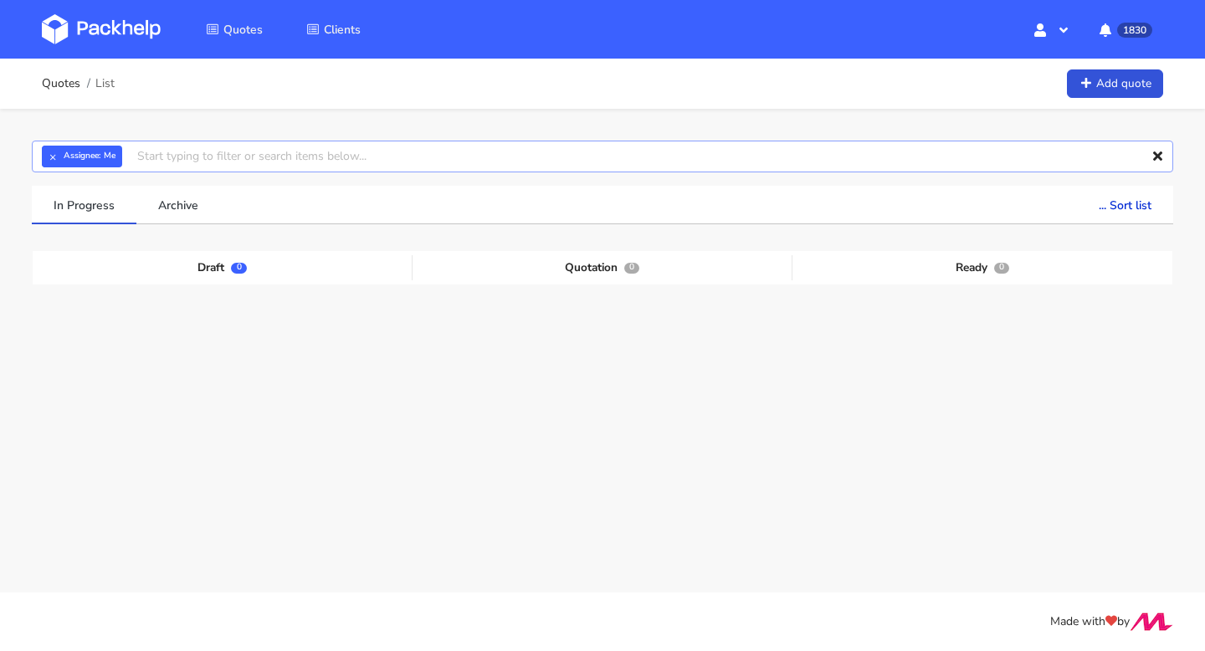
click at [192, 157] on input "text" at bounding box center [602, 157] width 1141 height 32
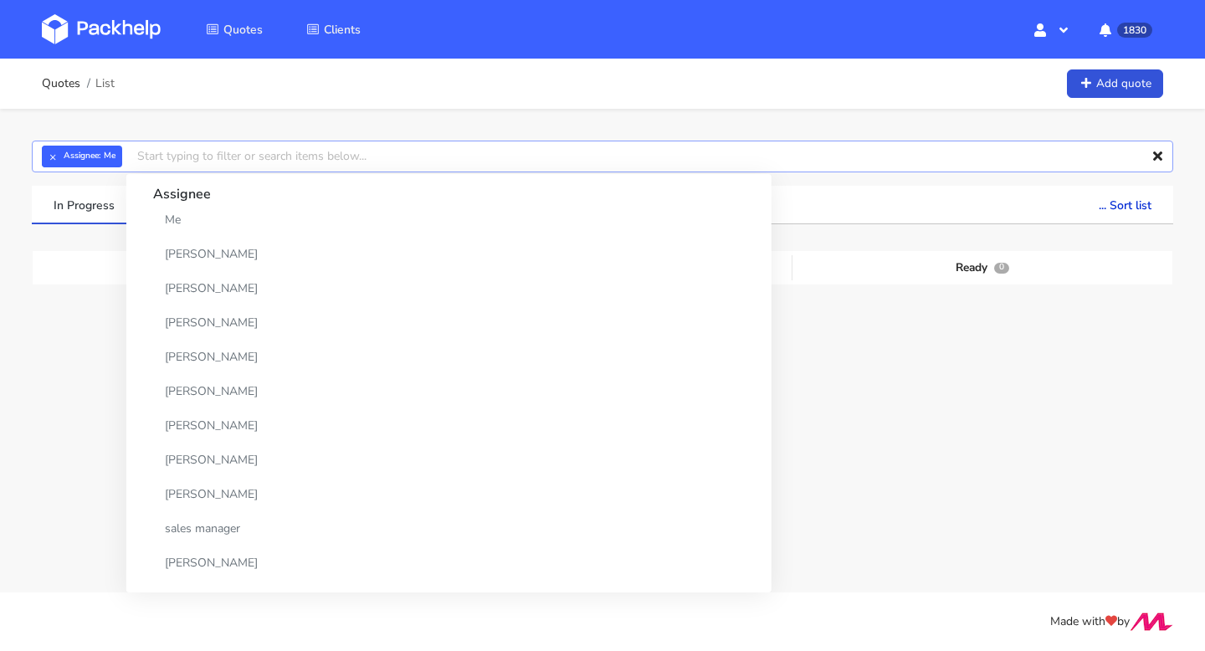
paste input "CBUY"
type input "CBUY"
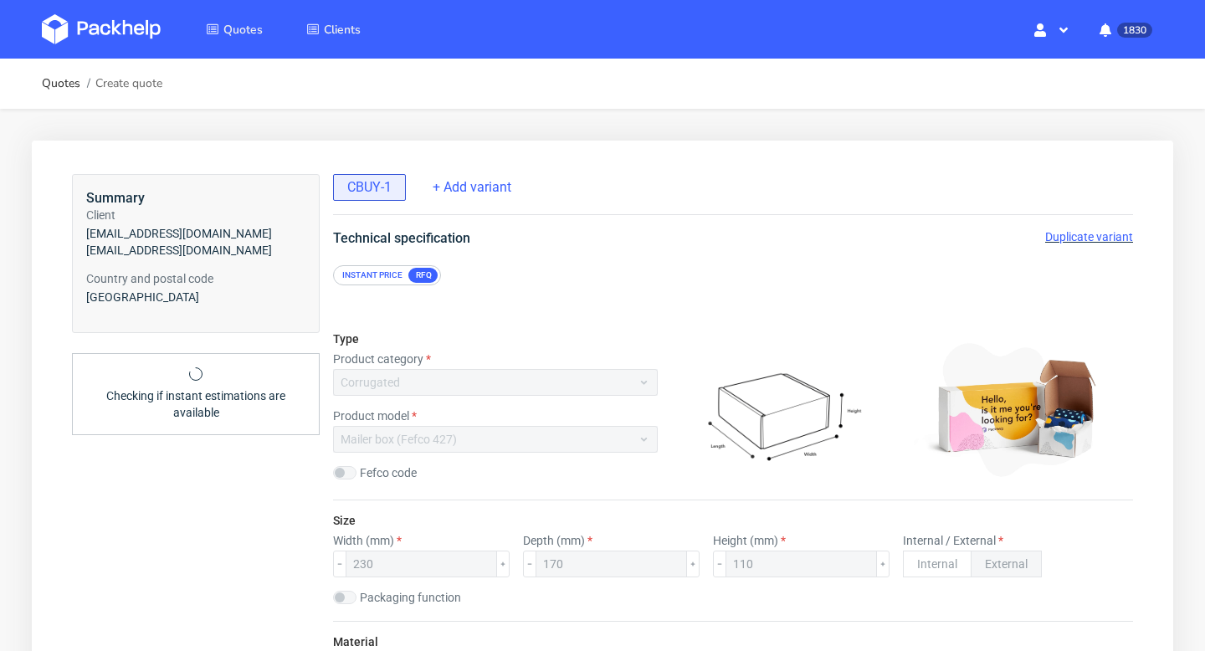
scroll to position [6, 0]
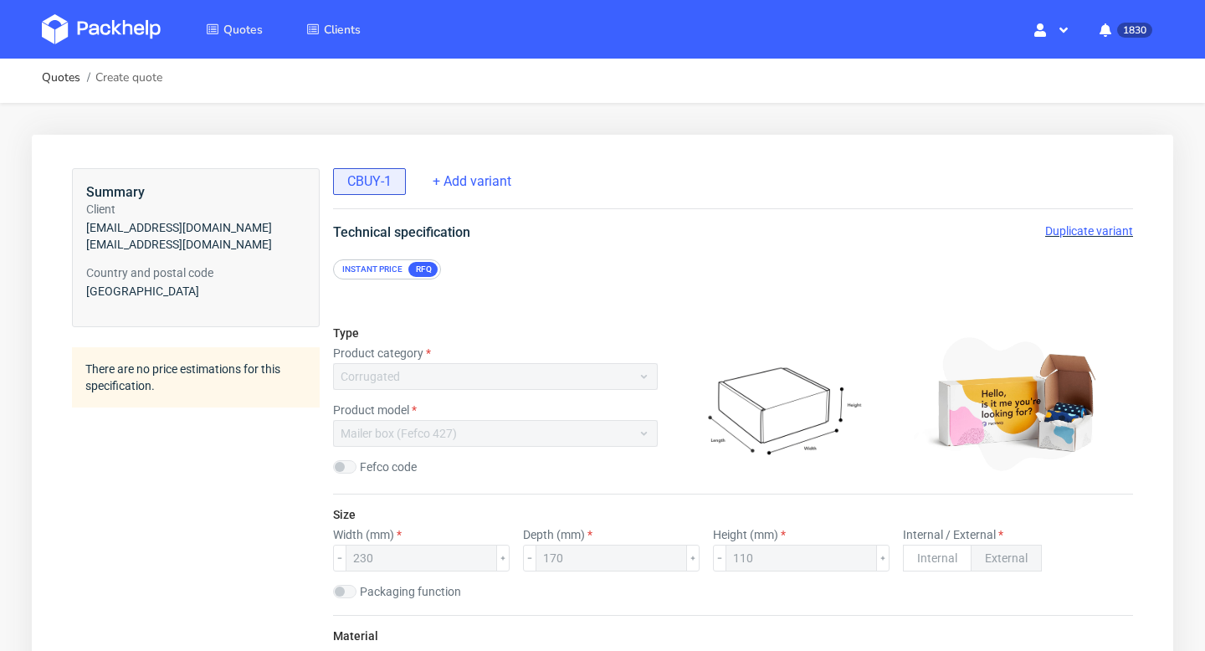
click at [1110, 231] on span "Duplicate variant" at bounding box center [1089, 230] width 88 height 13
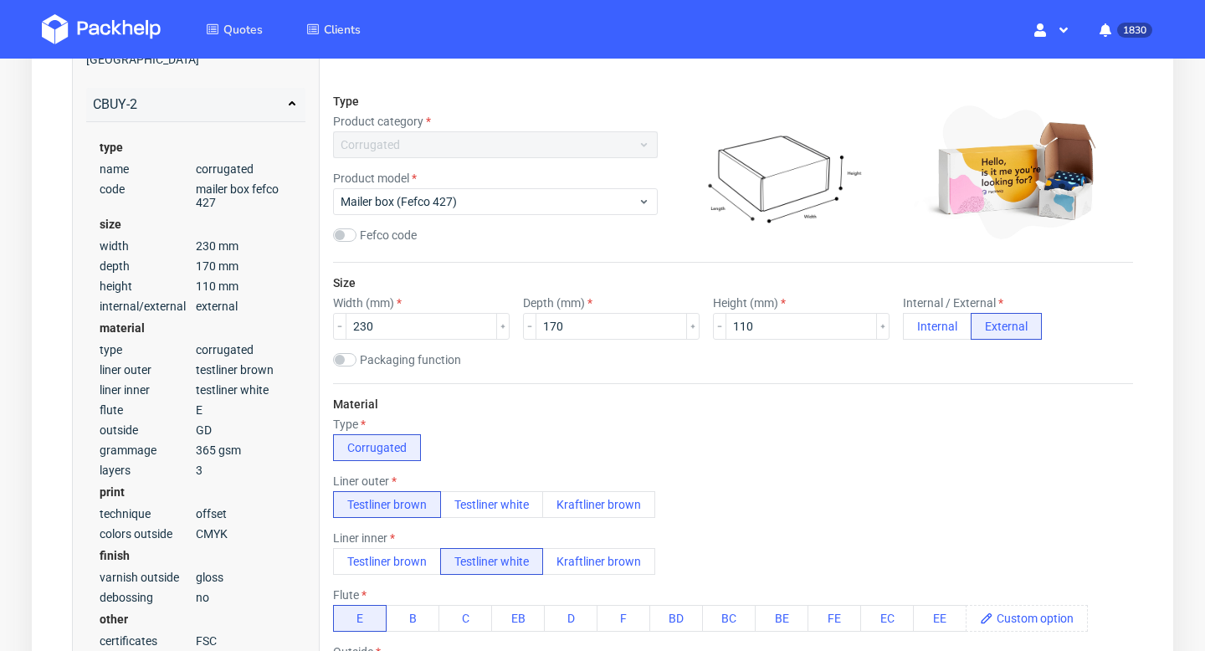
scroll to position [433, 0]
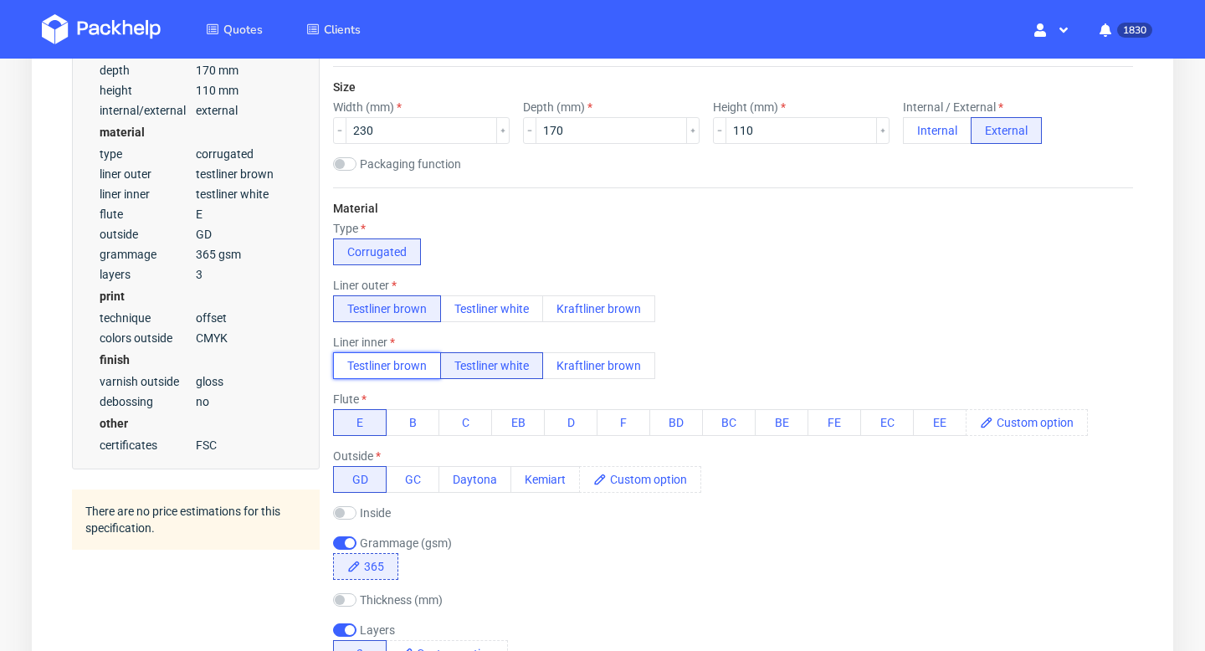
click at [411, 362] on button "Testliner brown" at bounding box center [387, 365] width 108 height 27
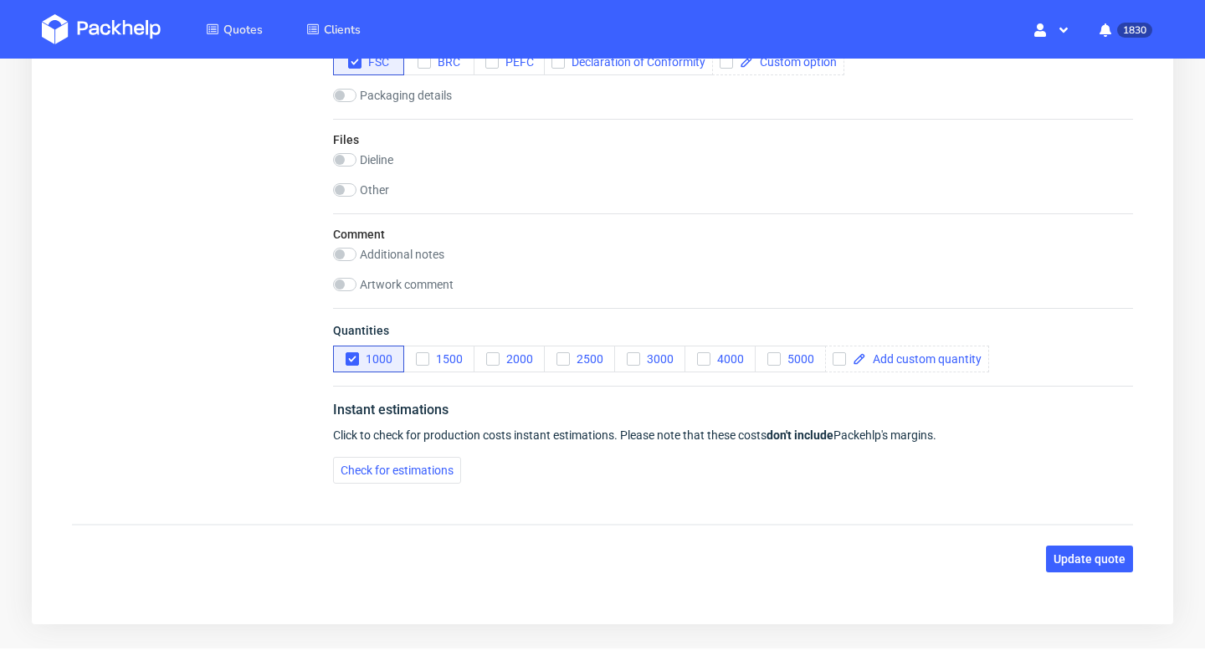
scroll to position [2049, 0]
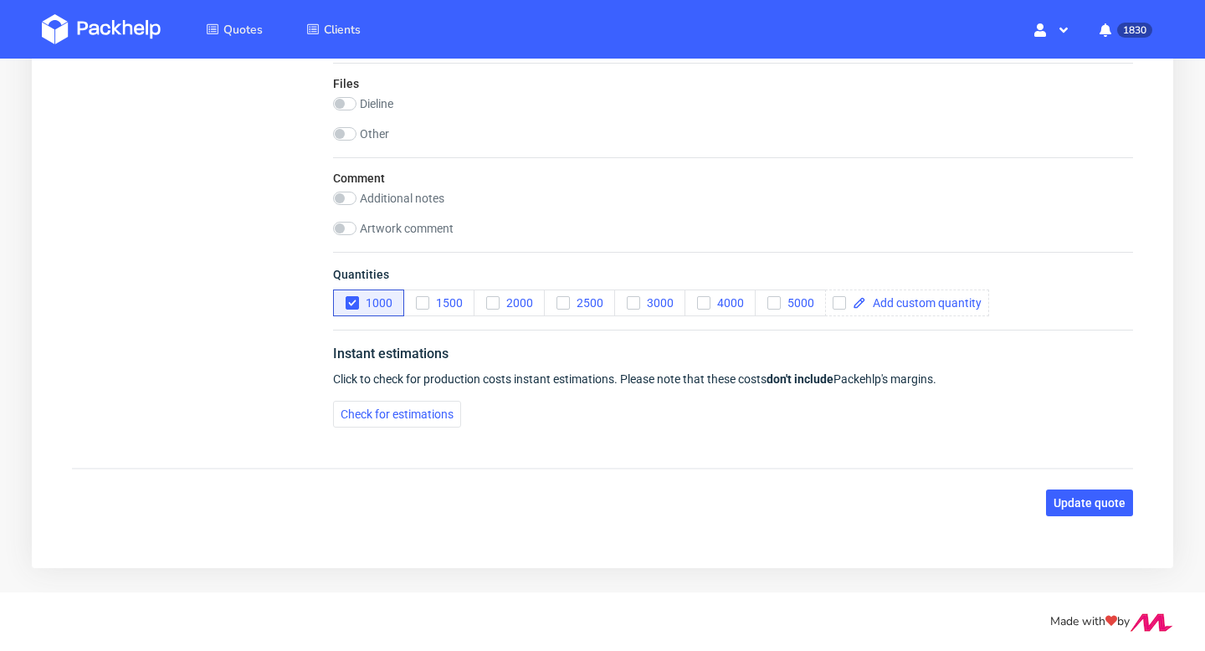
click at [433, 396] on div "Instant estimations Click to check for production costs instant estimations. Pl…" at bounding box center [733, 385] width 800 height 111
click at [433, 412] on span "Check for estimations" at bounding box center [397, 414] width 113 height 12
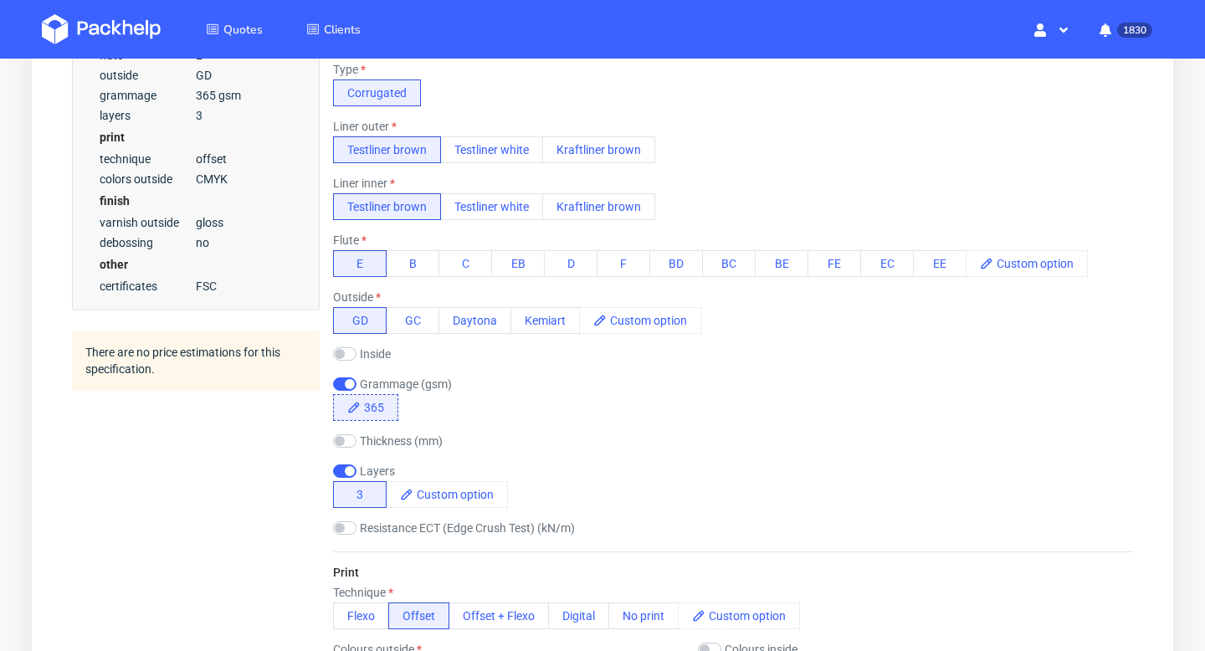
scroll to position [556, 0]
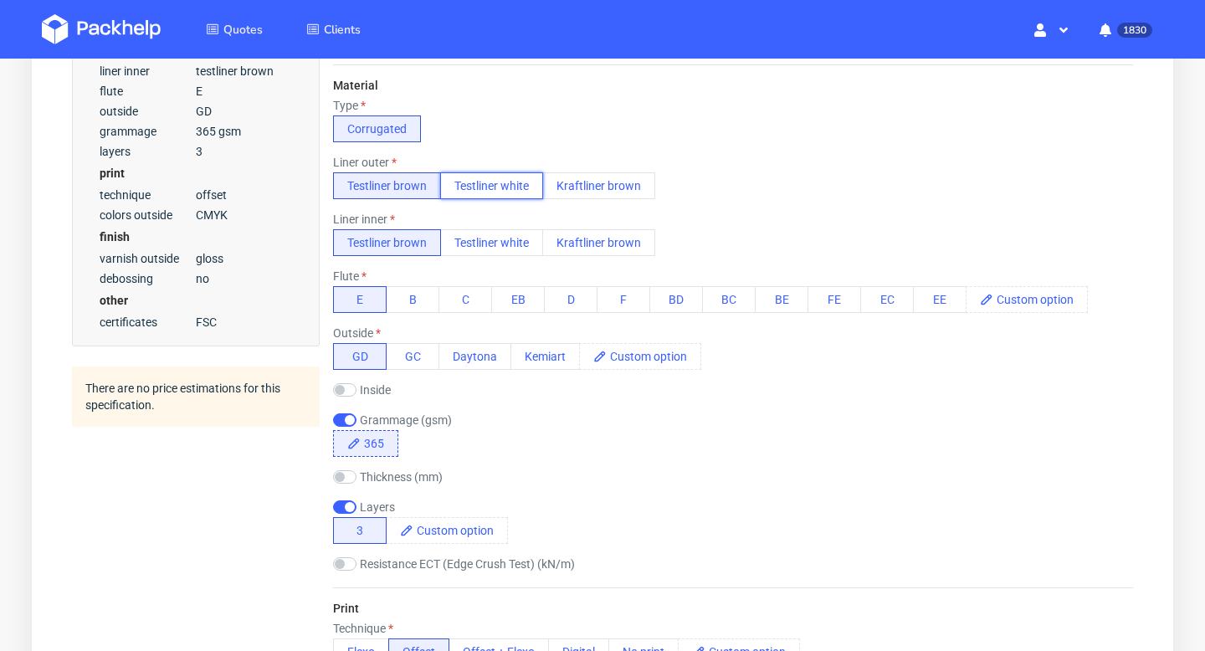
click at [499, 189] on button "Testliner white" at bounding box center [491, 185] width 103 height 27
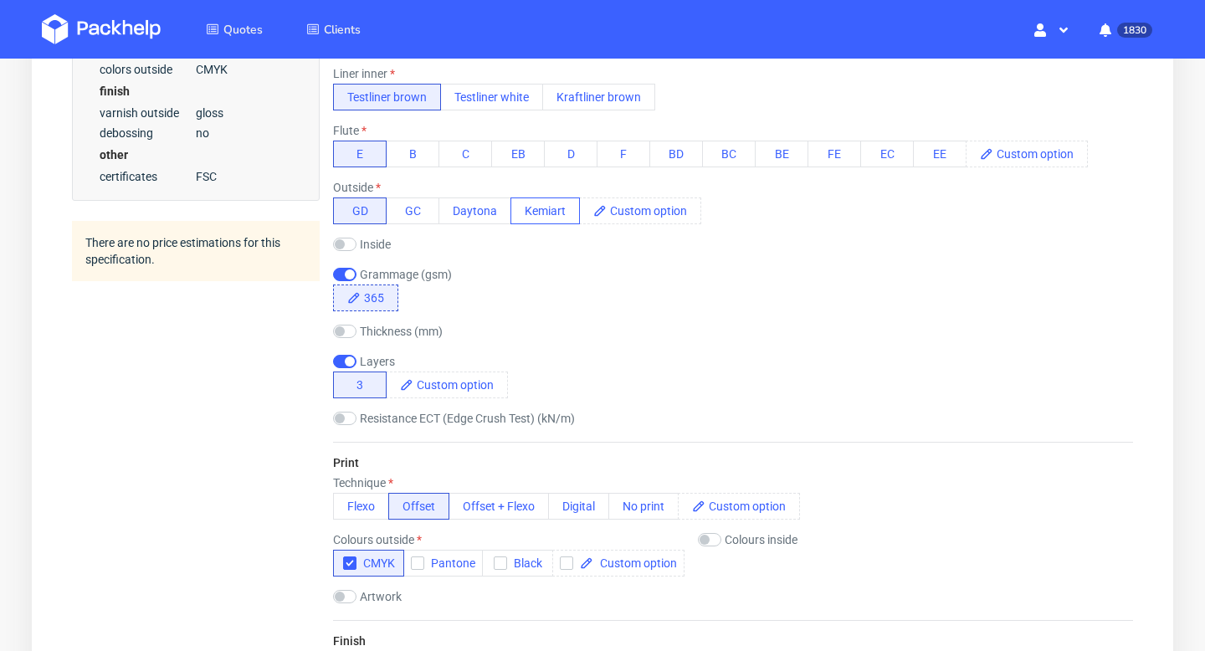
scroll to position [721, 0]
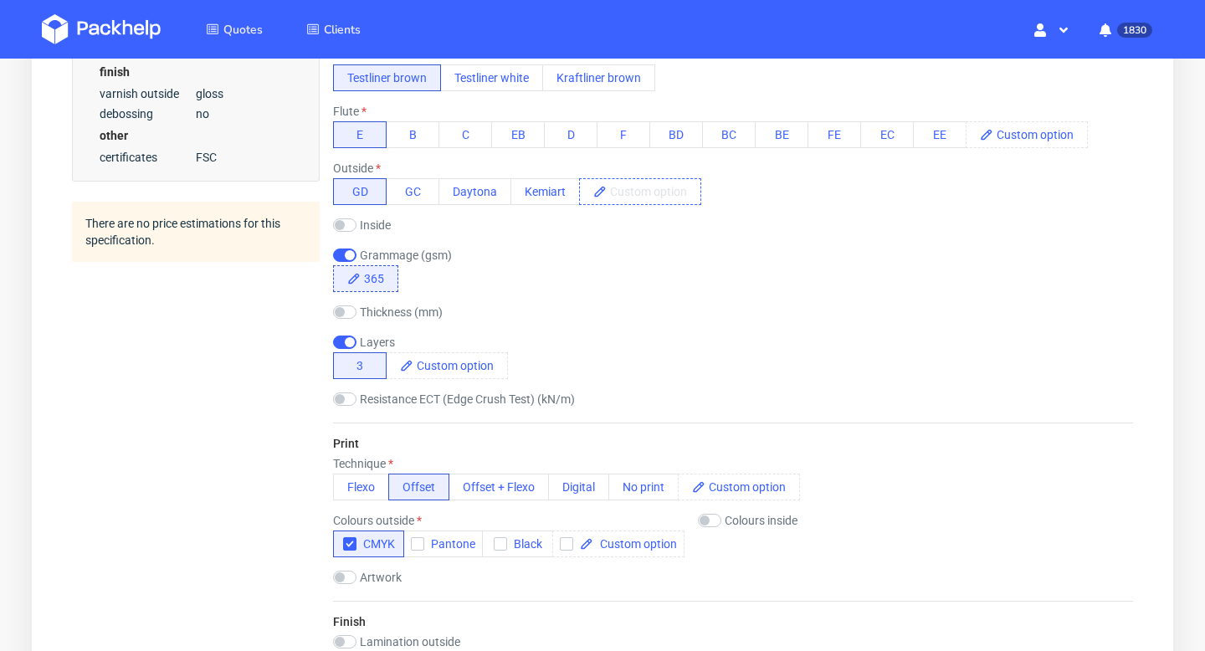
click at [614, 194] on span at bounding box center [654, 191] width 94 height 25
click at [584, 492] on div "Technique Flexo Offset Offset + Flexo Digital No print" at bounding box center [566, 479] width 467 height 44
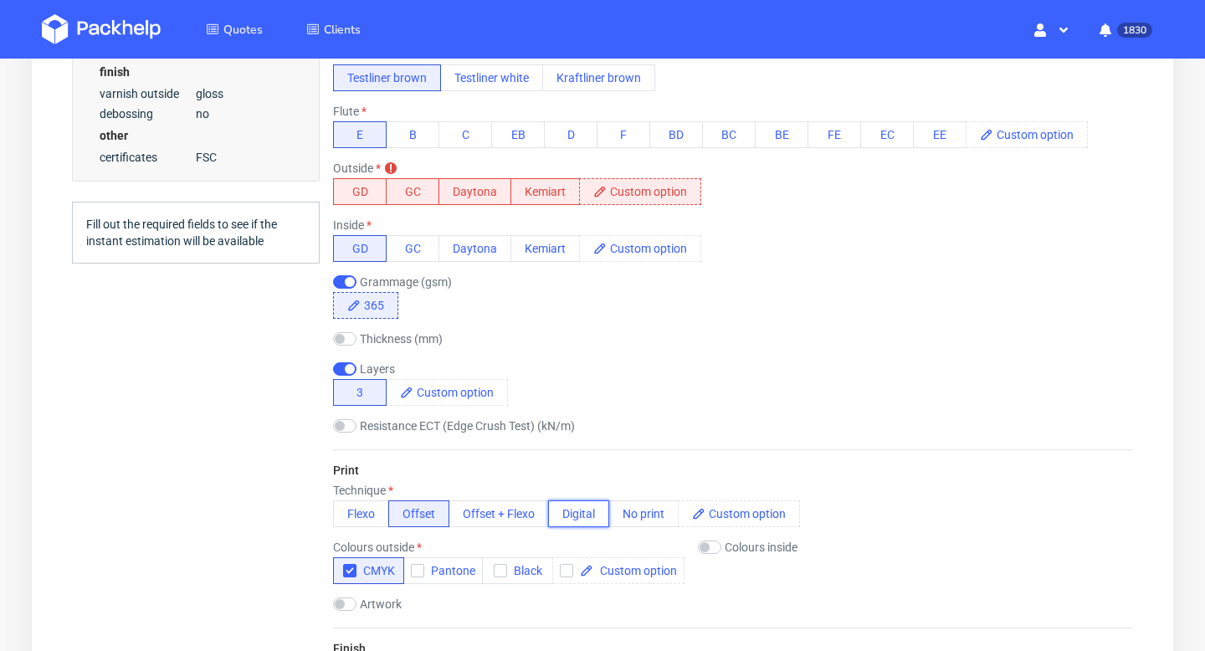
click at [579, 519] on button "Digital" at bounding box center [578, 513] width 61 height 27
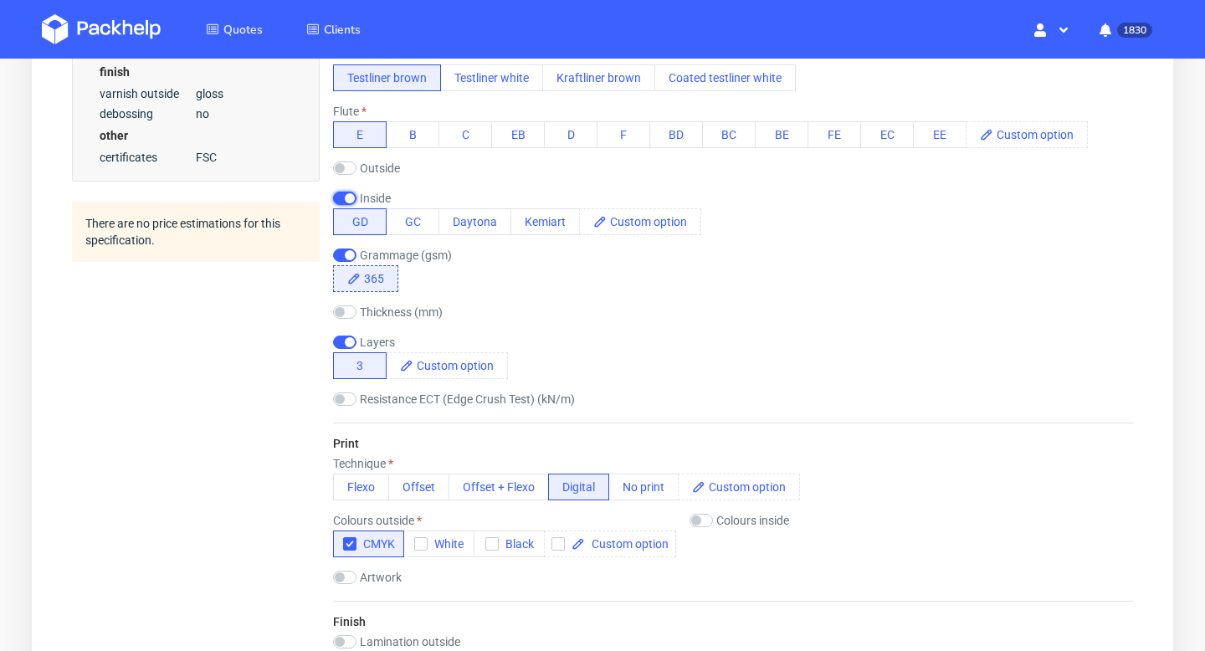
click at [353, 197] on input "checkbox" at bounding box center [344, 198] width 23 height 13
checkbox input "false"
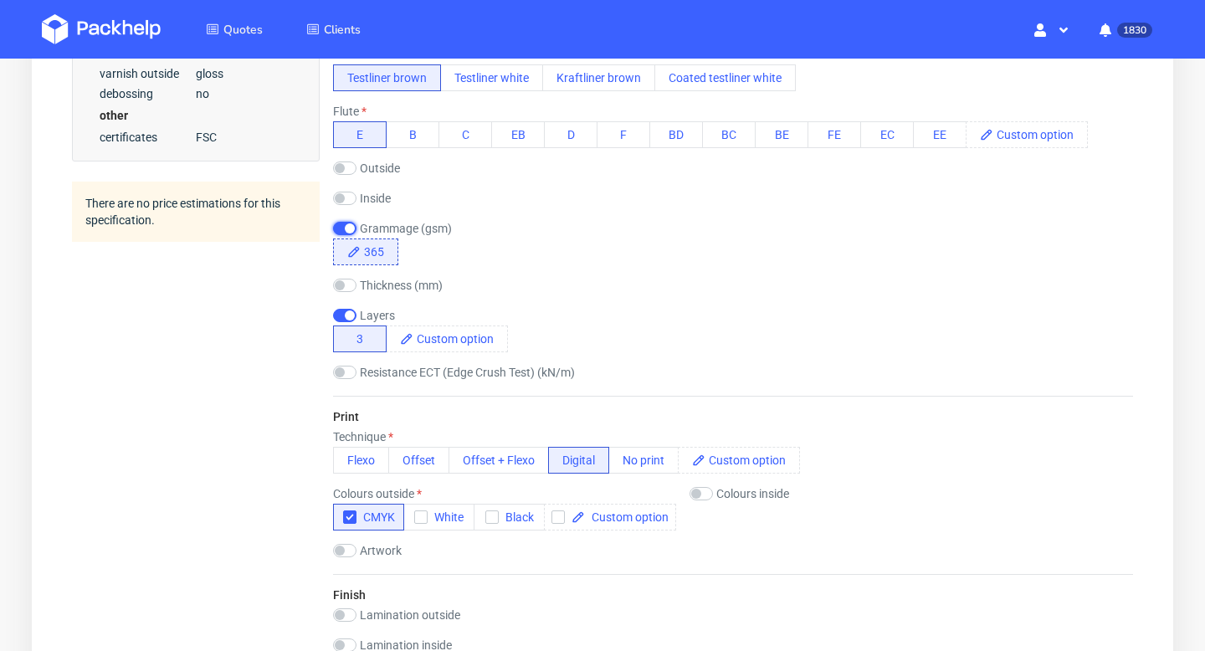
click at [347, 224] on input "checkbox" at bounding box center [344, 228] width 23 height 13
checkbox input "false"
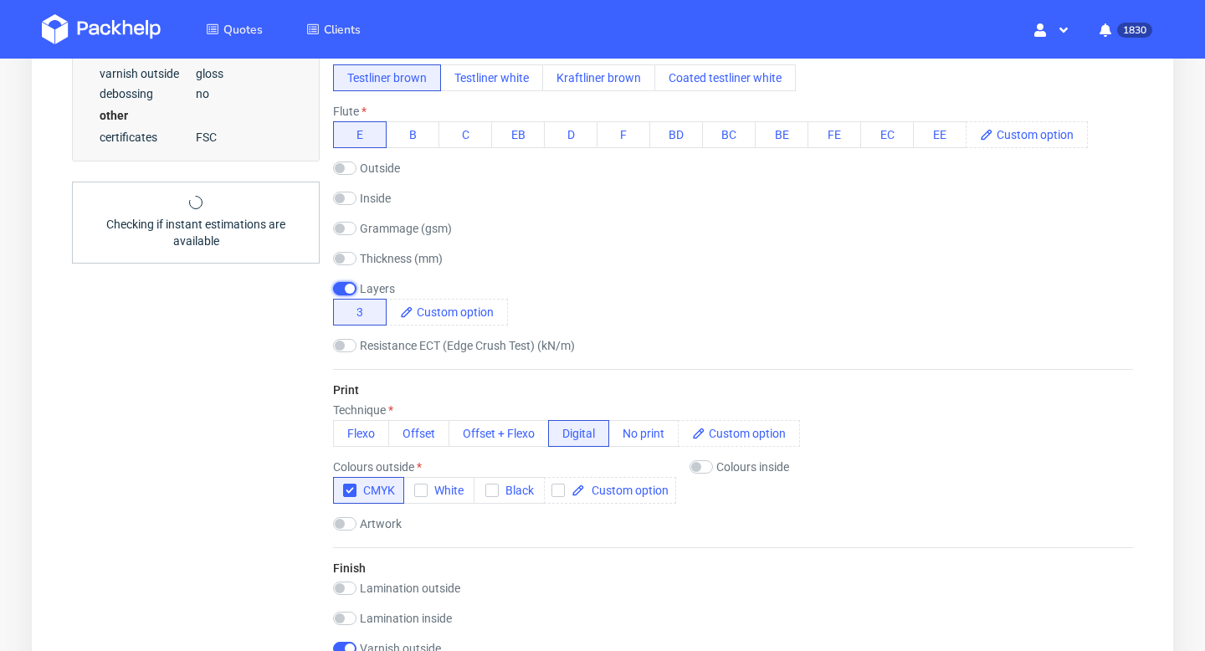
click at [348, 284] on input "checkbox" at bounding box center [344, 288] width 23 height 13
checkbox input "false"
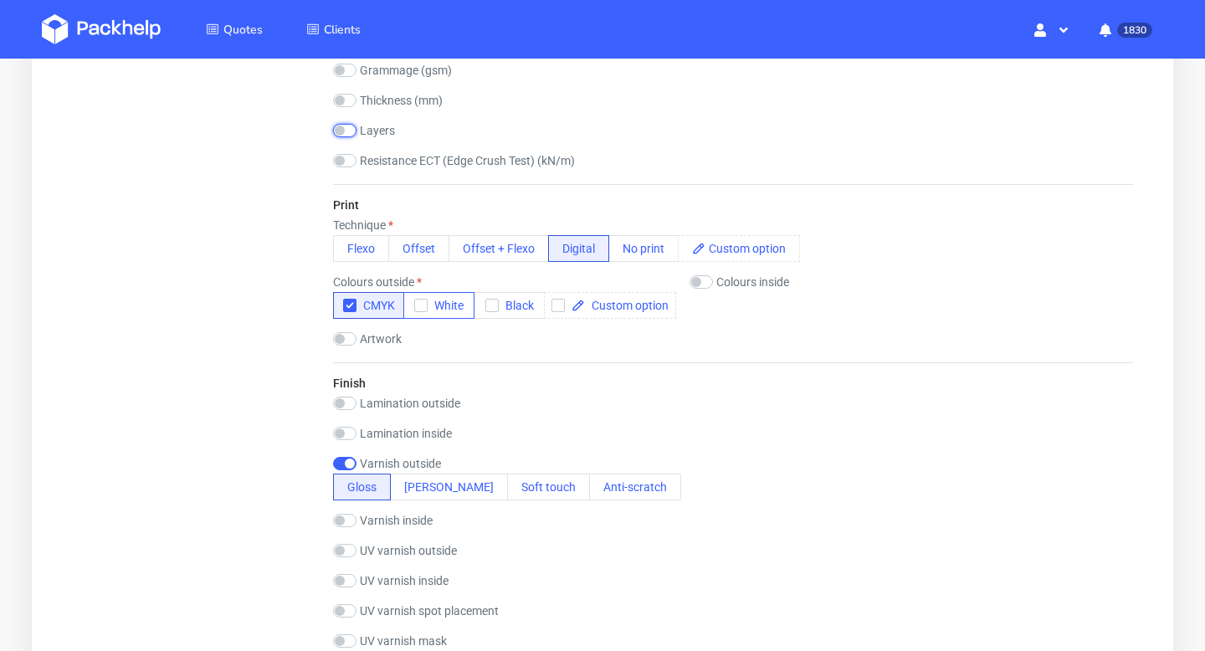
scroll to position [885, 0]
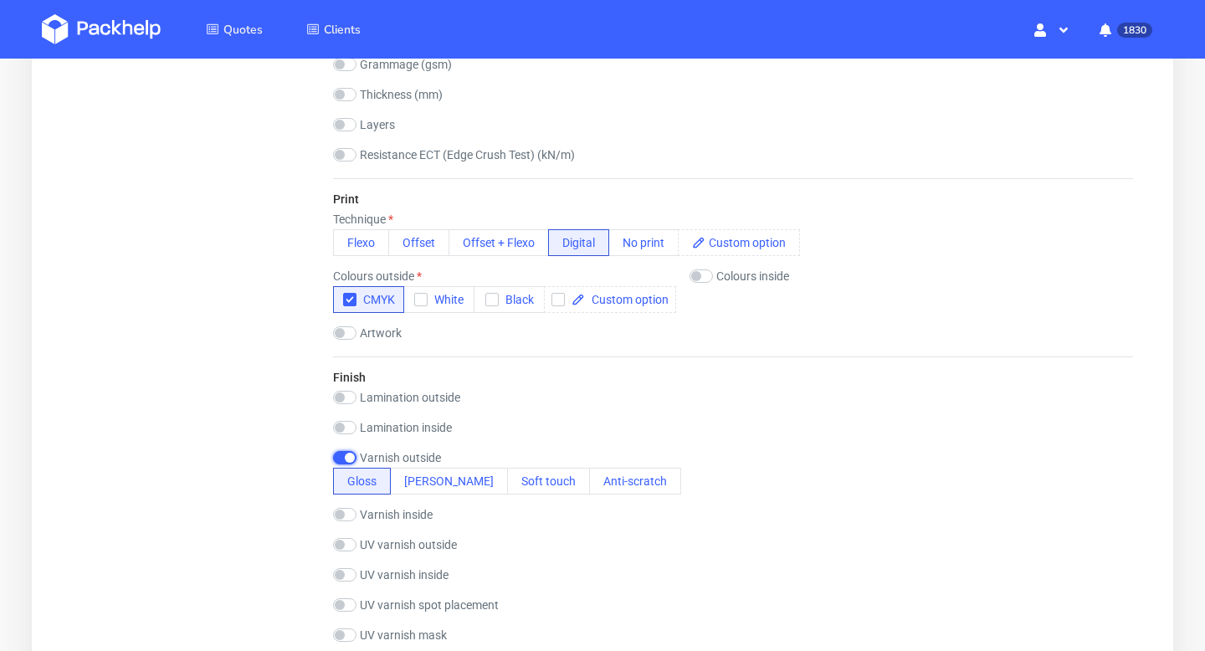
click at [344, 460] on input "checkbox" at bounding box center [344, 457] width 23 height 13
checkbox input "false"
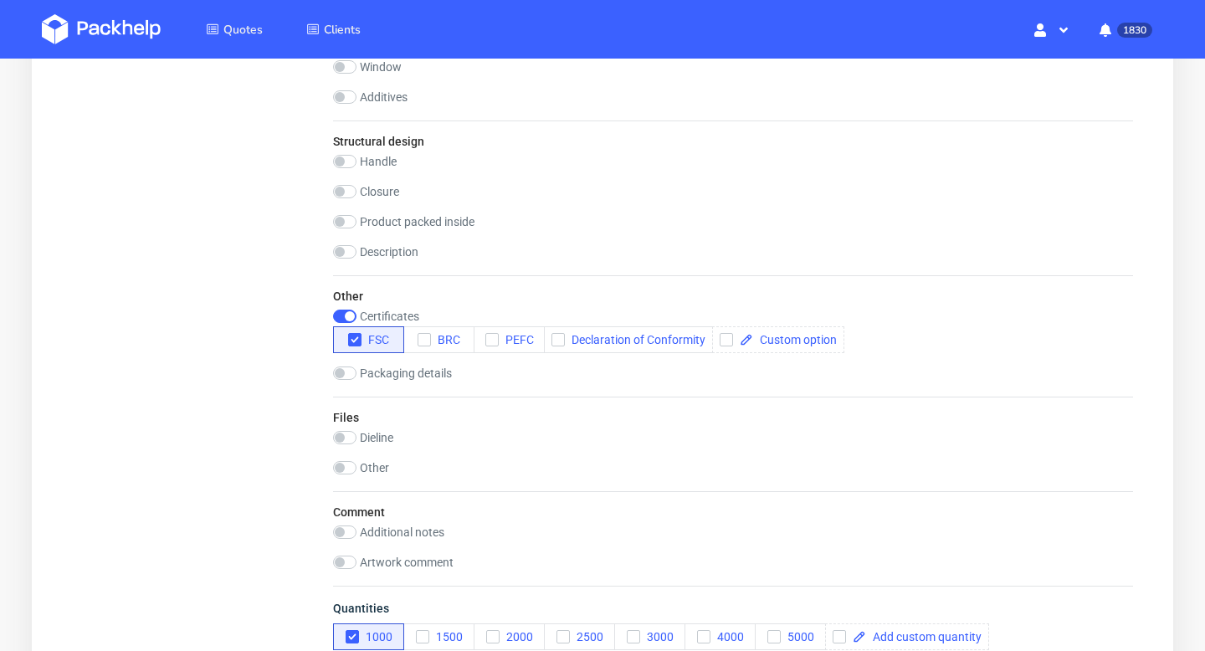
scroll to position [1942, 0]
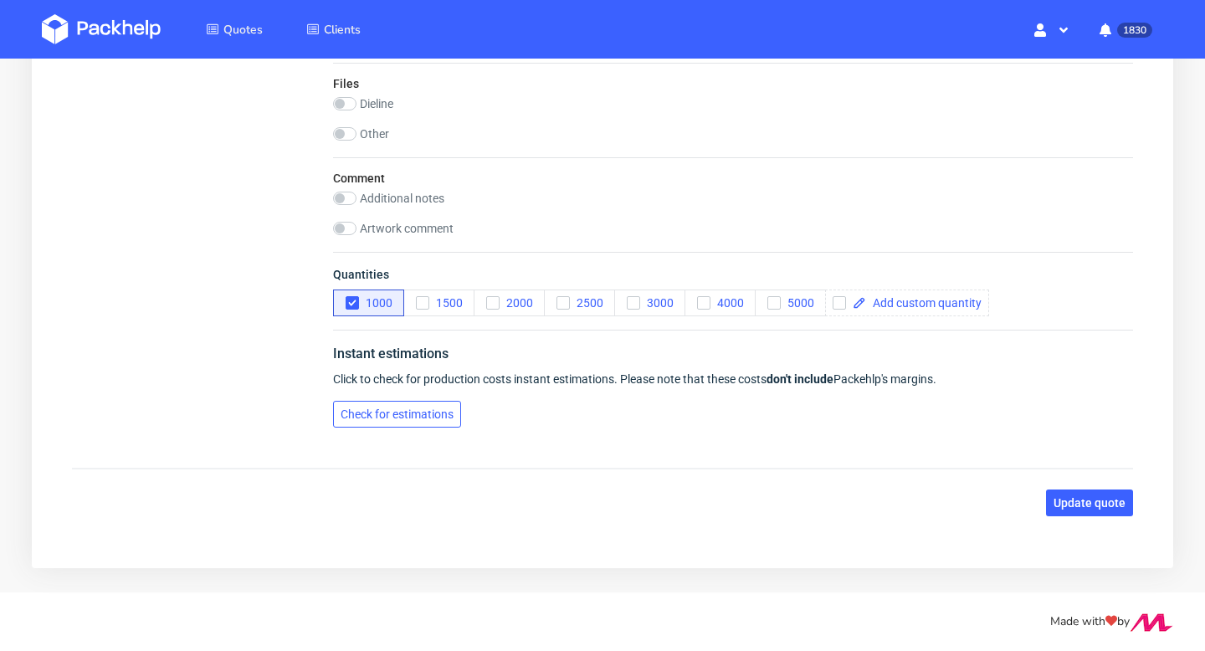
click at [397, 408] on span "Check for estimations" at bounding box center [397, 414] width 113 height 12
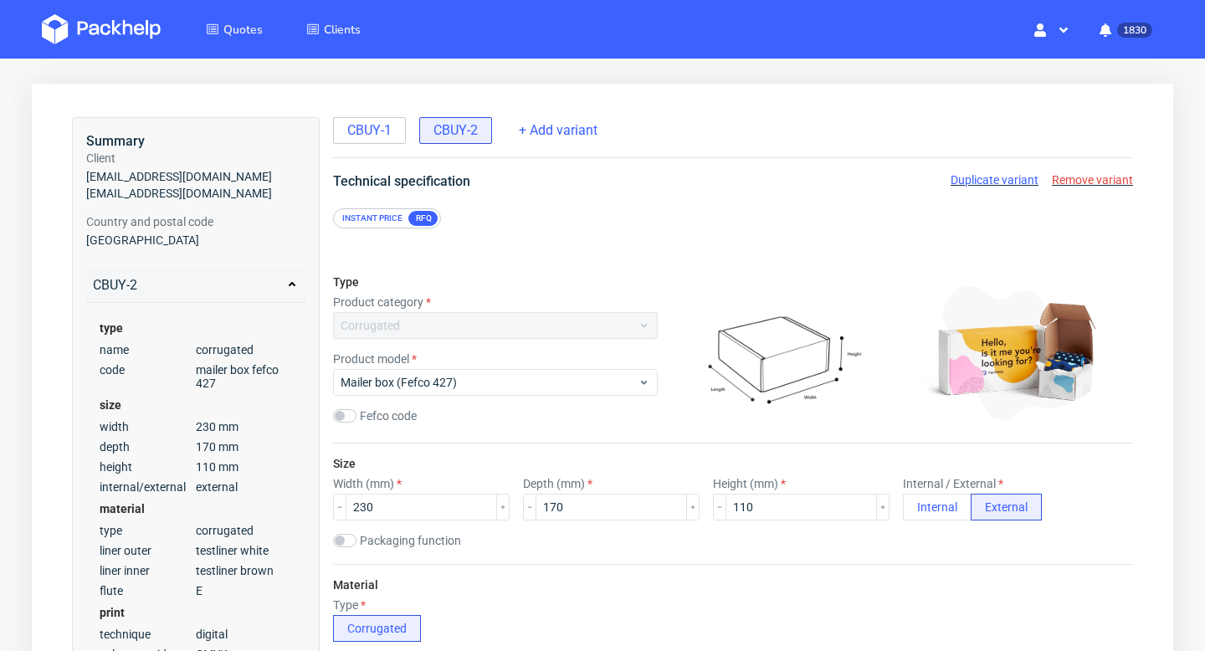
scroll to position [0, 0]
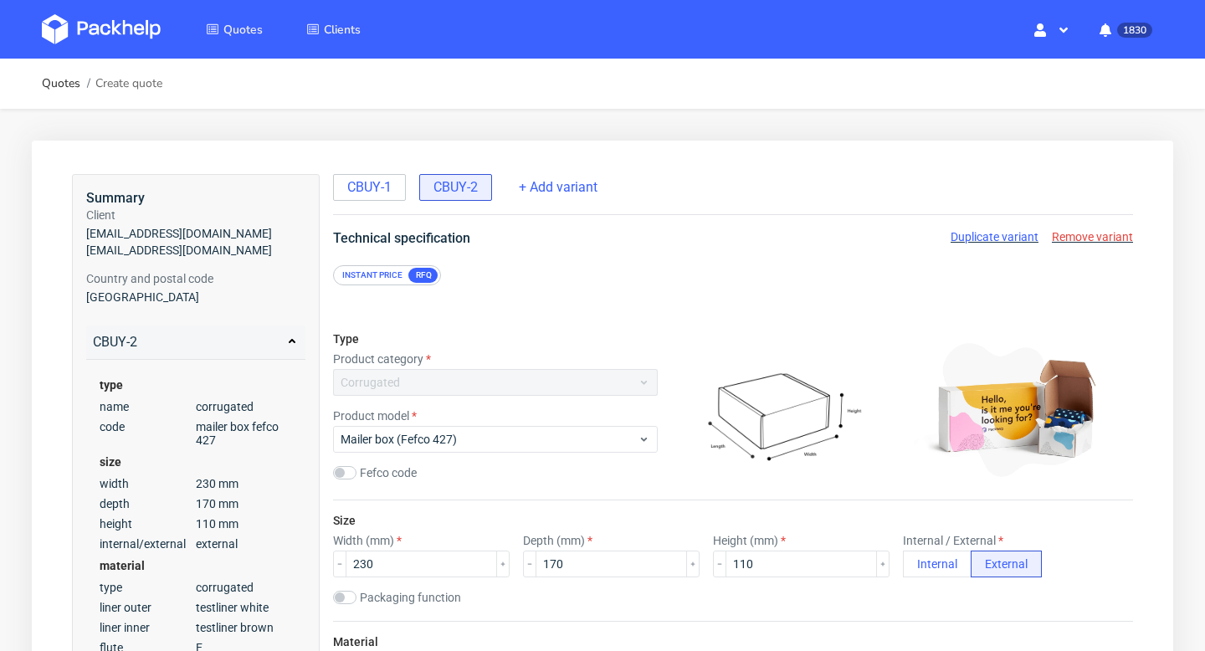
click at [382, 265] on div "Instant price RFQ" at bounding box center [387, 275] width 108 height 20
click at [382, 274] on div "Instant price" at bounding box center [373, 275] width 74 height 15
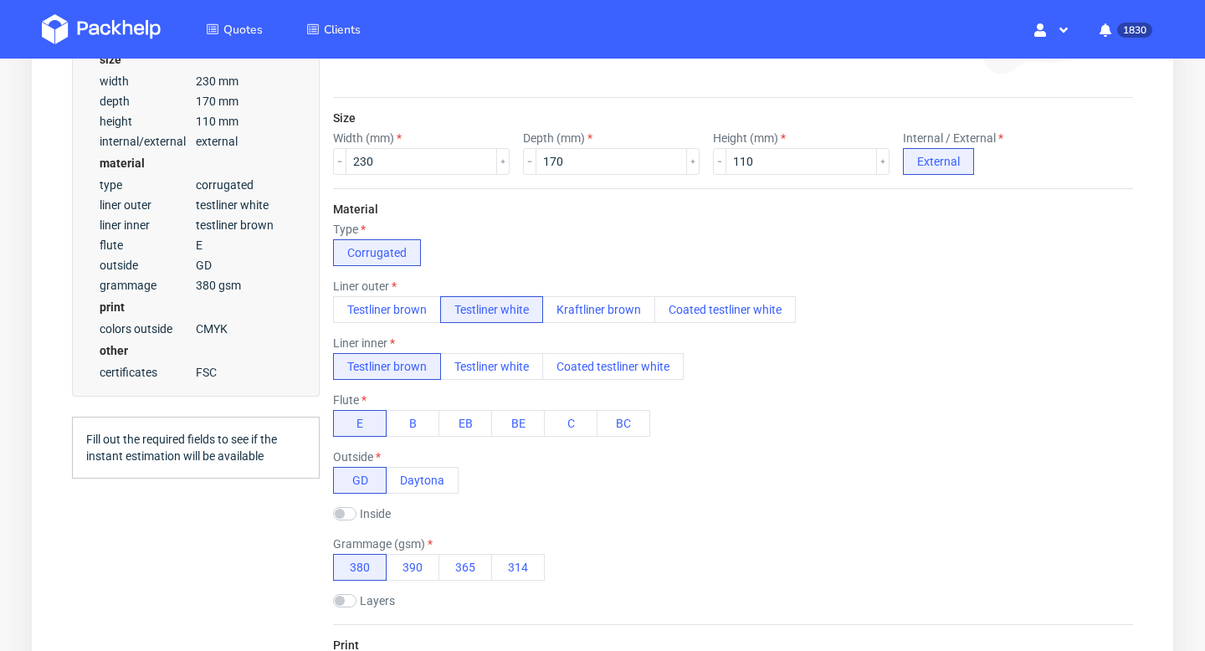
scroll to position [217, 0]
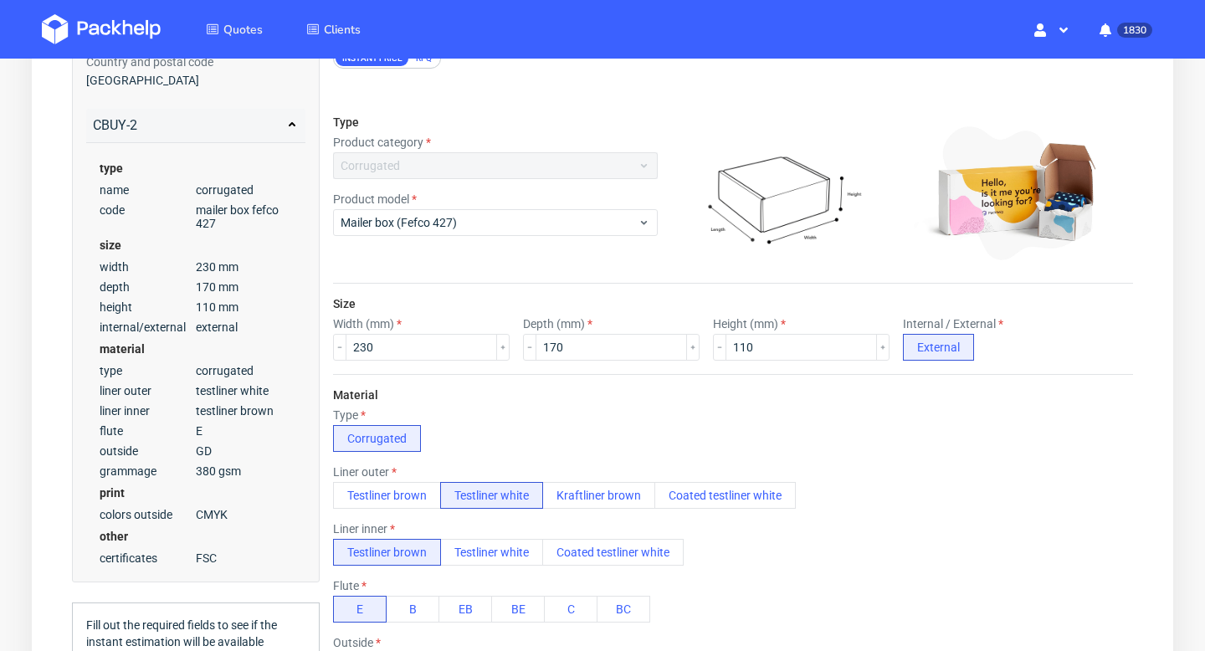
click at [420, 64] on div "RFQ" at bounding box center [423, 58] width 29 height 15
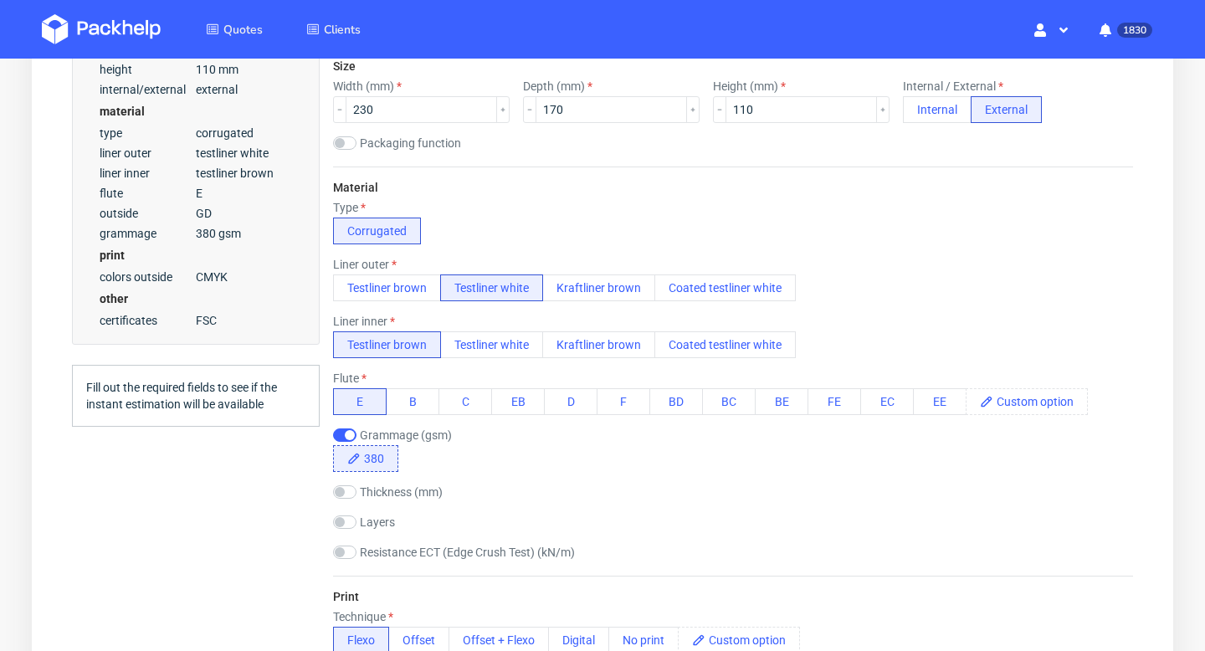
scroll to position [661, 0]
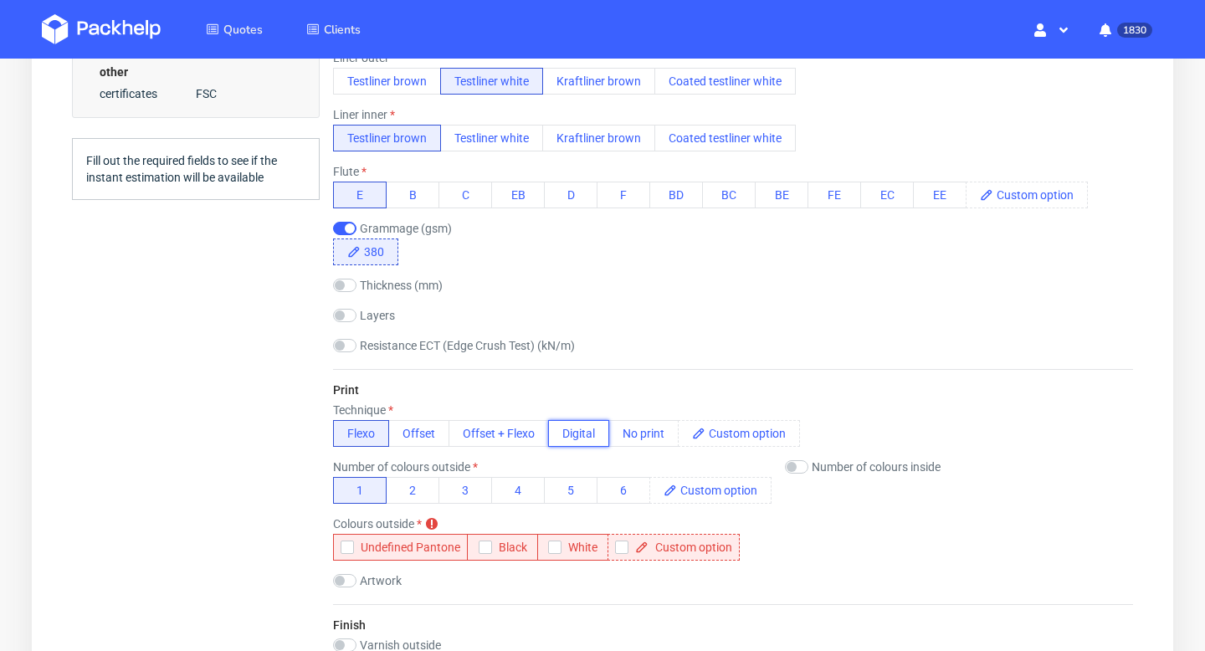
click at [592, 427] on button "Digital" at bounding box center [578, 433] width 61 height 27
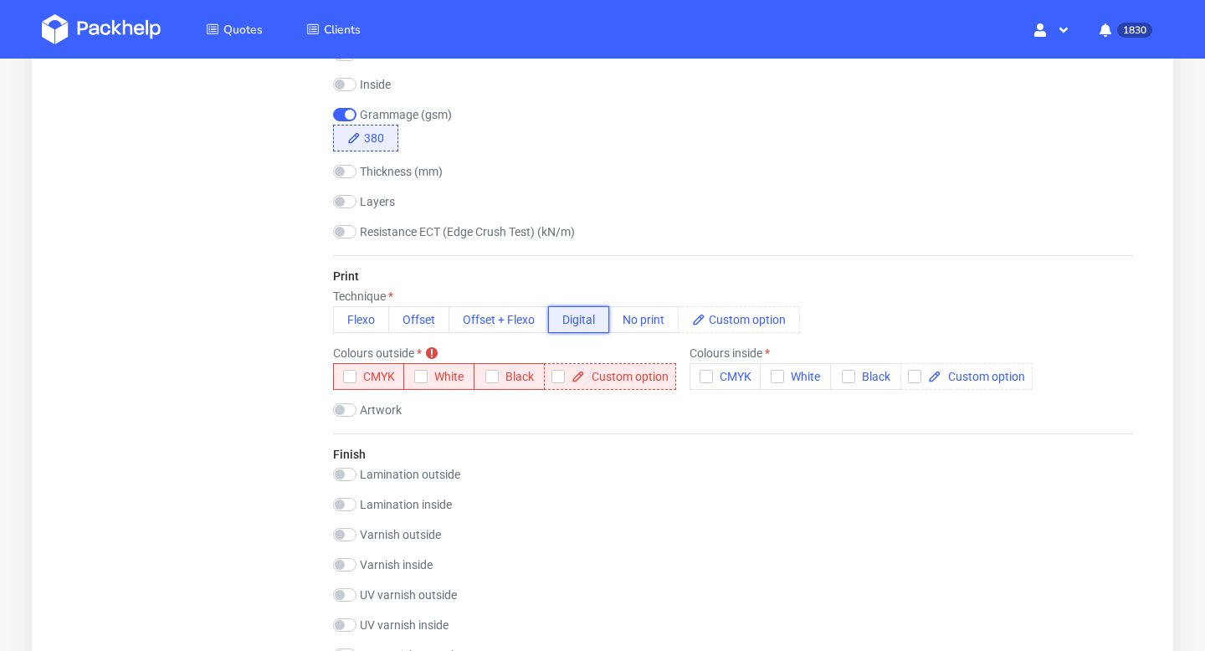
scroll to position [934, 0]
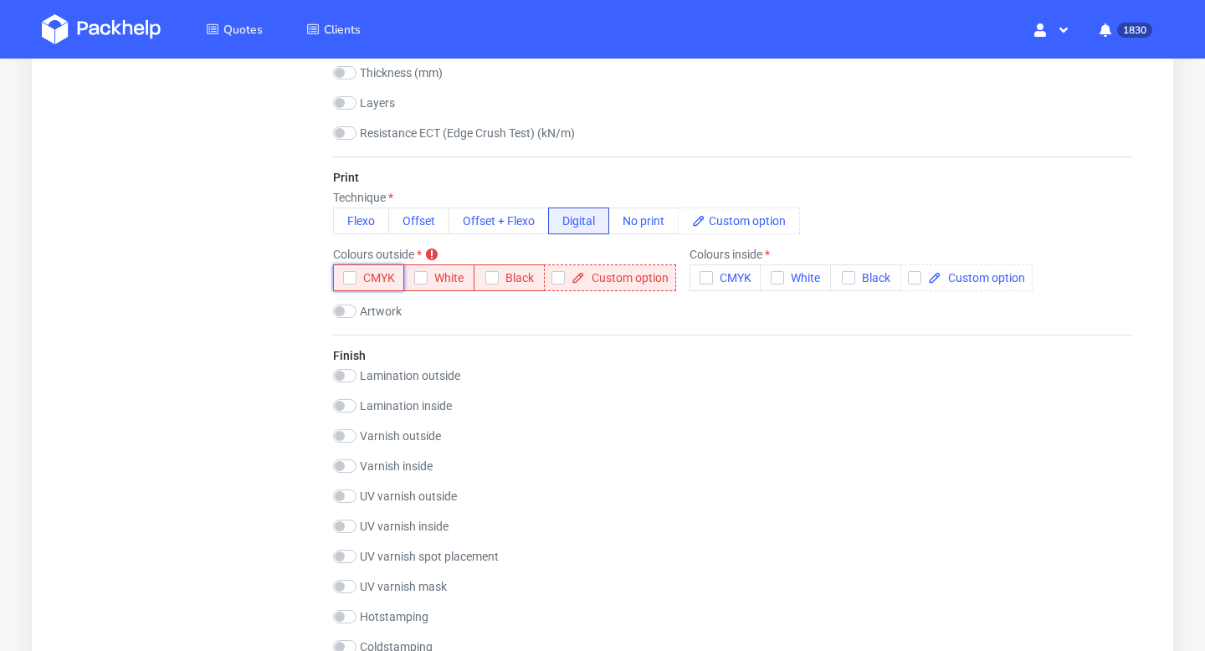
click at [350, 276] on icon "button" at bounding box center [350, 278] width 12 height 12
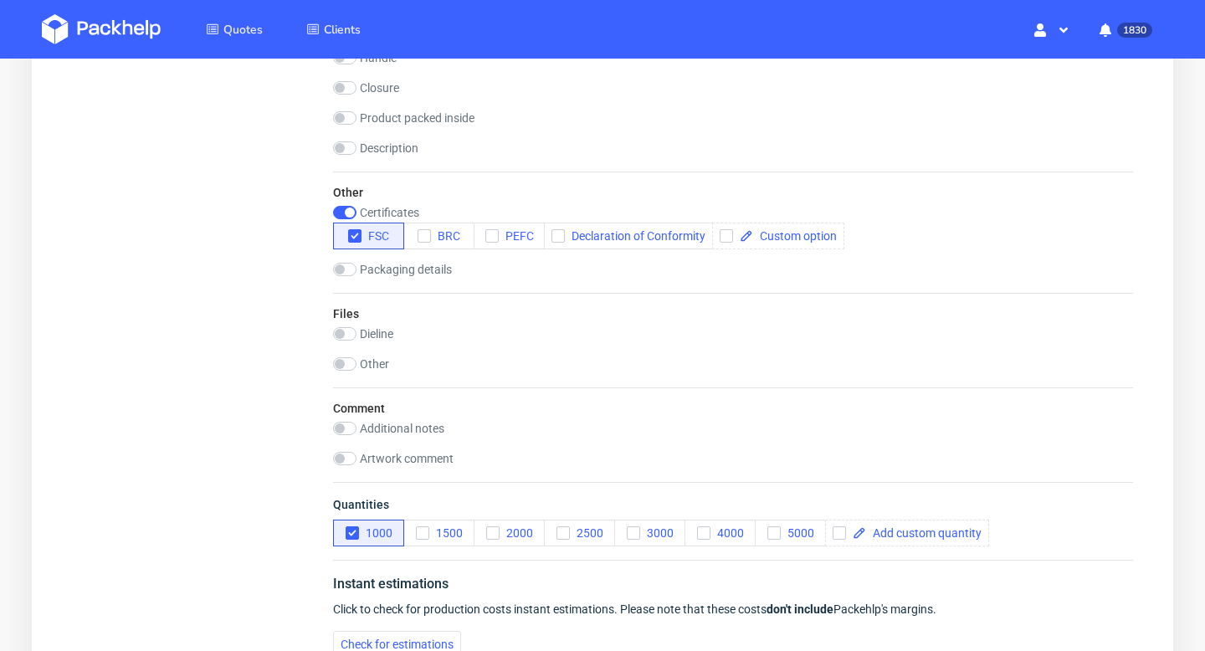
scroll to position [1894, 0]
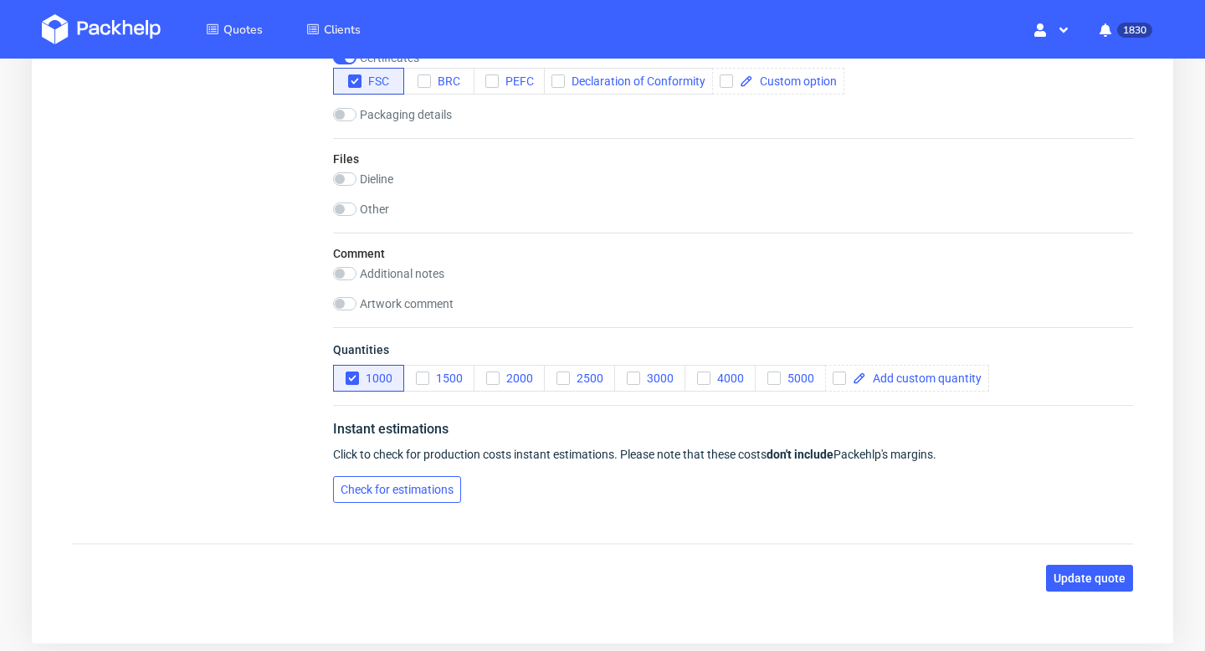
click at [424, 499] on button "Check for estimations" at bounding box center [397, 489] width 128 height 27
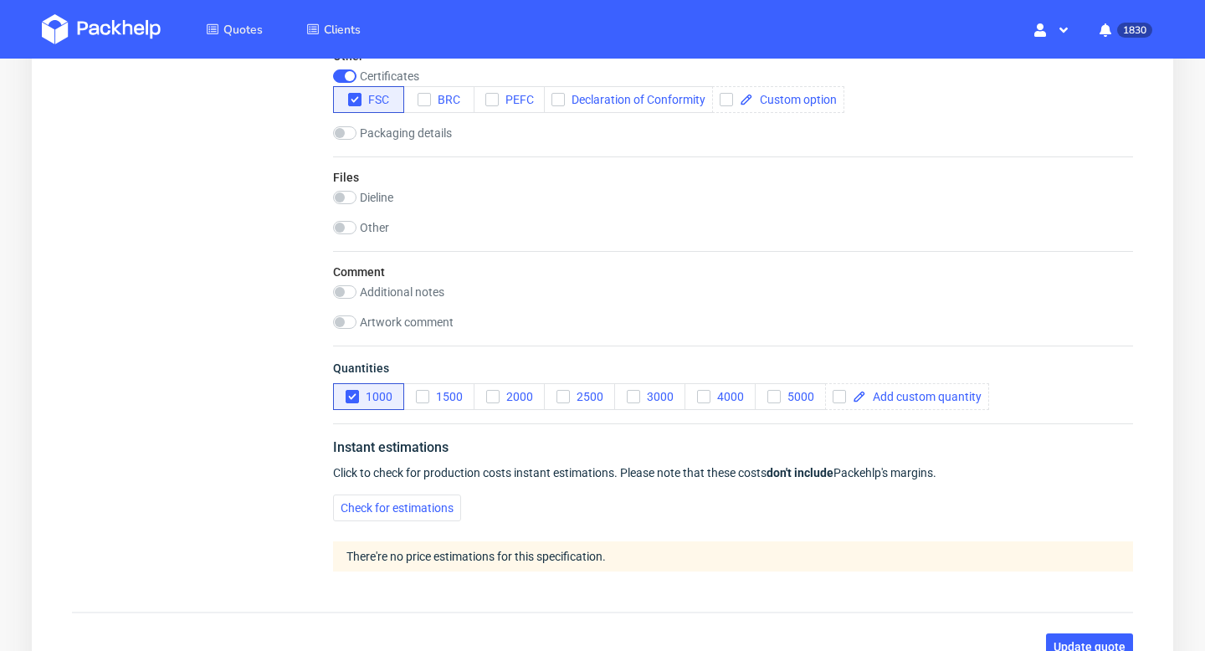
scroll to position [2019, 0]
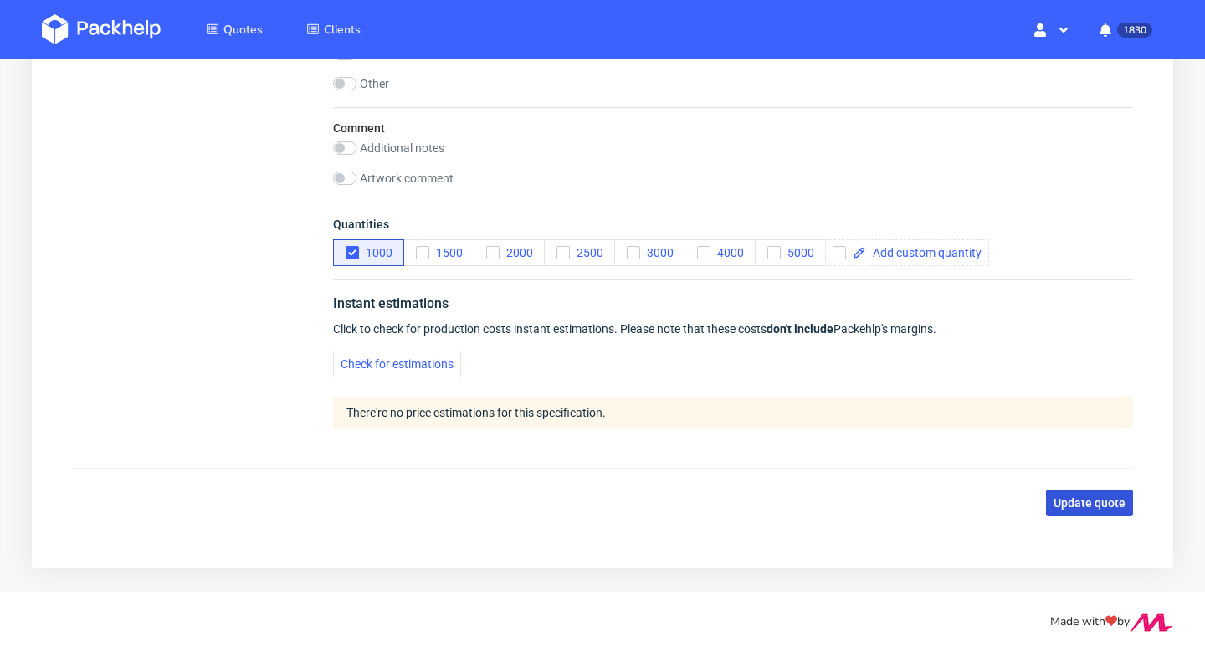
click at [1108, 507] on span "Update quote" at bounding box center [1090, 503] width 72 height 12
